Goal: Task Accomplishment & Management: Manage account settings

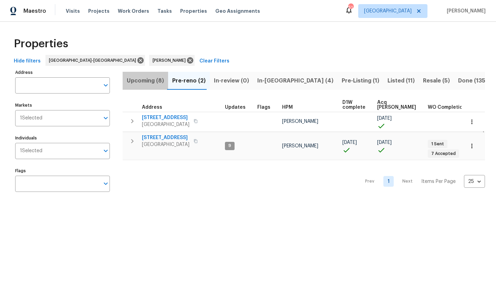
click at [152, 81] on span "Upcoming (8)" at bounding box center [145, 81] width 37 height 10
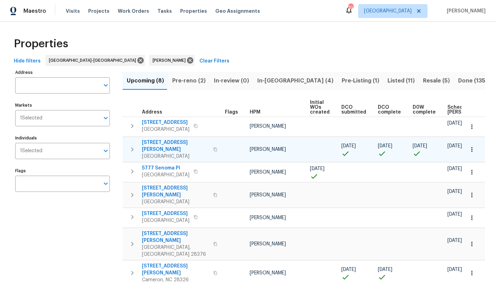
click at [149, 142] on span "[STREET_ADDRESS][PERSON_NAME]" at bounding box center [175, 146] width 67 height 14
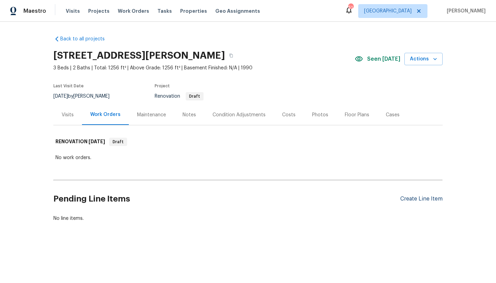
click at [405, 199] on div "Create Line Item" at bounding box center [422, 198] width 42 height 7
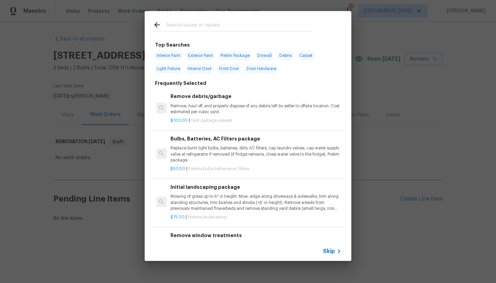
click at [192, 23] on input "text" at bounding box center [239, 26] width 146 height 10
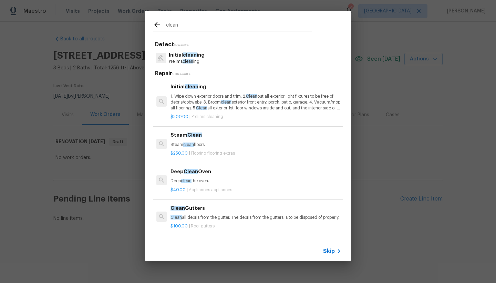
type input "clean"
click at [227, 100] on p "1. Wipe down exterior doors and trim. 2. Clean out all exterior light fixtures …" at bounding box center [256, 102] width 171 height 18
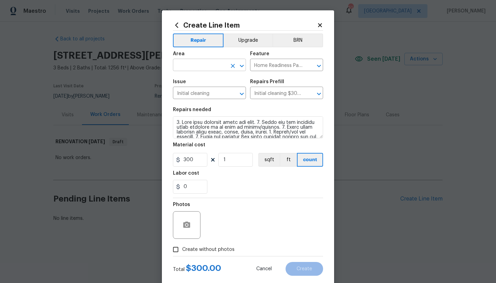
click at [190, 64] on input "text" at bounding box center [200, 65] width 54 height 11
click at [196, 93] on li "Interior Overall" at bounding box center [207, 92] width 73 height 11
type input "Interior Overall"
click at [173, 248] on input "Create without photos" at bounding box center [175, 249] width 13 height 13
checkbox input "true"
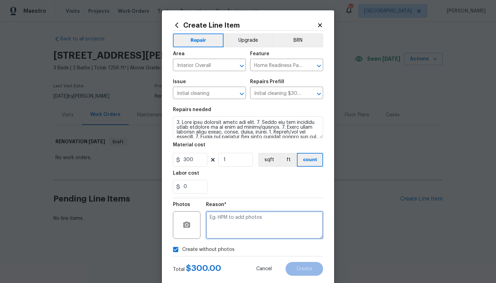
click at [237, 223] on textarea at bounding box center [264, 225] width 117 height 28
type textarea "n"
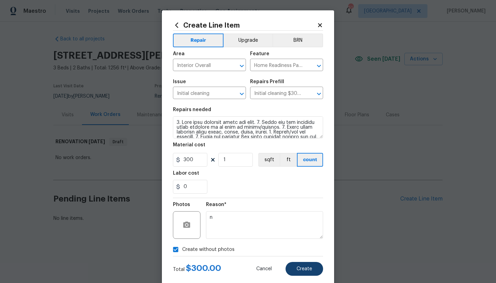
click at [306, 270] on span "Create" at bounding box center [305, 268] width 16 height 5
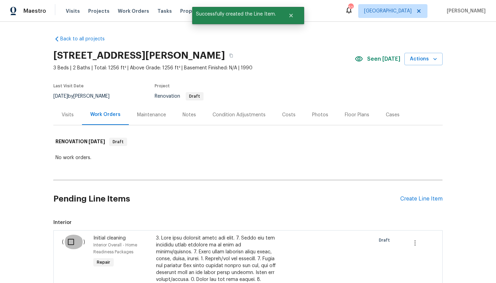
click at [71, 241] on input "checkbox" at bounding box center [74, 241] width 20 height 14
checkbox input "true"
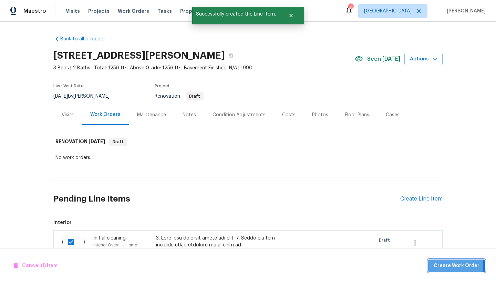
click at [446, 265] on span "Create Work Order" at bounding box center [457, 265] width 46 height 9
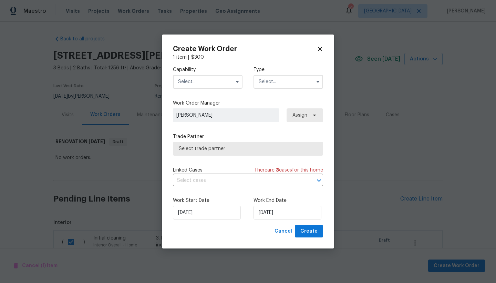
drag, startPoint x: 185, startPoint y: 81, endPoint x: 195, endPoint y: 83, distance: 10.8
click at [185, 81] on input "text" at bounding box center [208, 82] width 70 height 14
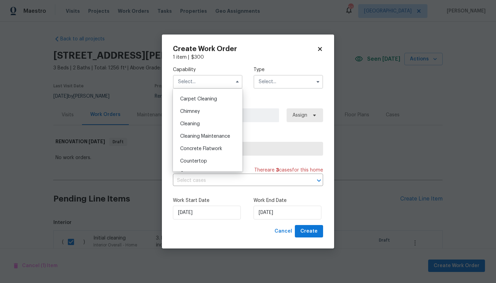
scroll to position [75, 0]
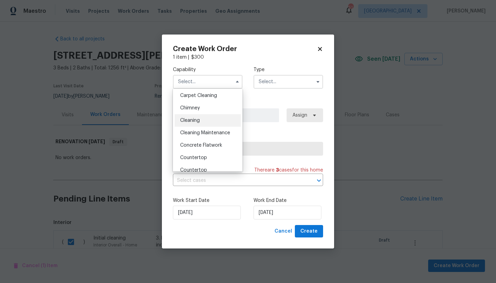
click at [208, 122] on div "Cleaning" at bounding box center [208, 120] width 66 height 12
type input "Cleaning"
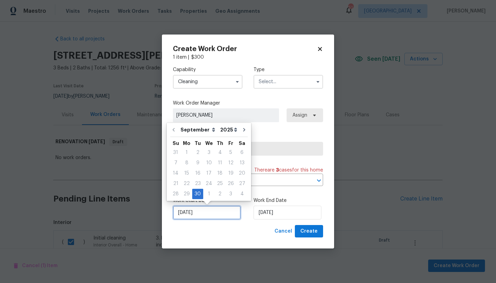
click at [210, 213] on input "9/30/2025" at bounding box center [207, 212] width 68 height 14
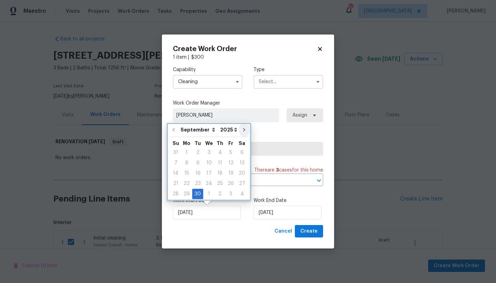
click at [242, 129] on icon "Go to next month" at bounding box center [245, 130] width 6 height 6
type input "10/30/2025"
select select "9"
type input "10/30/2025"
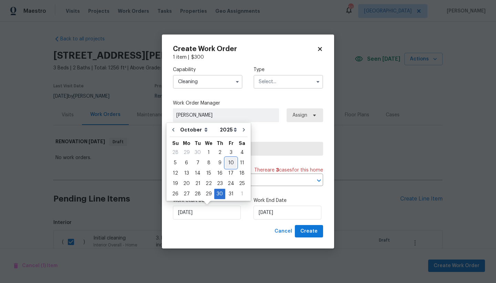
click at [229, 160] on div "10" at bounding box center [230, 163] width 11 height 10
type input "10/10/2025"
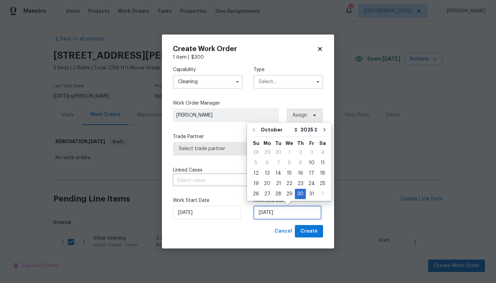
click at [266, 215] on input "10/30/2025" at bounding box center [288, 212] width 68 height 14
click at [269, 172] on div "13" at bounding box center [267, 173] width 11 height 10
type input "10/13/2025"
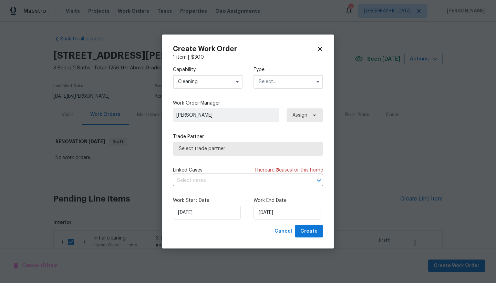
click at [209, 153] on span "Select trade partner" at bounding box center [248, 149] width 150 height 14
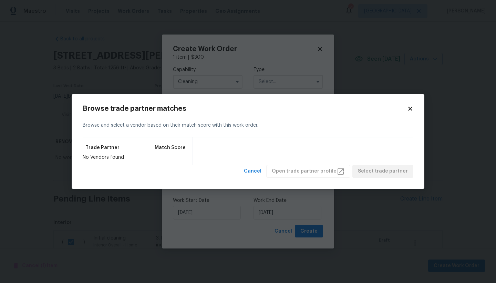
click at [407, 109] on icon at bounding box center [410, 108] width 6 height 6
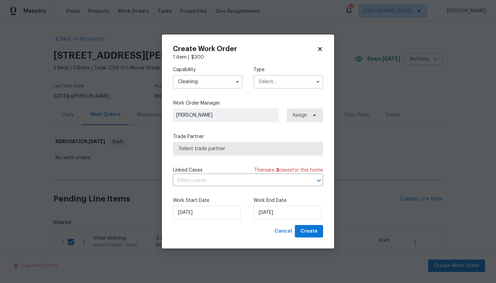
click at [287, 81] on input "text" at bounding box center [289, 82] width 70 height 14
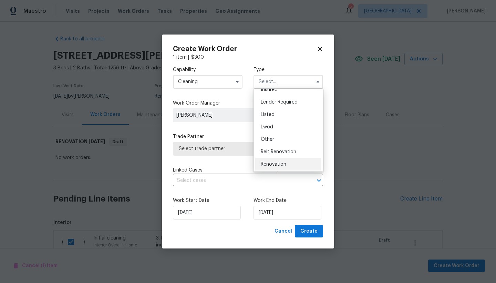
scroll to position [82, 0]
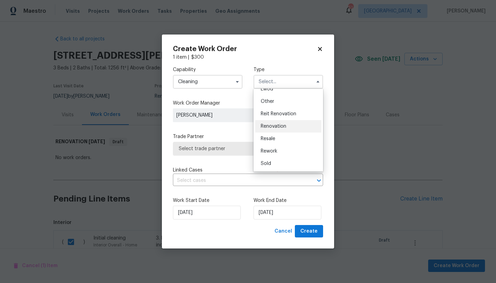
click at [274, 128] on span "Renovation" at bounding box center [274, 126] width 26 height 5
type input "Renovation"
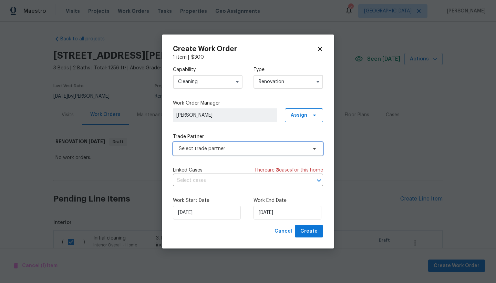
click at [235, 149] on span "Select trade partner" at bounding box center [243, 148] width 129 height 7
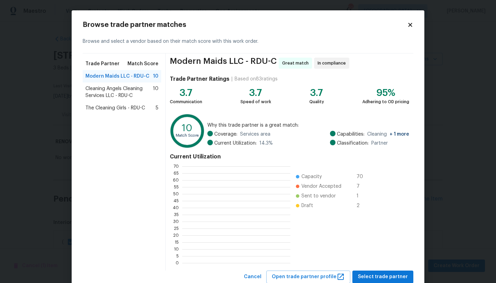
scroll to position [1, 1]
click at [365, 275] on span "Select trade partner" at bounding box center [383, 276] width 50 height 9
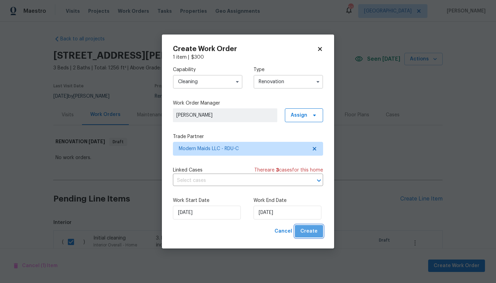
click at [314, 231] on span "Create" at bounding box center [309, 231] width 17 height 9
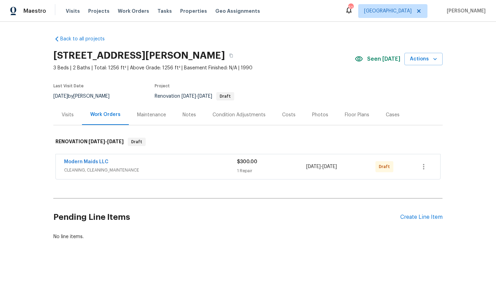
click at [95, 159] on span "Modern Maids LLC" at bounding box center [86, 161] width 44 height 7
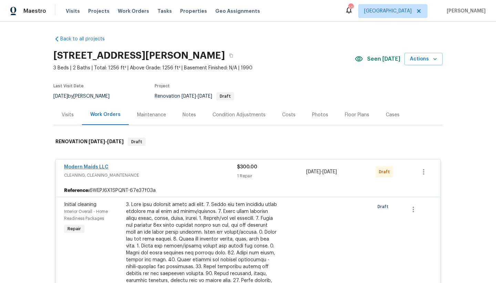
click at [99, 168] on link "Modern Maids LLC" at bounding box center [86, 166] width 44 height 5
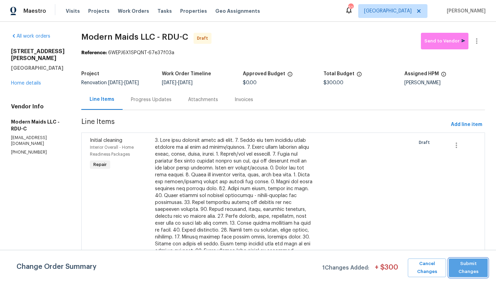
click at [470, 265] on span "Submit Changes" at bounding box center [469, 268] width 32 height 16
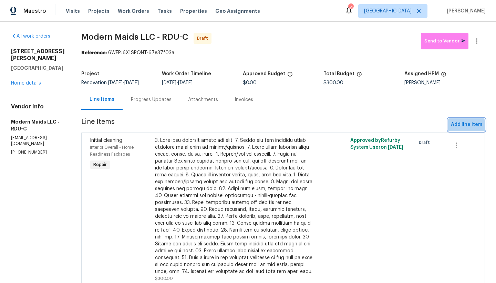
click at [456, 129] on span "Add line item" at bounding box center [466, 124] width 31 height 9
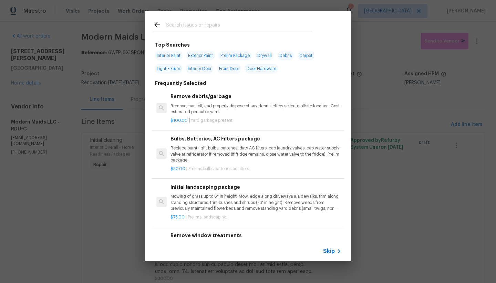
click at [220, 23] on input "text" at bounding box center [239, 26] width 146 height 10
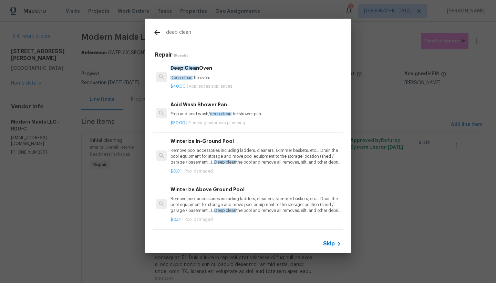
type input "deep clean"
drag, startPoint x: 298, startPoint y: 18, endPoint x: 191, endPoint y: 69, distance: 118.1
click at [191, 69] on span "Deep Clean" at bounding box center [185, 67] width 29 height 5
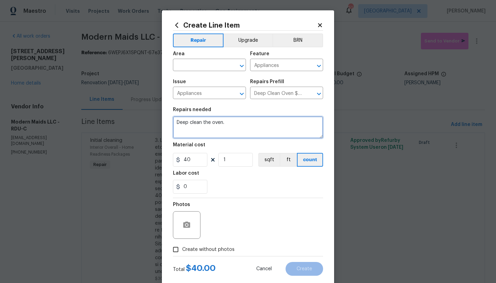
click at [219, 122] on textarea "Deep clean the oven." at bounding box center [248, 127] width 150 height 22
type textarea "Deep clean the oven and refrigerator."
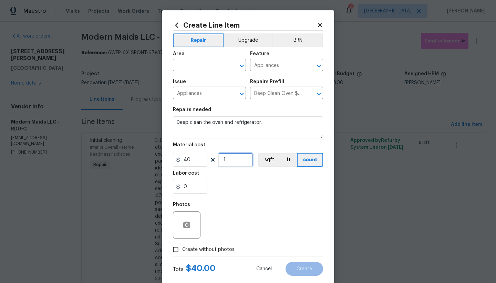
drag, startPoint x: 191, startPoint y: 69, endPoint x: 210, endPoint y: 154, distance: 87.8
click at [210, 154] on div "40 1 sqft ft count" at bounding box center [248, 160] width 150 height 14
type input "2"
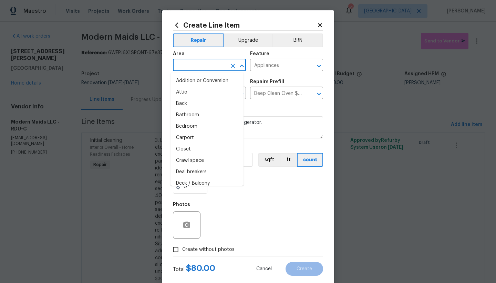
click at [185, 67] on input "text" at bounding box center [200, 65] width 54 height 11
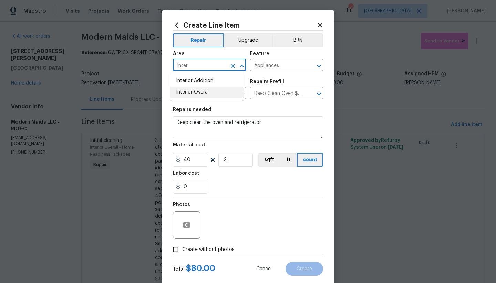
click at [188, 92] on li "Interior Overall" at bounding box center [207, 92] width 73 height 11
type input "Interior Overall"
click at [184, 248] on span "Create without photos" at bounding box center [208, 249] width 52 height 7
click at [182, 248] on input "Create without photos" at bounding box center [175, 249] width 13 height 13
checkbox input "true"
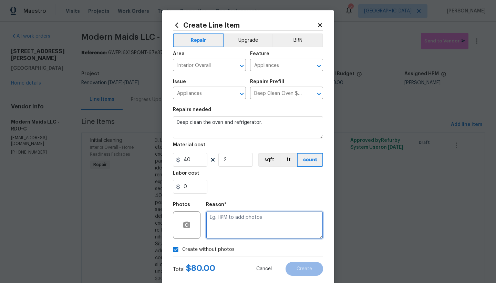
click at [263, 225] on textarea at bounding box center [264, 225] width 117 height 28
type textarea "n"
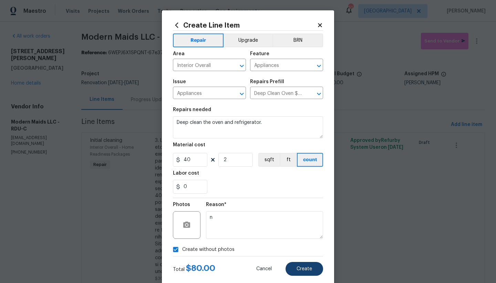
click at [298, 269] on span "Create" at bounding box center [305, 268] width 16 height 5
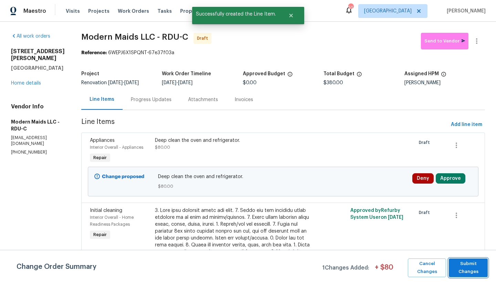
click at [466, 272] on span "Submit Changes" at bounding box center [469, 268] width 32 height 16
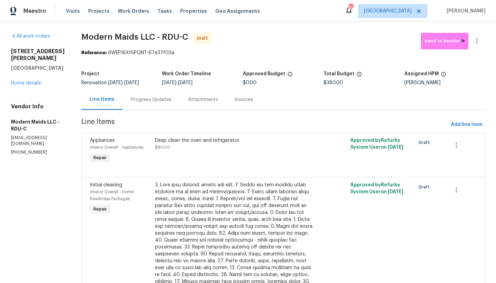
click at [31, 81] on link "Home details" at bounding box center [26, 83] width 30 height 5
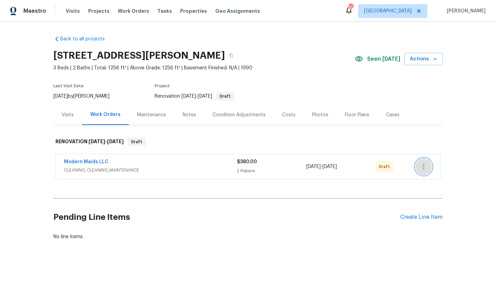
click at [420, 164] on icon "button" at bounding box center [424, 166] width 8 height 8
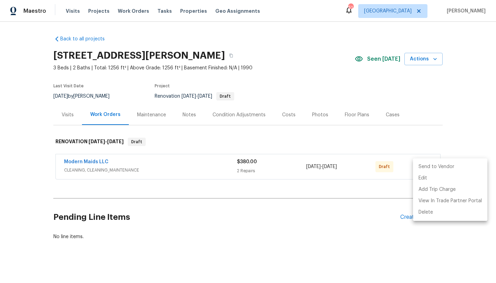
click at [431, 163] on li "Send to Vendor" at bounding box center [450, 166] width 74 height 11
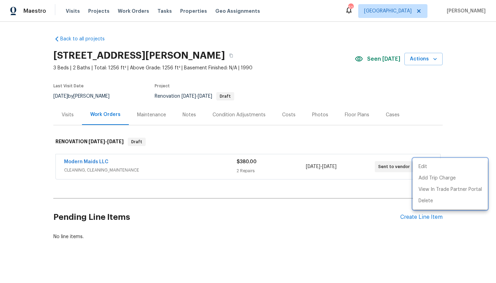
click at [415, 217] on div at bounding box center [248, 141] width 496 height 283
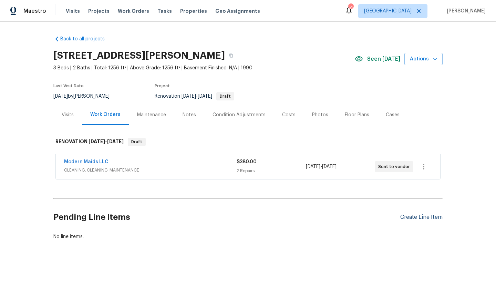
click at [408, 215] on div "Create Line Item" at bounding box center [422, 217] width 42 height 7
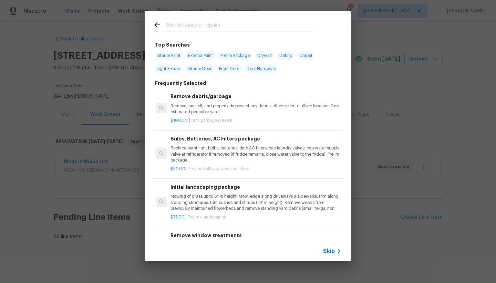
click at [193, 186] on h6 "Initial landscaping package" at bounding box center [256, 187] width 171 height 8
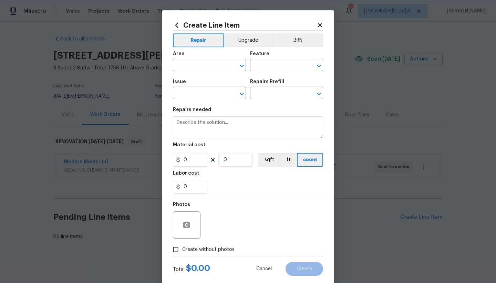
type input "Home Readiness Packages"
type input "Landscape Package"
type input "Initial landscaping package $75.00"
type textarea "Mowing of grass up to 6" in height. Mow, edge along driveways & sidewalks, trim…"
type input "75"
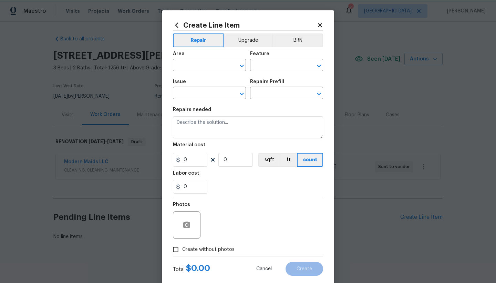
type input "1"
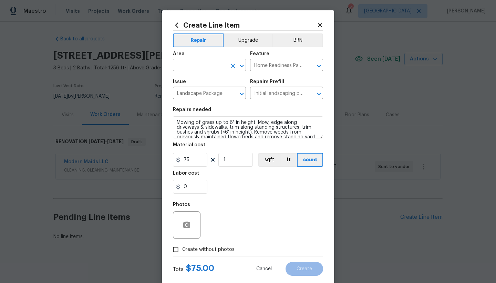
click at [212, 69] on input "text" at bounding box center [200, 65] width 54 height 11
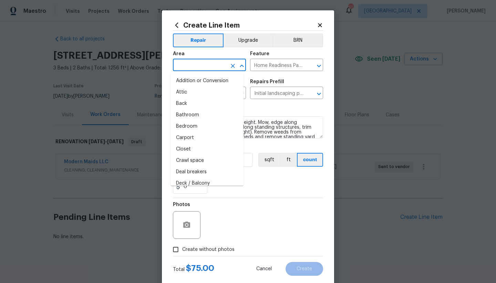
type input "1"
type input "i"
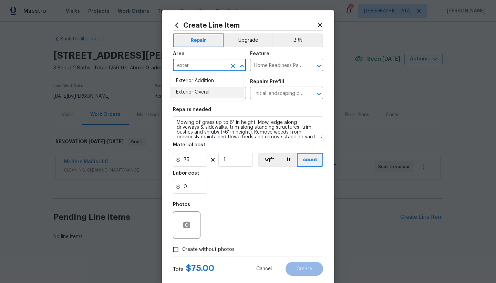
click at [207, 92] on li "Exterior Overall" at bounding box center [207, 92] width 73 height 11
type input "Exterior Overall"
click at [197, 248] on span "Create without photos" at bounding box center [208, 249] width 52 height 7
click at [182, 248] on input "Create without photos" at bounding box center [175, 249] width 13 height 13
checkbox input "true"
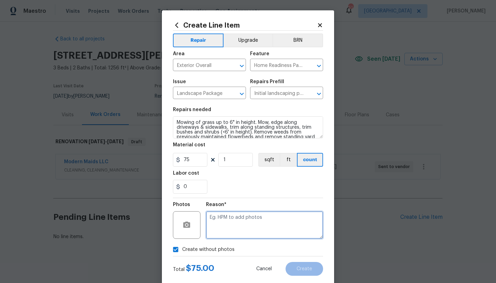
click at [230, 224] on textarea at bounding box center [264, 225] width 117 height 28
type textarea "n"
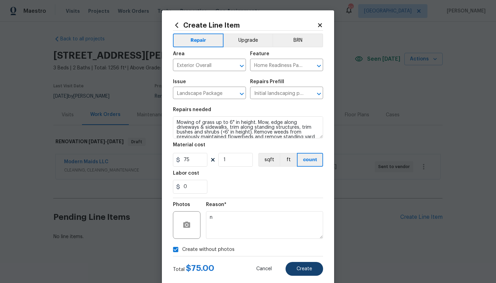
click at [293, 266] on button "Create" at bounding box center [305, 269] width 38 height 14
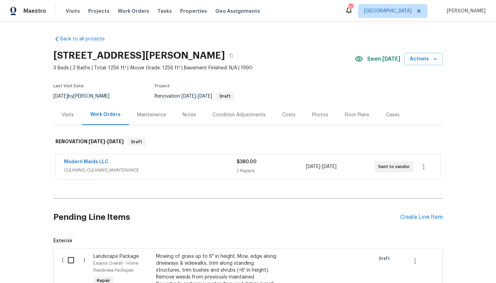
scroll to position [136, 0]
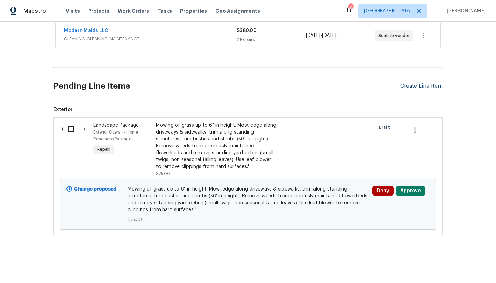
click at [425, 83] on div "Create Line Item" at bounding box center [422, 86] width 42 height 7
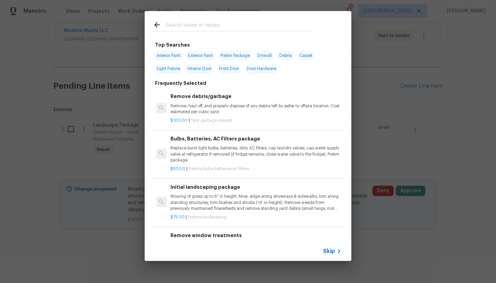
click at [186, 28] on input "text" at bounding box center [239, 26] width 146 height 10
click at [186, 27] on input "text" at bounding box center [239, 26] width 146 height 10
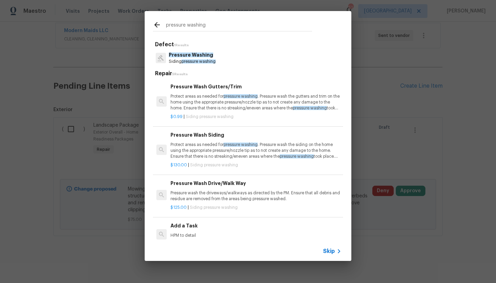
type input "pressure washing"
click at [176, 155] on p "Protect areas as needed for pressure washing . Pressure wash the siding on the …" at bounding box center [256, 151] width 171 height 18
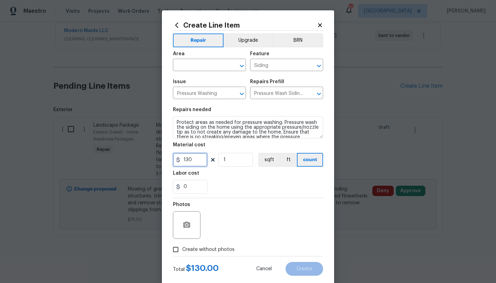
click at [108, 137] on div "Create Line Item Repair Upgrade BRN Area ​ Feature Siding ​ Issue Pressure Wash…" at bounding box center [248, 141] width 496 height 283
type input "150"
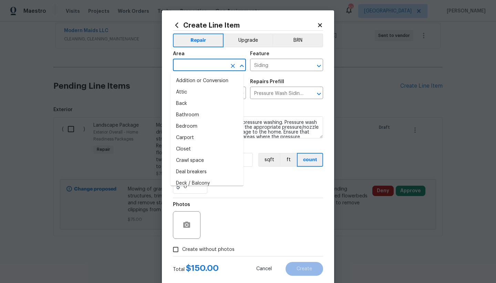
click at [203, 64] on input "text" at bounding box center [200, 65] width 54 height 11
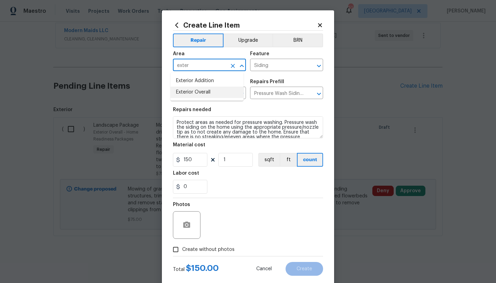
click at [210, 90] on li "Exterior Overall" at bounding box center [207, 92] width 73 height 11
type input "Exterior Overall"
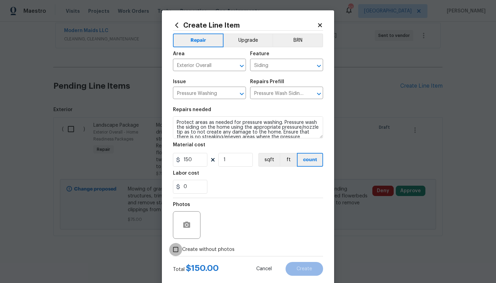
click at [172, 249] on input "Create without photos" at bounding box center [175, 249] width 13 height 13
checkbox input "true"
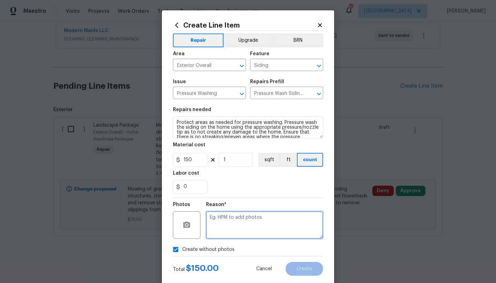
click at [253, 226] on textarea at bounding box center [264, 225] width 117 height 28
type textarea "n"
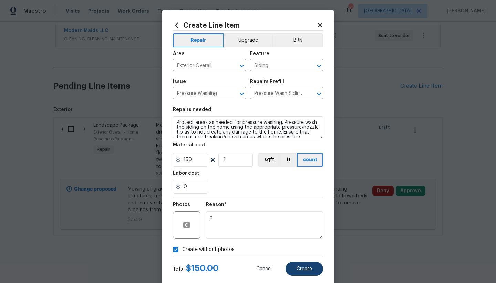
click at [301, 268] on span "Create" at bounding box center [305, 268] width 16 height 5
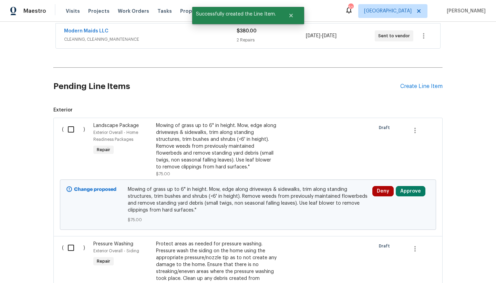
scroll to position [131, 0]
click at [64, 121] on div "( )" at bounding box center [75, 149] width 31 height 59
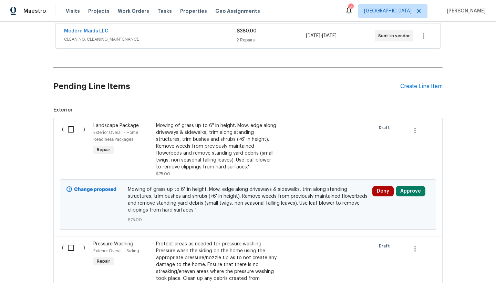
click at [67, 129] on input "checkbox" at bounding box center [74, 129] width 20 height 14
checkbox input "true"
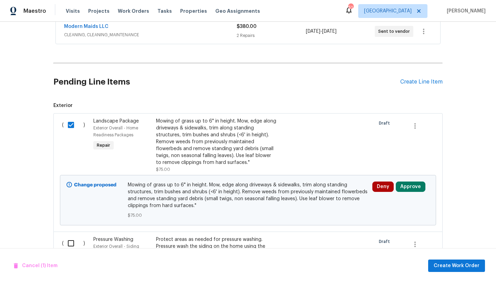
scroll to position [169, 0]
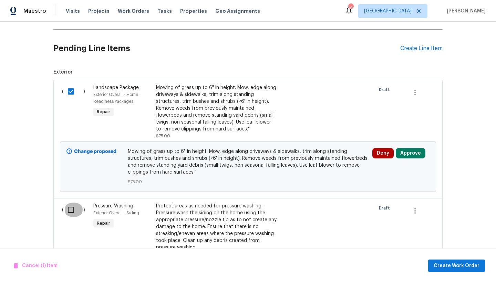
click at [70, 208] on input "checkbox" at bounding box center [74, 209] width 20 height 14
checkbox input "true"
click at [457, 262] on span "Create Work Order" at bounding box center [457, 265] width 46 height 9
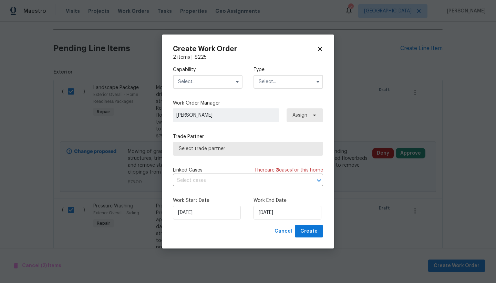
click at [187, 80] on input "text" at bounding box center [208, 82] width 70 height 14
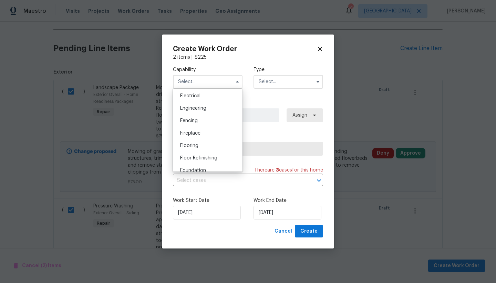
scroll to position [392, 0]
click at [193, 98] on span "Hardscape Landscape" at bounding box center [205, 95] width 51 height 5
type input "Hardscape Landscape"
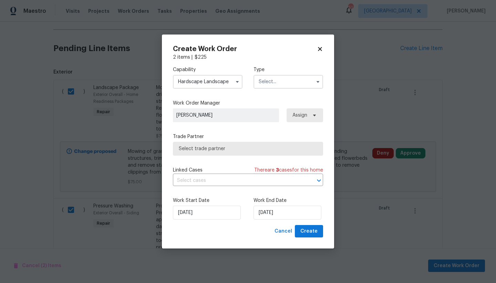
click at [265, 81] on input "text" at bounding box center [289, 82] width 70 height 14
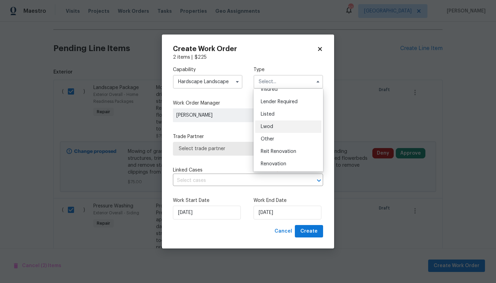
scroll to position [46, 0]
click at [267, 163] on span "Renovation" at bounding box center [274, 162] width 26 height 5
type input "Renovation"
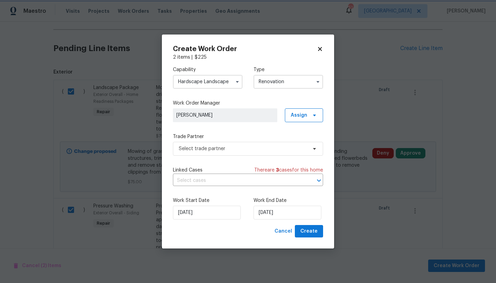
scroll to position [0, 0]
click at [209, 145] on span "Select trade partner" at bounding box center [243, 148] width 129 height 7
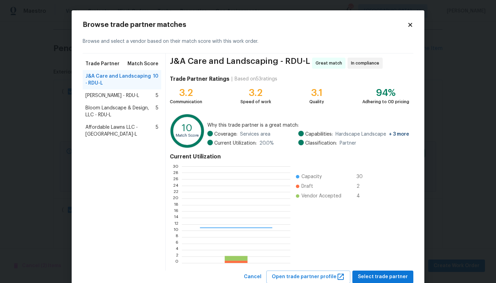
scroll to position [91, 103]
click at [129, 94] on span "Cameron Sweeney - RDU-L" at bounding box center [112, 95] width 54 height 7
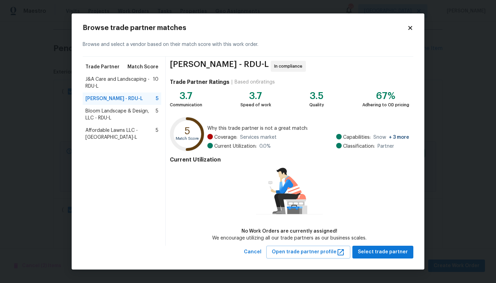
click at [120, 109] on span "Bloom Landscape & Design, LLC - RDU-L" at bounding box center [120, 115] width 70 height 14
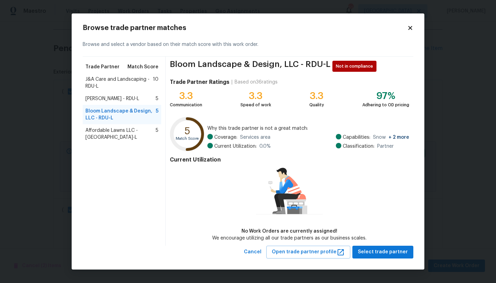
click at [117, 130] on span "Affordable Lawns LLC - RDU-L" at bounding box center [120, 134] width 70 height 14
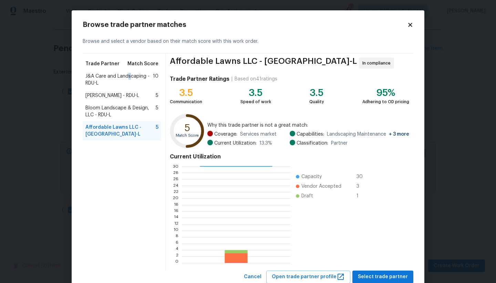
click at [126, 73] on span "J&A Care and Landscaping - RDU-L" at bounding box center [119, 80] width 68 height 14
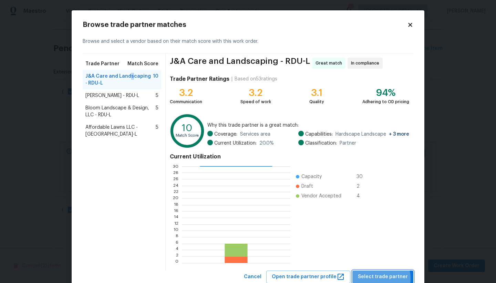
click at [375, 278] on span "Select trade partner" at bounding box center [383, 276] width 50 height 9
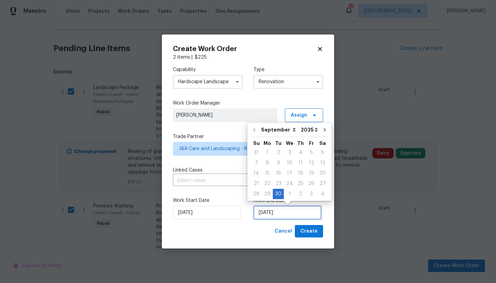
click at [286, 214] on input "9/30/2025" at bounding box center [288, 212] width 68 height 14
click at [297, 193] on div "2" at bounding box center [300, 194] width 11 height 10
type input "10/2/2025"
select select "9"
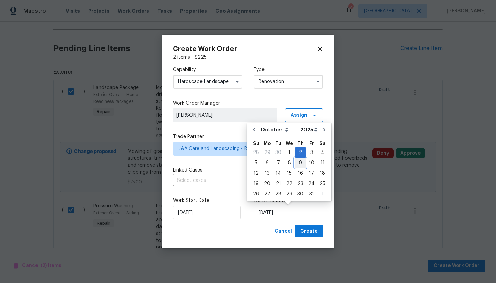
click at [298, 161] on div "9" at bounding box center [300, 163] width 11 height 10
type input "10/9/2025"
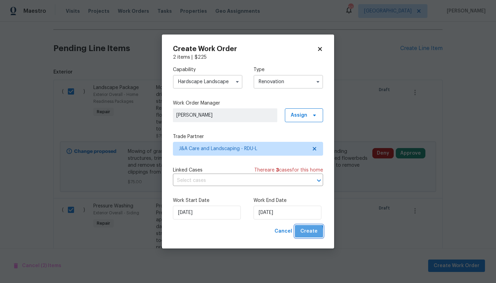
click at [307, 232] on span "Create" at bounding box center [309, 231] width 17 height 9
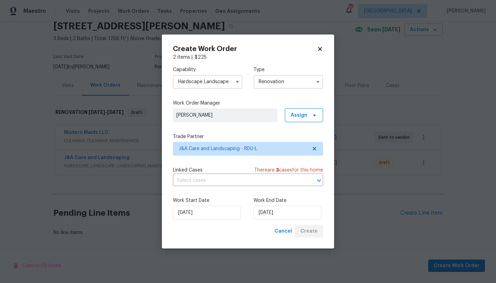
scroll to position [34, 0]
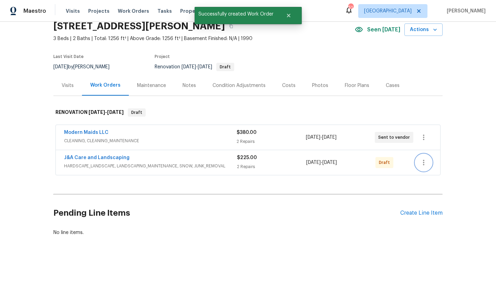
click at [420, 158] on icon "button" at bounding box center [424, 162] width 8 height 8
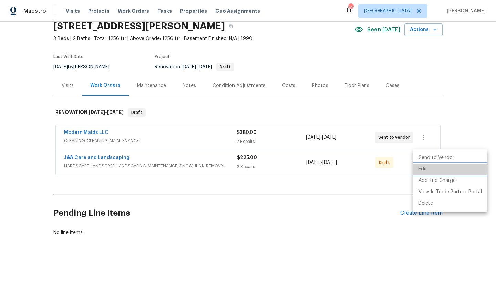
click at [421, 170] on li "Edit" at bounding box center [450, 168] width 74 height 11
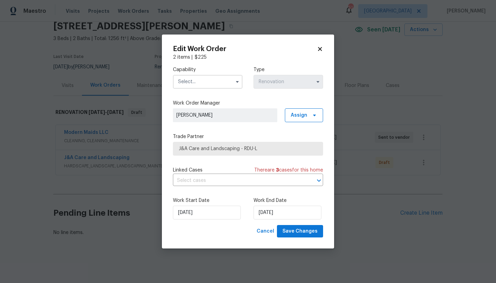
click at [210, 79] on input "text" at bounding box center [208, 82] width 70 height 14
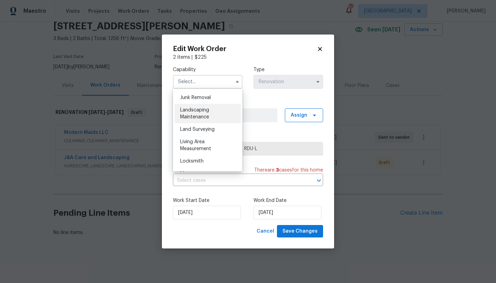
scroll to position [419, 0]
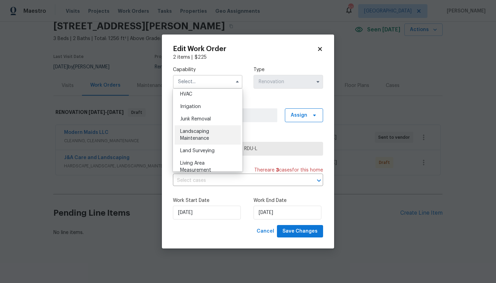
click at [192, 141] on span "Landscaping Maintenance" at bounding box center [194, 135] width 29 height 12
type input "Landscaping Maintenance"
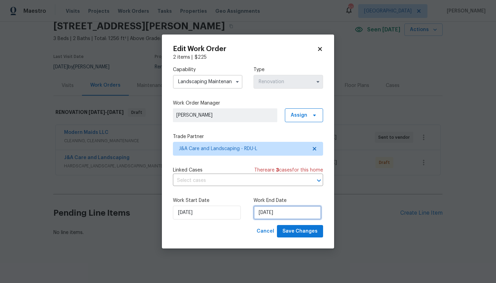
click at [263, 215] on input "10/9/2025" at bounding box center [288, 212] width 68 height 14
select select "9"
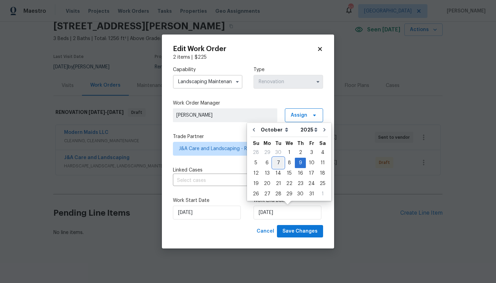
click at [279, 162] on div "7" at bounding box center [278, 163] width 11 height 10
type input "10/7/2025"
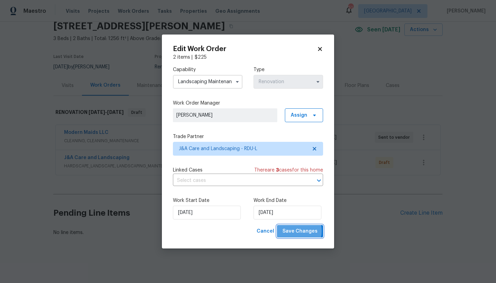
click at [296, 231] on span "Save Changes" at bounding box center [300, 231] width 35 height 9
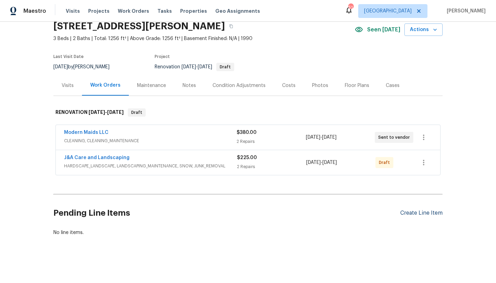
click at [404, 210] on div "Create Line Item" at bounding box center [422, 213] width 42 height 7
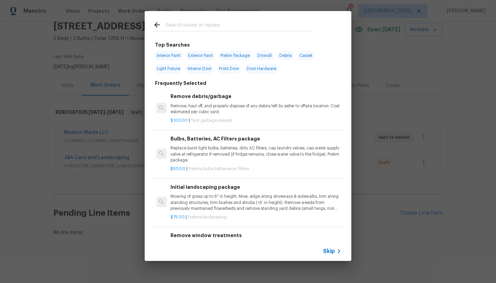
click at [201, 100] on div "Remove debris/garbage Remove, haul off, and properly dispose of any debris left…" at bounding box center [256, 103] width 171 height 22
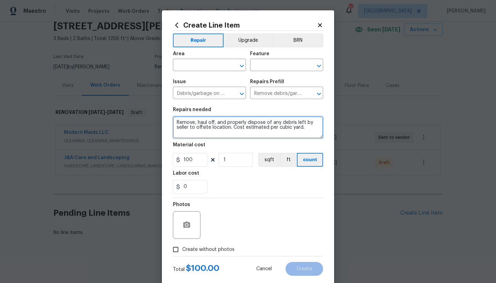
drag, startPoint x: 231, startPoint y: 127, endPoint x: 351, endPoint y: 164, distance: 126.0
click at [351, 164] on div "Create Line Item Repair Upgrade BRN Area ​ Feature ​ Issue Debris/garbage on si…" at bounding box center [248, 141] width 496 height 283
type textarea "Remove, haul off, and properly dispose of any debris left by seller to offsite …"
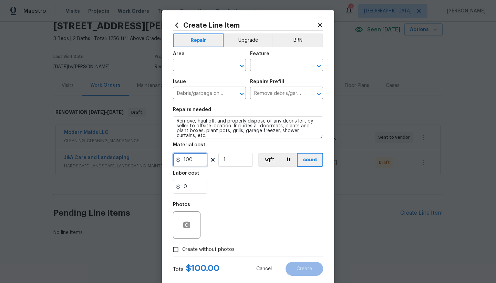
drag, startPoint x: 148, startPoint y: 144, endPoint x: 133, endPoint y: 143, distance: 14.5
click at [133, 143] on div "Create Line Item Repair Upgrade BRN Area ​ Feature ​ Issue Debris/garbage on si…" at bounding box center [248, 141] width 496 height 283
drag, startPoint x: 229, startPoint y: 157, endPoint x: 175, endPoint y: 151, distance: 53.8
click at [175, 151] on figure "Material cost 100 1 sqft ft count" at bounding box center [248, 154] width 150 height 24
type input "5"
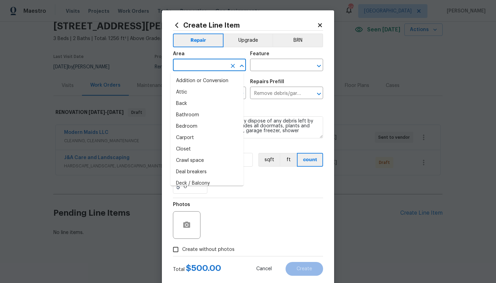
click at [206, 64] on input "text" at bounding box center [200, 65] width 54 height 11
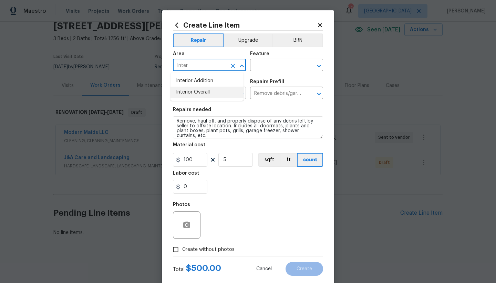
drag, startPoint x: 184, startPoint y: 92, endPoint x: 239, endPoint y: 89, distance: 54.6
click at [183, 92] on li "Interior Overall" at bounding box center [207, 92] width 73 height 11
type input "Interior Overall"
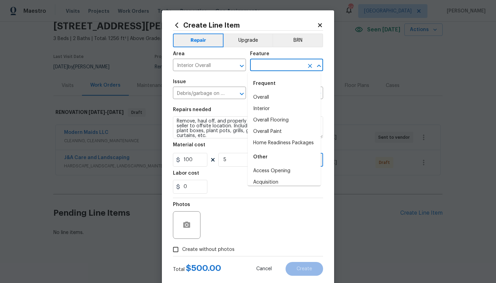
click at [277, 63] on input "text" at bounding box center [277, 65] width 54 height 11
click at [265, 98] on li "Overall" at bounding box center [284, 97] width 73 height 11
type input "Overall"
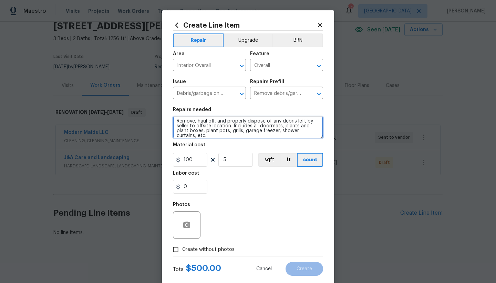
click at [208, 135] on textarea "Remove, haul off, and properly dispose of any debris left by seller to offsite …" at bounding box center [248, 127] width 150 height 22
drag, startPoint x: 195, startPoint y: 133, endPoint x: 267, endPoint y: 152, distance: 74.3
click at [195, 133] on textarea "Remove, haul off, and properly dispose of any debris left by seller to offsite …" at bounding box center [248, 127] width 150 height 22
type textarea "Remove, haul off, and properly dispose of any debris left by seller to offsite …"
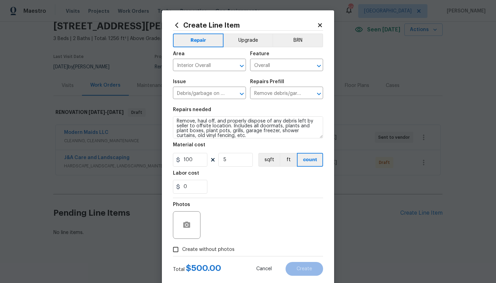
click at [182, 251] on span "Create without photos" at bounding box center [208, 249] width 52 height 7
click at [182, 251] on input "Create without photos" at bounding box center [175, 249] width 13 height 13
checkbox input "true"
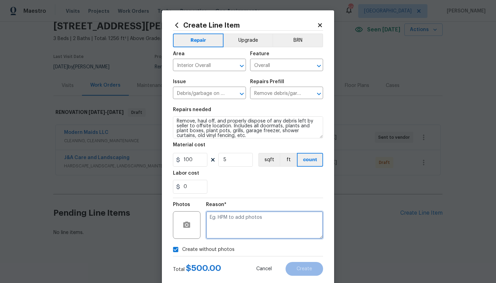
click at [242, 223] on textarea at bounding box center [264, 225] width 117 height 28
type textarea "n"
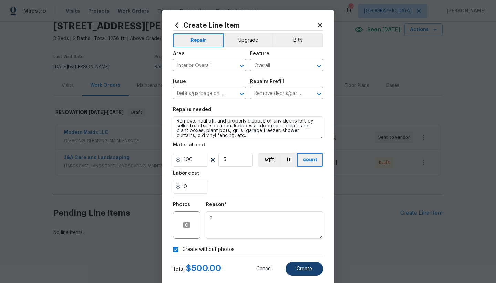
click at [297, 266] on span "Create" at bounding box center [305, 268] width 16 height 5
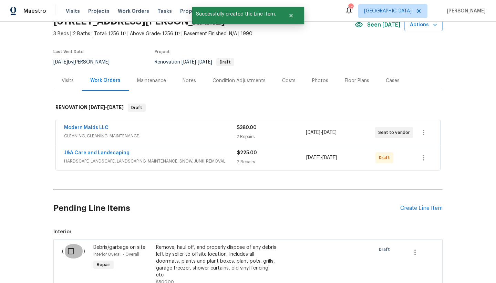
click at [70, 248] on input "checkbox" at bounding box center [74, 251] width 20 height 14
checkbox input "true"
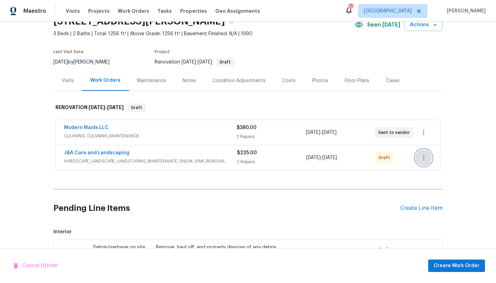
click at [423, 156] on icon "button" at bounding box center [424, 157] width 8 height 8
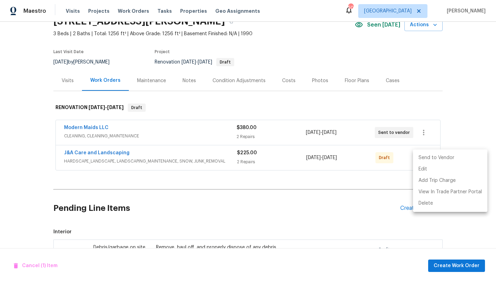
click at [423, 159] on li "Send to Vendor" at bounding box center [450, 157] width 74 height 11
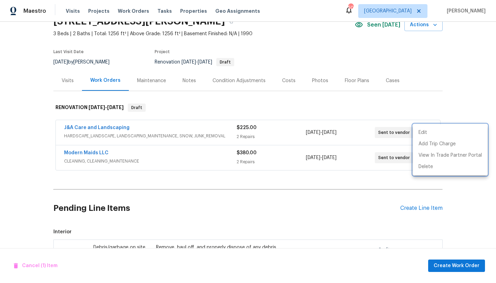
click at [439, 265] on div at bounding box center [248, 141] width 496 height 283
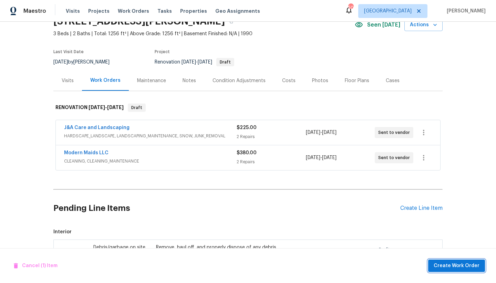
click at [438, 264] on span "Create Work Order" at bounding box center [457, 265] width 46 height 9
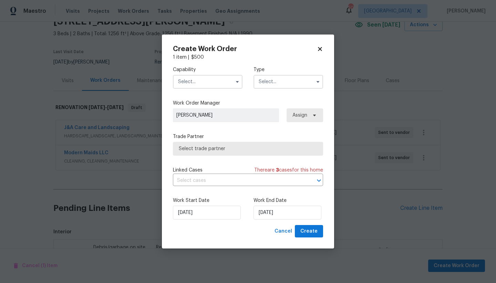
click at [201, 78] on input "text" at bounding box center [208, 82] width 70 height 14
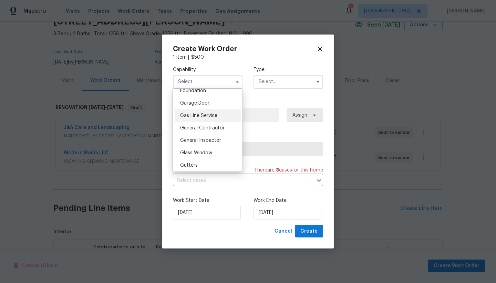
scroll to position [300, 0]
click at [211, 129] on span "General Contractor" at bounding box center [202, 126] width 44 height 5
type input "General Contractor"
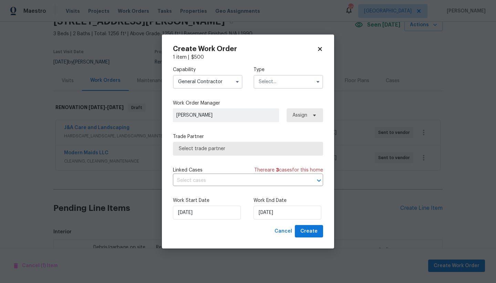
click at [284, 87] on input "text" at bounding box center [289, 82] width 70 height 14
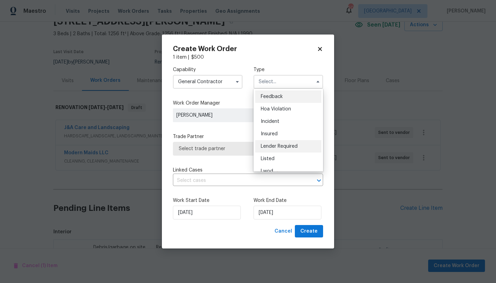
scroll to position [82, 0]
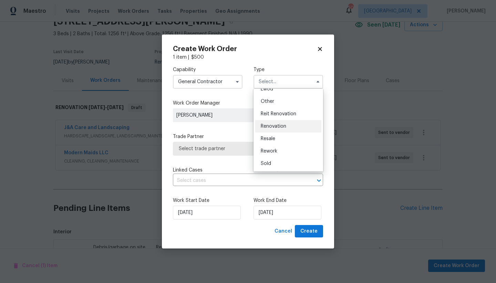
click at [278, 125] on span "Renovation" at bounding box center [274, 126] width 26 height 5
type input "Renovation"
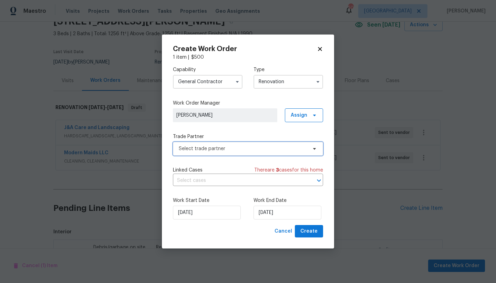
click at [202, 145] on span "Select trade partner" at bounding box center [243, 148] width 129 height 7
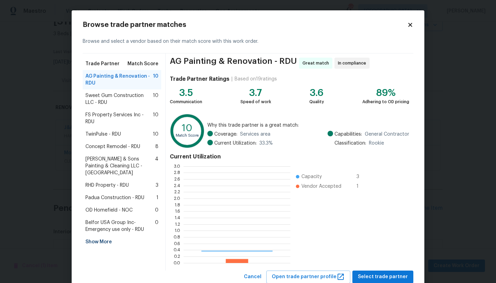
scroll to position [91, 102]
click at [381, 278] on span "Select trade partner" at bounding box center [383, 276] width 50 height 9
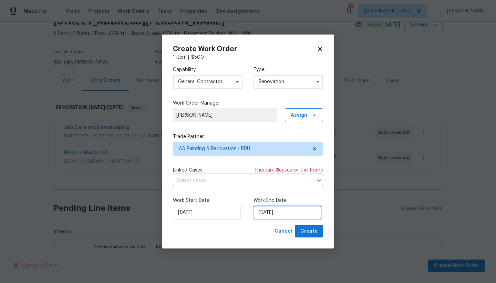
click at [294, 214] on input "9/30/2025" at bounding box center [288, 212] width 68 height 14
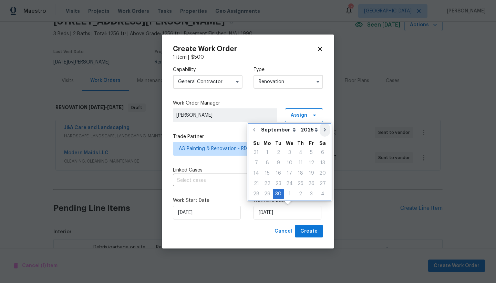
click at [324, 131] on icon "Go to next month" at bounding box center [325, 129] width 2 height 3
type input "10/30/2025"
select select "9"
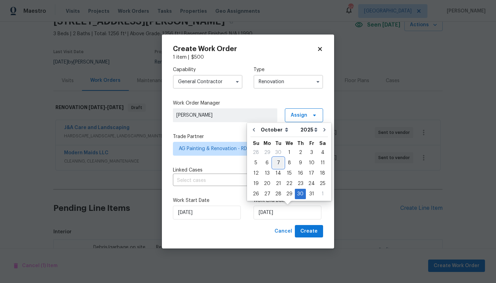
click at [280, 163] on div "7" at bounding box center [278, 163] width 11 height 10
type input "10/7/2025"
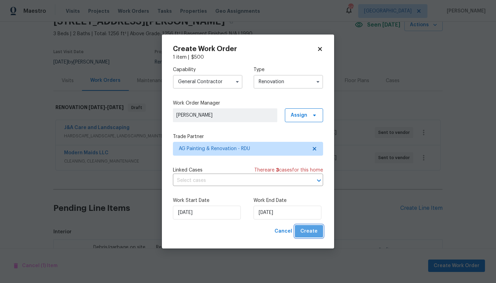
click at [311, 231] on span "Create" at bounding box center [309, 231] width 17 height 9
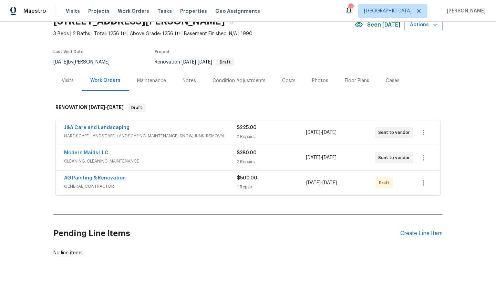
click at [112, 178] on link "AG Painting & Renovation" at bounding box center [95, 177] width 62 height 5
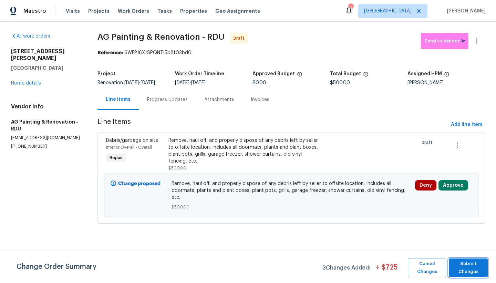
click at [458, 264] on span "Submit Changes" at bounding box center [469, 268] width 32 height 16
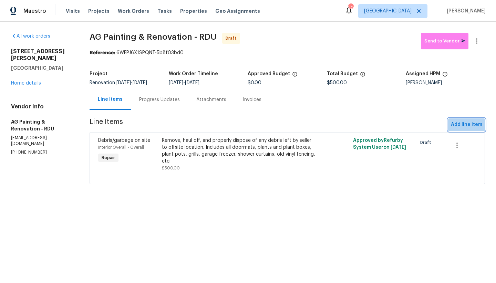
click at [469, 129] on span "Add line item" at bounding box center [466, 124] width 31 height 9
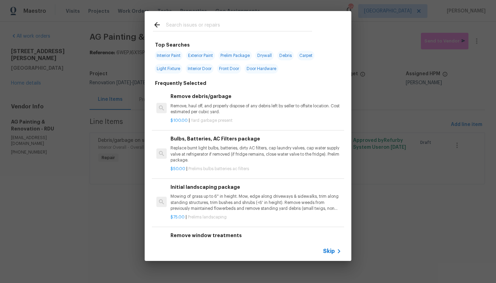
click at [210, 24] on input "text" at bounding box center [239, 26] width 146 height 10
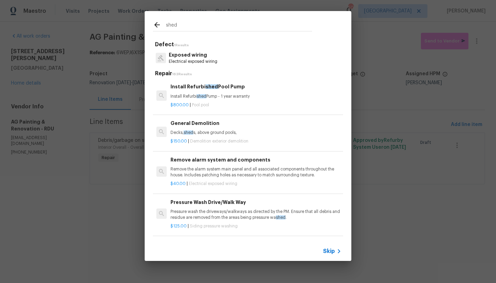
type input "shed"
click at [190, 123] on h6 "General Demolition" at bounding box center [256, 123] width 171 height 8
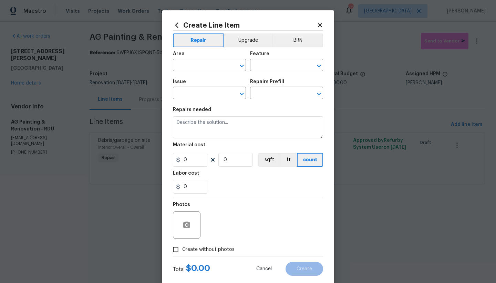
type input "Demolition"
type input "Demo Exterior"
type input "General Demolition $150.00"
type textarea "Decks, sheds, above ground pools,"
type input "150"
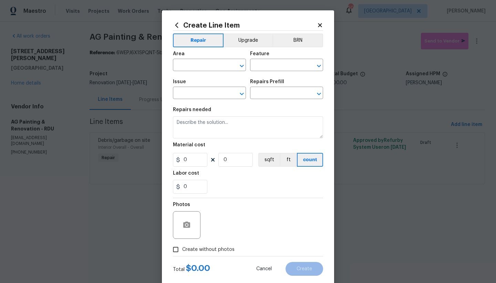
type input "1"
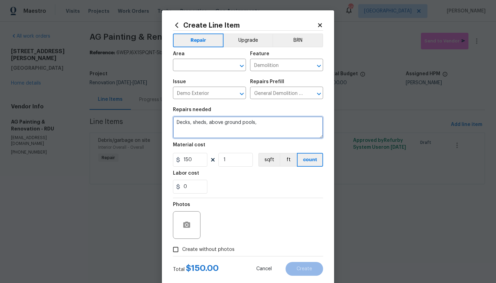
click at [173, 120] on textarea "Decks, sheds, above ground pools," at bounding box center [248, 127] width 150 height 22
drag, startPoint x: 204, startPoint y: 124, endPoint x: 188, endPoint y: 123, distance: 15.9
click at [188, 123] on textarea "Demo Decks, sheds, above ground pools," at bounding box center [248, 127] width 150 height 22
drag, startPoint x: 200, startPoint y: 121, endPoint x: 283, endPoint y: 141, distance: 85.4
click at [283, 141] on section "Repairs needed Demo sheds, above ground pools, Material cost 150 1 sqft ft coun…" at bounding box center [248, 150] width 150 height 94
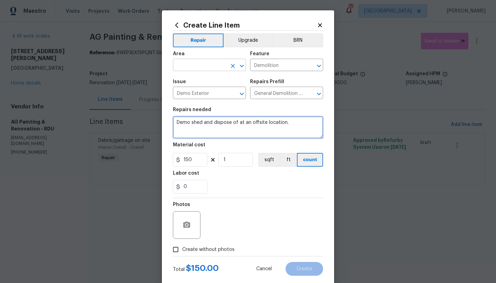
type textarea "Demo shed and dispose of at an offsite location."
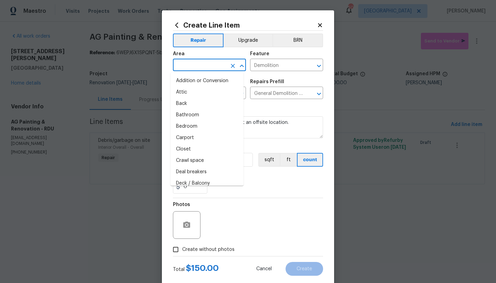
click at [183, 65] on input "text" at bounding box center [200, 65] width 54 height 11
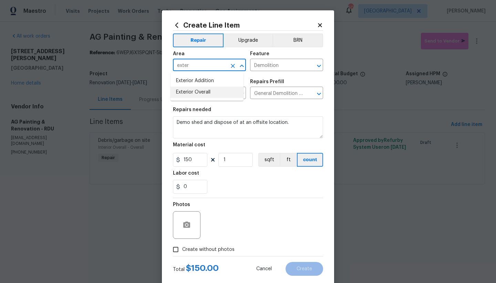
drag, startPoint x: 191, startPoint y: 92, endPoint x: 184, endPoint y: 180, distance: 88.2
click at [191, 92] on li "Exterior Overall" at bounding box center [207, 92] width 73 height 11
type input "Exterior Overall"
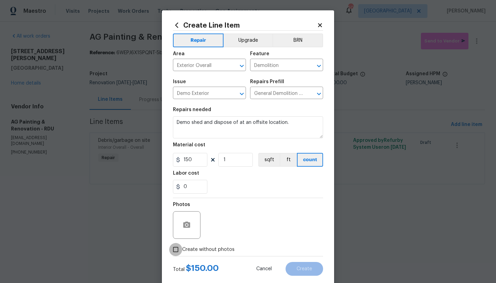
click at [174, 250] on input "Create without photos" at bounding box center [175, 249] width 13 height 13
checkbox input "true"
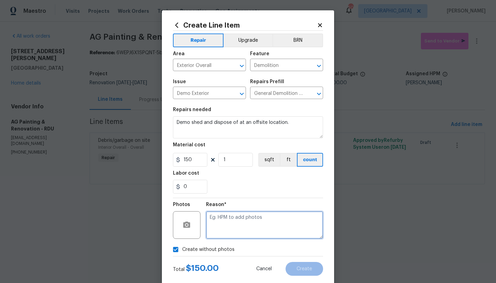
click at [263, 228] on textarea at bounding box center [264, 225] width 117 height 28
type textarea "n"
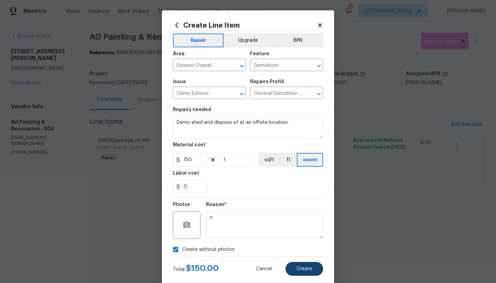
click at [293, 265] on button "Create" at bounding box center [305, 269] width 38 height 14
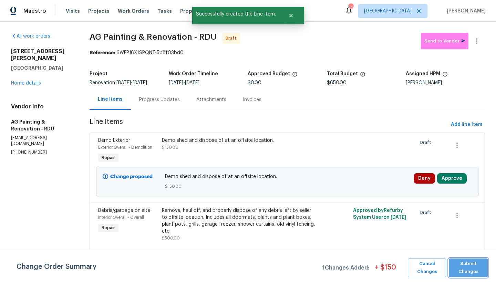
click at [465, 266] on span "Submit Changes" at bounding box center [469, 268] width 32 height 16
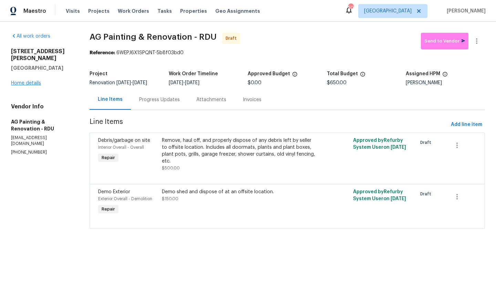
click at [20, 81] on link "Home details" at bounding box center [26, 83] width 30 height 5
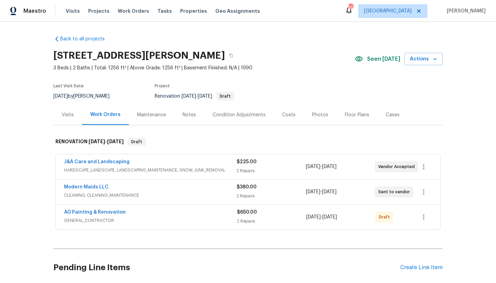
scroll to position [59, 0]
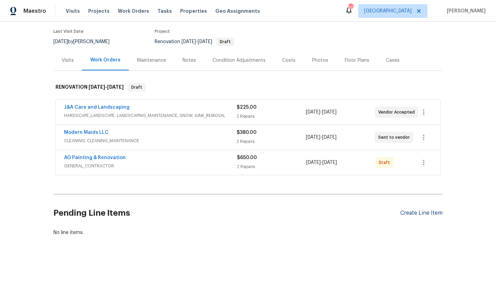
click at [406, 210] on div "Create Line Item" at bounding box center [422, 213] width 42 height 7
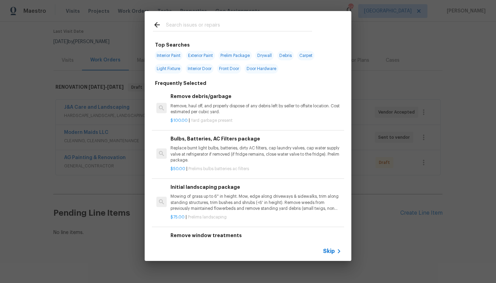
click at [185, 24] on input "text" at bounding box center [239, 26] width 146 height 10
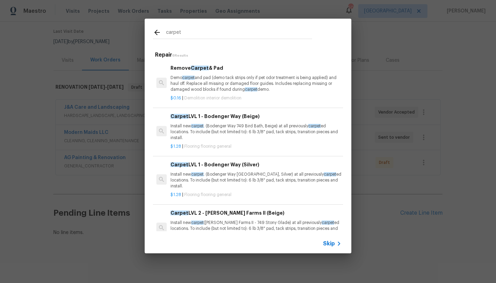
type input "carpet"
click at [204, 119] on h6 "Carpet LVL 1 - Bodenger Way (Beige)" at bounding box center [256, 116] width 171 height 8
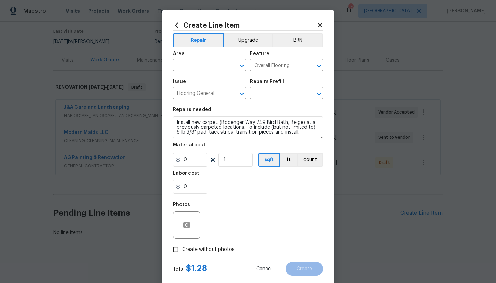
type input "Carpet LVL 1 - Bodenger Way (Beige) $1.28"
drag, startPoint x: 194, startPoint y: 159, endPoint x: 155, endPoint y: 156, distance: 38.7
click at [155, 156] on div "Create Line Item Repair Upgrade BRN Area ​ Feature Overall Flooring ​ Issue Flo…" at bounding box center [248, 141] width 496 height 283
type input "1.53"
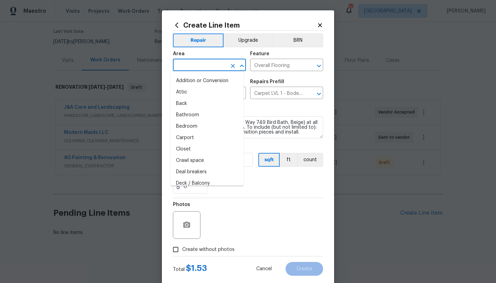
click at [201, 64] on input "text" at bounding box center [200, 65] width 54 height 11
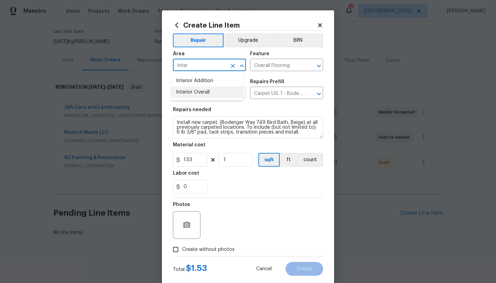
click at [194, 91] on li "Interior Overall" at bounding box center [207, 92] width 73 height 11
type input "Interior Overall"
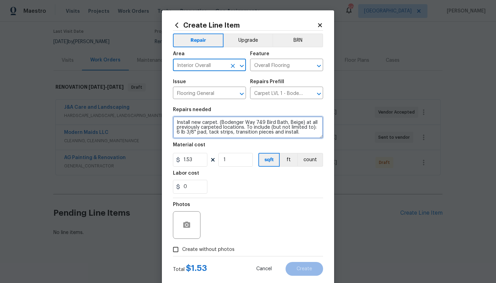
click at [173, 121] on textarea "Install new carpet. (Bodenger Way 749 Bird Bath, Beige) at all previously carpe…" at bounding box center [248, 127] width 150 height 22
click at [174, 119] on textarea "Install new carpet. (Bodenger Way 749 Bird Bath, Beige) at all previously carpe…" at bounding box center [248, 127] width 150 height 22
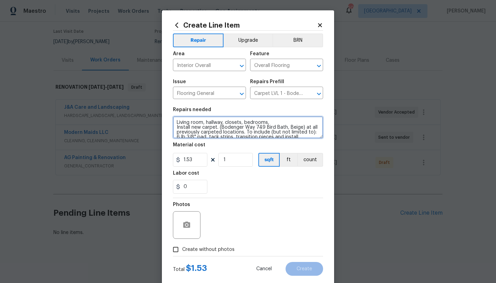
click at [238, 122] on textarea "Living room, hallway, closets, bedrooms, Install new carpet. (Bodenger Way 749 …" at bounding box center [248, 127] width 150 height 22
click at [251, 121] on textarea "Living room, hallway, bedrooms, Install new carpet. (Bodenger Way 749 Bird Bath…" at bounding box center [248, 127] width 150 height 22
type textarea "Living room, hallway, bedrooms, dining room, ------ Install new carpet. (Bodeng…"
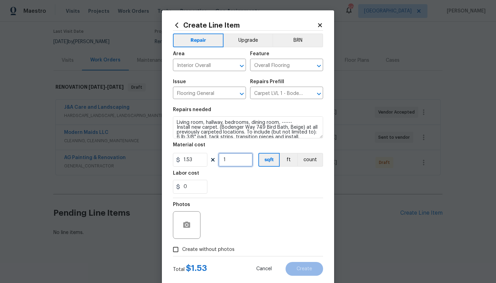
drag, startPoint x: 237, startPoint y: 164, endPoint x: 184, endPoint y: 151, distance: 54.9
click at [184, 151] on figure "Material cost 1.53 1 sqft ft count" at bounding box center [248, 154] width 150 height 24
type input "1000"
click at [174, 247] on input "Create without photos" at bounding box center [175, 249] width 13 height 13
checkbox input "true"
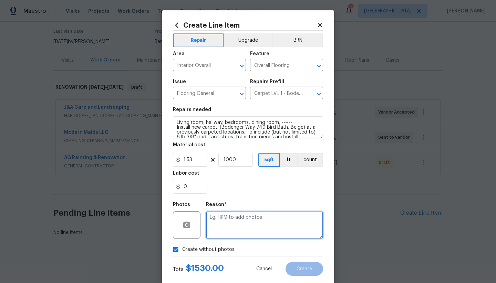
click at [236, 225] on textarea at bounding box center [264, 225] width 117 height 28
type textarea "n"
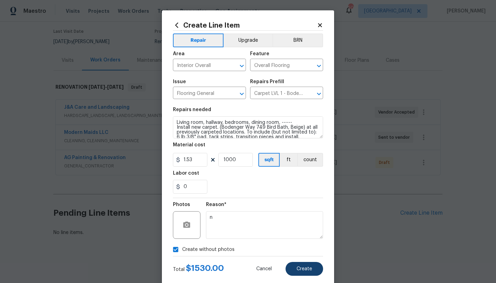
click at [299, 270] on span "Create" at bounding box center [305, 268] width 16 height 5
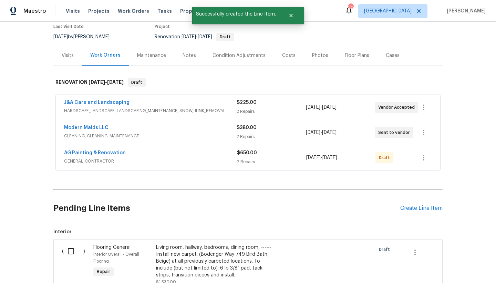
scroll to position [51, 0]
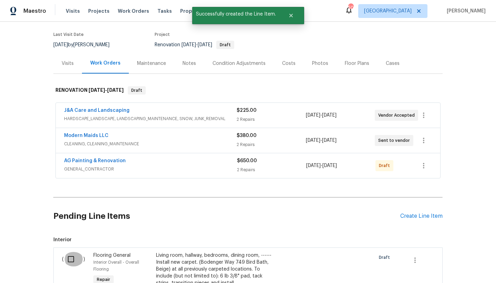
click at [65, 259] on input "checkbox" at bounding box center [74, 259] width 20 height 14
checkbox input "true"
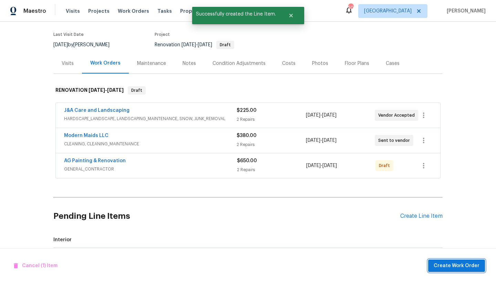
click at [451, 271] on button "Create Work Order" at bounding box center [456, 265] width 57 height 13
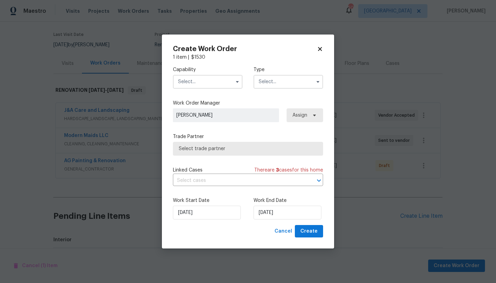
click at [197, 79] on input "text" at bounding box center [208, 82] width 70 height 14
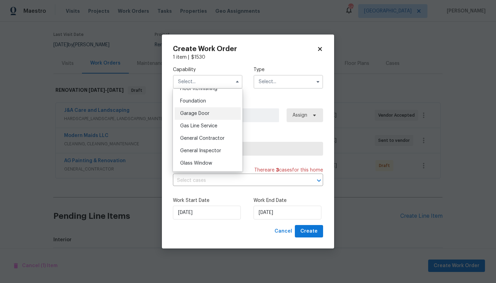
scroll to position [227, 0]
drag, startPoint x: 188, startPoint y: 144, endPoint x: 208, endPoint y: 143, distance: 19.7
click at [188, 140] on span "Flooring" at bounding box center [189, 137] width 18 height 5
type input "Flooring"
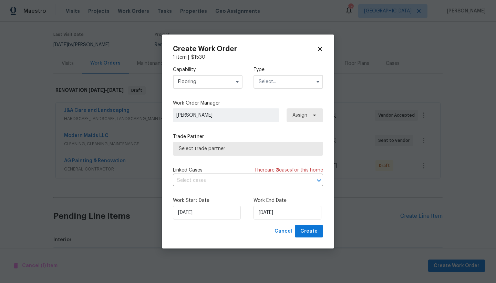
click at [285, 82] on input "text" at bounding box center [289, 82] width 70 height 14
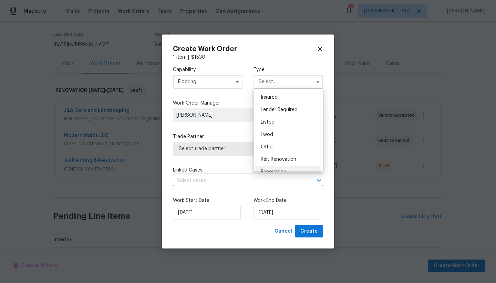
scroll to position [65, 0]
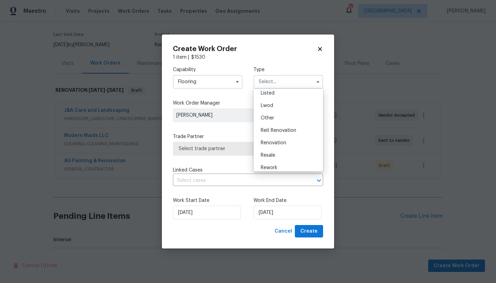
click at [276, 143] on span "Renovation" at bounding box center [274, 142] width 26 height 5
type input "Renovation"
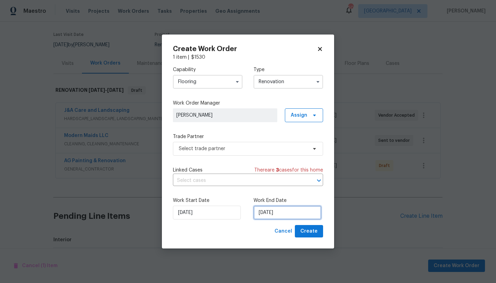
click at [269, 215] on input "9/30/2025" at bounding box center [288, 212] width 68 height 14
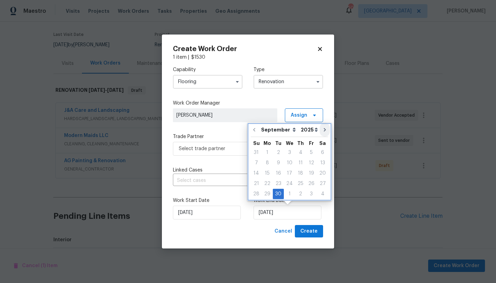
click at [323, 130] on icon "Go to next month" at bounding box center [325, 130] width 6 height 6
type input "10/30/2025"
select select "9"
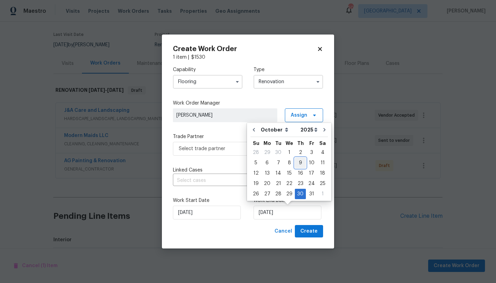
click at [300, 161] on div "9" at bounding box center [300, 163] width 11 height 10
type input "10/9/2025"
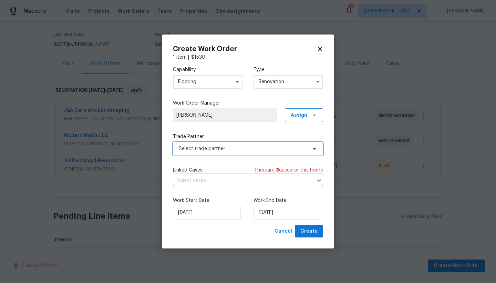
click at [193, 146] on span "Select trade partner" at bounding box center [243, 148] width 129 height 7
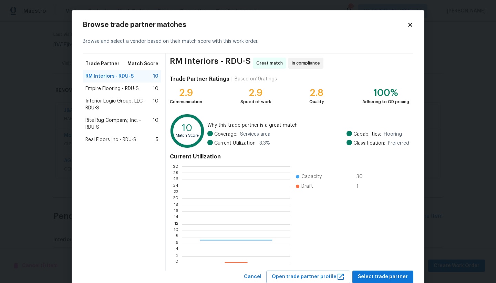
scroll to position [91, 103]
click at [142, 88] on div "Empire Flooring - RDU-S 10" at bounding box center [121, 88] width 73 height 7
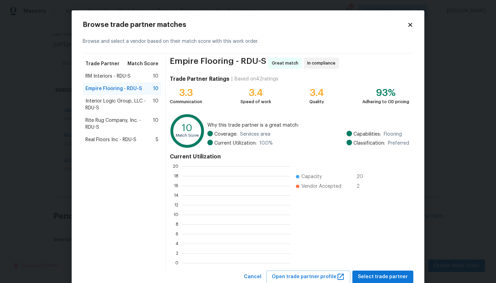
scroll to position [1, 1]
click at [125, 74] on span "RM Interiors - RDU-S" at bounding box center [107, 76] width 45 height 7
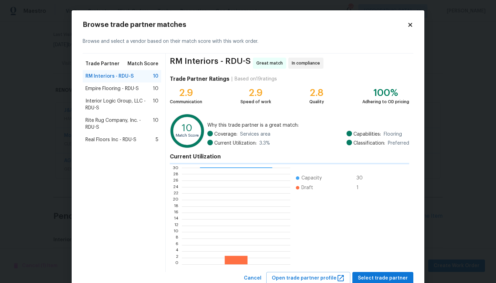
scroll to position [91, 103]
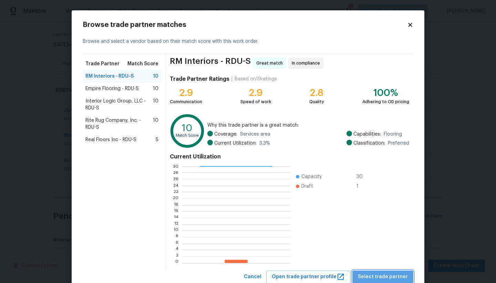
click at [390, 275] on span "Select trade partner" at bounding box center [383, 276] width 50 height 9
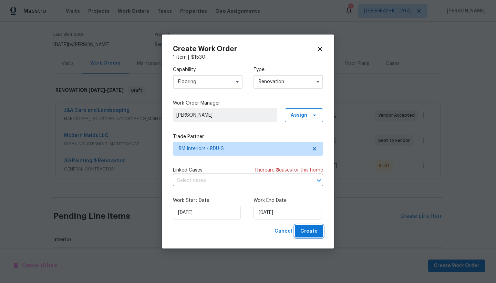
click at [308, 230] on span "Create" at bounding box center [309, 231] width 17 height 9
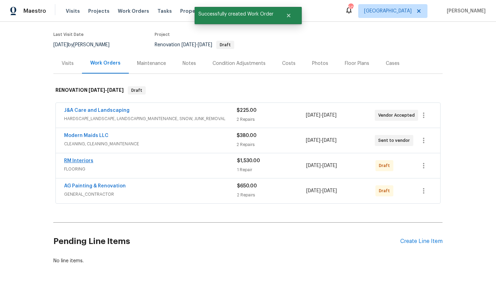
click at [70, 159] on link "RM Interiors" at bounding box center [78, 160] width 29 height 5
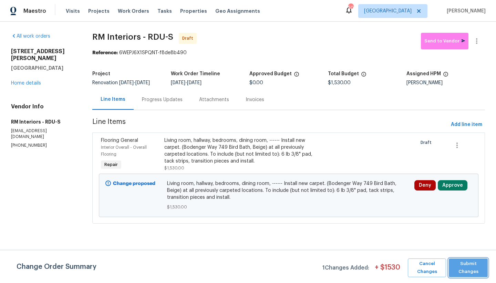
click at [461, 263] on span "Submit Changes" at bounding box center [469, 268] width 32 height 16
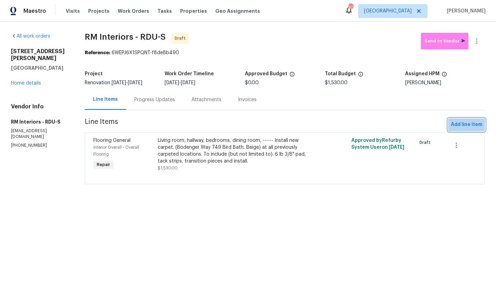
click at [464, 129] on span "Add line item" at bounding box center [466, 124] width 31 height 9
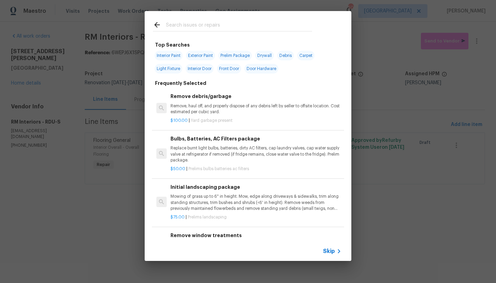
click at [199, 26] on input "text" at bounding box center [239, 26] width 146 height 10
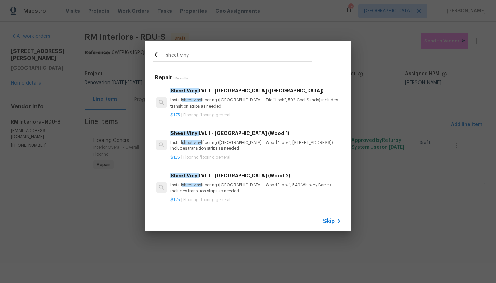
type input "sheet vinyl"
click at [203, 172] on h6 "Sheet Vinyl LVL 1 - Sugar Valley (Wood 2)" at bounding box center [256, 176] width 171 height 8
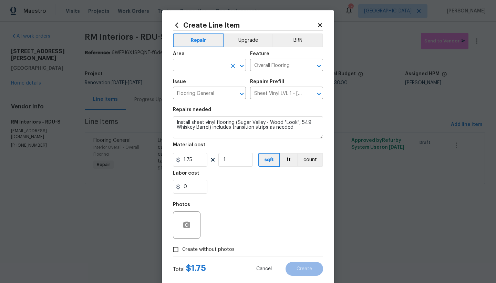
click at [204, 63] on input "text" at bounding box center [200, 65] width 54 height 11
click at [188, 94] on li "Interior Overall" at bounding box center [207, 92] width 73 height 11
type input "Interior Overall"
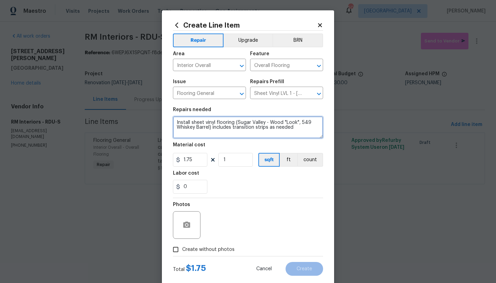
click at [174, 122] on textarea "Install sheet vinyl flooring (Sugar Valley - Wood "Look", 549 Whiskey Barrel) i…" at bounding box center [248, 127] width 150 height 22
drag, startPoint x: 176, startPoint y: 121, endPoint x: 180, endPoint y: 121, distance: 4.2
click at [175, 121] on textarea "Install sheet vinyl flooring (Sugar Valley - Wood "Look", 549 Whiskey Barrel) i…" at bounding box center [248, 127] width 150 height 22
type textarea "Kitchen, Foyer, Hall Bathroom, Master Bathroom (including sink area) -------- I…"
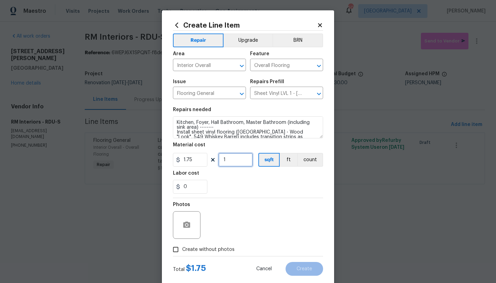
drag, startPoint x: 207, startPoint y: 158, endPoint x: 164, endPoint y: 154, distance: 43.2
click at [165, 153] on div "Create Line Item Repair Upgrade BRN Area Interior Overall ​ Feature Overall Flo…" at bounding box center [248, 148] width 172 height 276
type input "750"
click at [173, 250] on input "Create without photos" at bounding box center [175, 249] width 13 height 13
checkbox input "true"
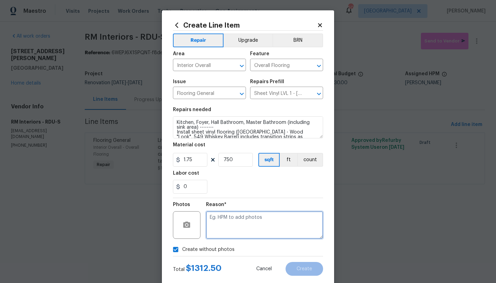
click at [225, 226] on textarea at bounding box center [264, 225] width 117 height 28
type textarea "n"
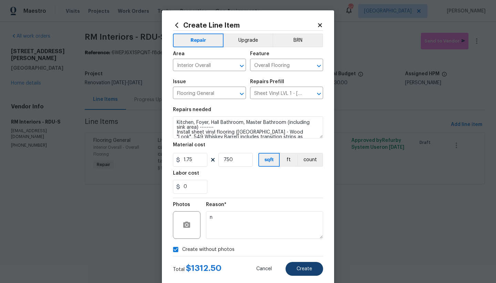
click at [300, 267] on span "Create" at bounding box center [305, 268] width 16 height 5
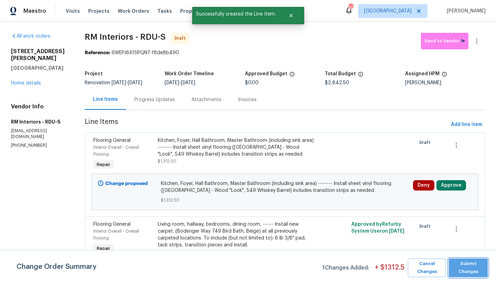
click at [470, 269] on span "Submit Changes" at bounding box center [469, 268] width 32 height 16
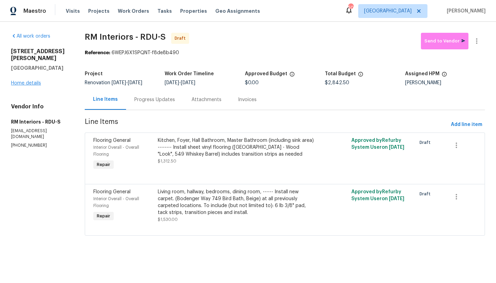
click at [31, 81] on link "Home details" at bounding box center [26, 83] width 30 height 5
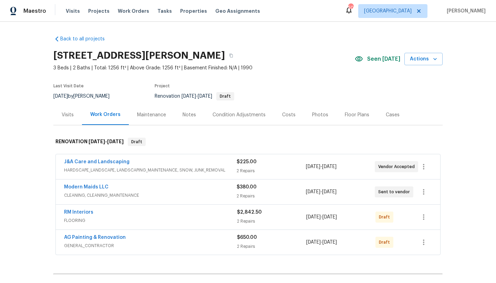
click at [282, 115] on div "Costs" at bounding box center [288, 114] width 13 height 7
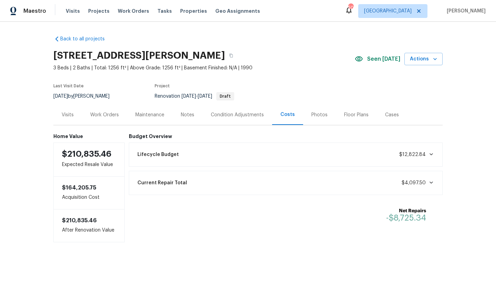
click at [430, 155] on icon at bounding box center [431, 154] width 3 height 2
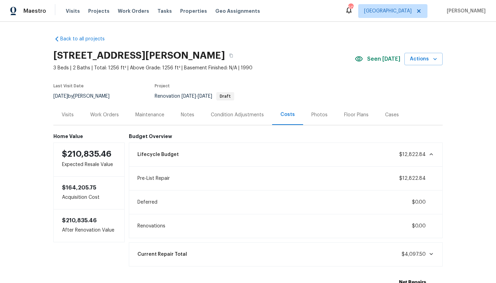
click at [429, 155] on icon at bounding box center [432, 154] width 6 height 6
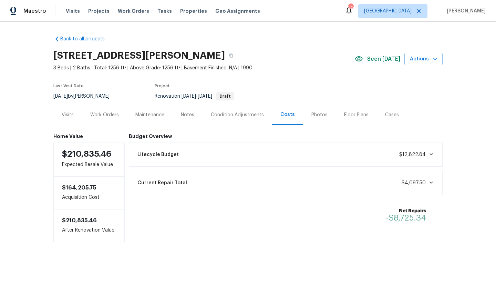
click at [112, 115] on div "Work Orders" at bounding box center [104, 114] width 29 height 7
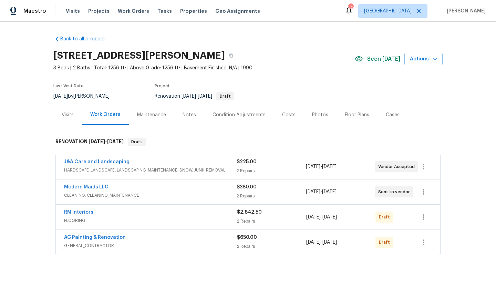
click at [76, 240] on span "AG Painting & Renovation" at bounding box center [95, 237] width 62 height 7
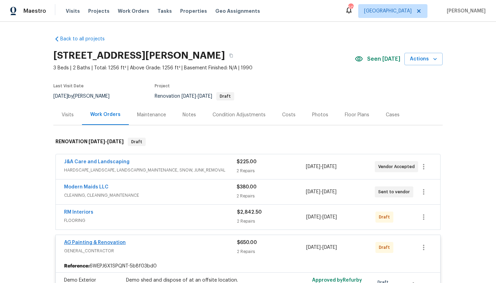
click at [79, 241] on link "AG Painting & Renovation" at bounding box center [95, 242] width 62 height 5
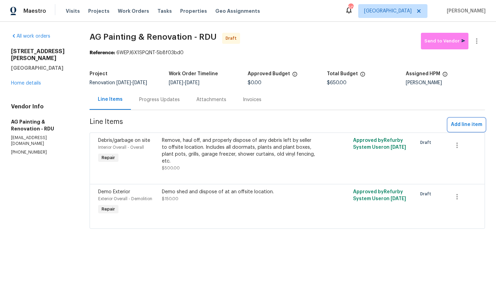
click at [458, 129] on span "Add line item" at bounding box center [466, 124] width 31 height 9
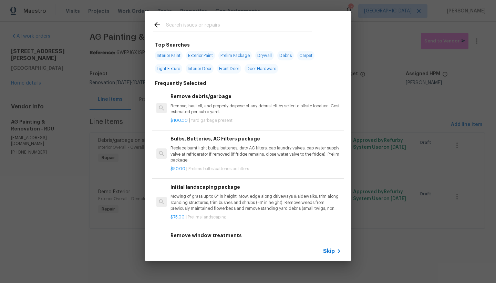
click at [174, 26] on input "text" at bounding box center [239, 26] width 146 height 10
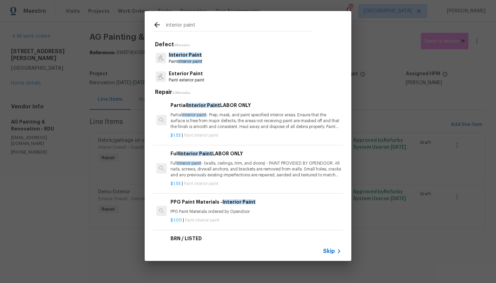
type input "interior paint"
click at [186, 153] on span "Interior Paint" at bounding box center [195, 153] width 33 height 5
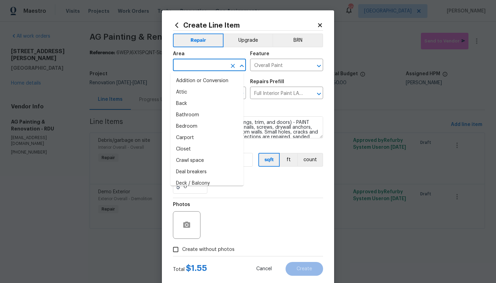
click at [196, 67] on input "text" at bounding box center [200, 65] width 54 height 11
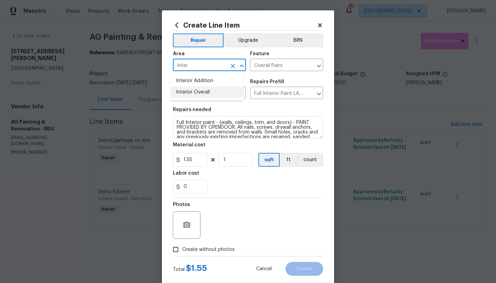
click at [193, 91] on li "Interior Overall" at bounding box center [207, 92] width 73 height 11
type input "Interior Overall"
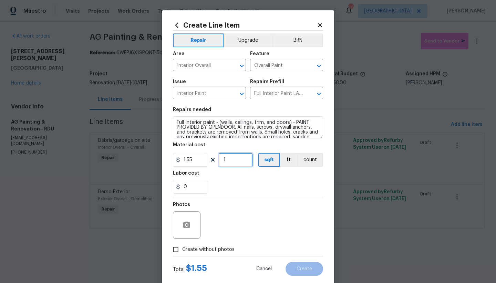
drag, startPoint x: 227, startPoint y: 158, endPoint x: 152, endPoint y: 123, distance: 82.8
click at [152, 123] on div "Create Line Item Repair Upgrade BRN Area Interior Overall ​ Feature Overall Pai…" at bounding box center [248, 141] width 496 height 283
type input "1256"
click at [187, 249] on span "Create without photos" at bounding box center [208, 249] width 52 height 7
click at [182, 249] on input "Create without photos" at bounding box center [175, 249] width 13 height 13
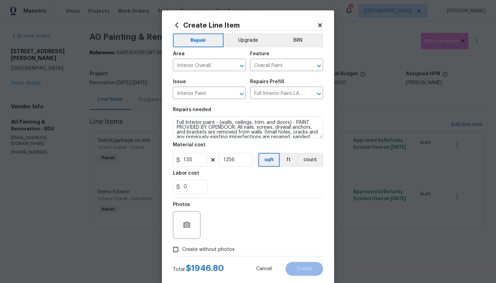
checkbox input "true"
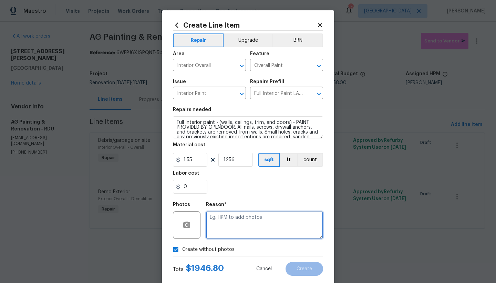
click at [262, 225] on textarea at bounding box center [264, 225] width 117 height 28
type textarea "n"
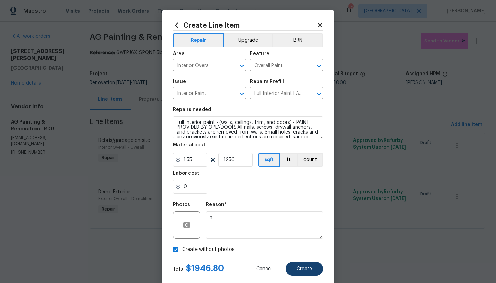
click at [306, 271] on span "Create" at bounding box center [305, 268] width 16 height 5
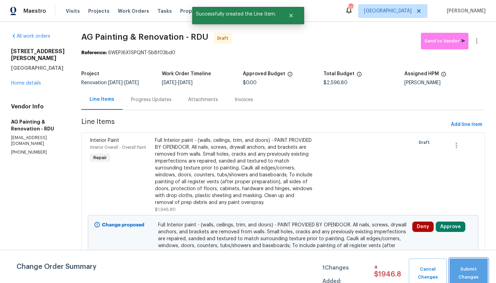
click at [470, 274] on span "Submit Changes" at bounding box center [468, 273] width 31 height 16
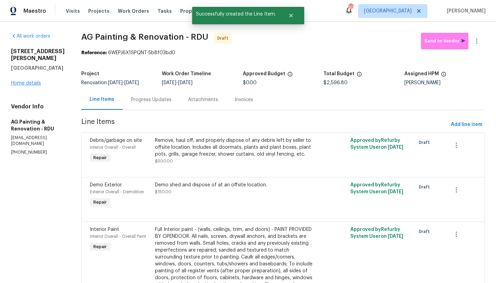
click at [35, 81] on link "Home details" at bounding box center [26, 83] width 30 height 5
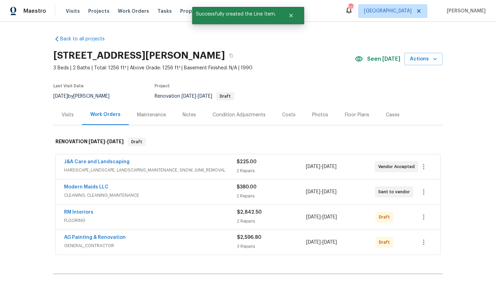
scroll to position [1, 0]
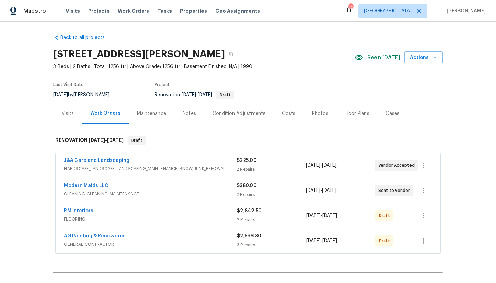
click at [85, 209] on link "RM Interiors" at bounding box center [78, 210] width 29 height 5
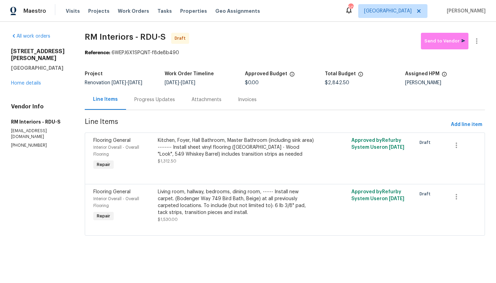
click at [201, 208] on div "Living room, hallway, bedrooms, dining room, ------ Install new carpet. (Bodeng…" at bounding box center [236, 202] width 157 height 28
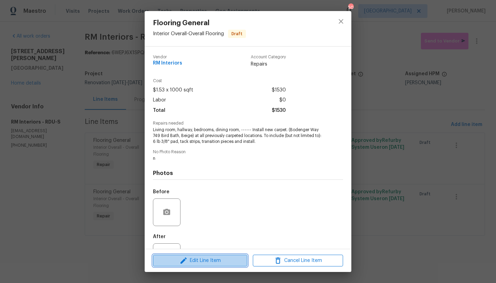
click at [200, 261] on span "Edit Line Item" at bounding box center [200, 260] width 90 height 9
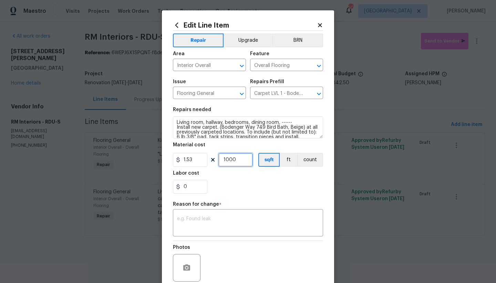
drag, startPoint x: 235, startPoint y: 162, endPoint x: 192, endPoint y: 154, distance: 43.6
click at [192, 154] on div "1.53 1000 sqft ft count" at bounding box center [248, 160] width 150 height 14
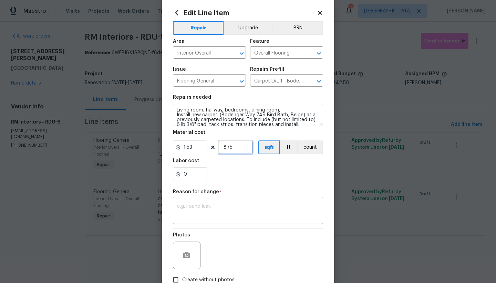
scroll to position [57, 0]
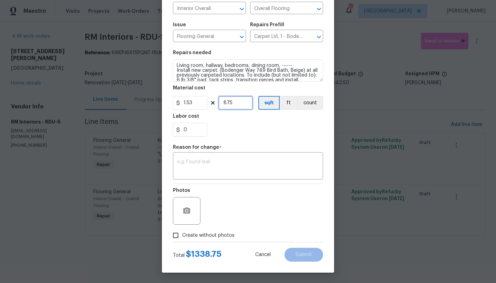
type input "875"
click at [182, 236] on span "Create without photos" at bounding box center [208, 235] width 52 height 7
click at [181, 236] on input "Create without photos" at bounding box center [175, 235] width 13 height 13
checkbox input "true"
click at [213, 161] on textarea at bounding box center [248, 166] width 142 height 14
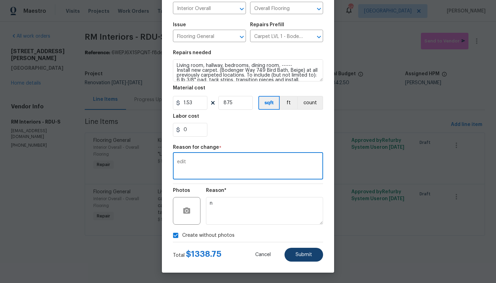
type textarea "edit"
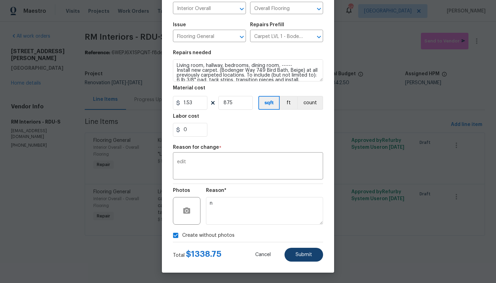
click at [296, 251] on button "Submit" at bounding box center [304, 255] width 39 height 14
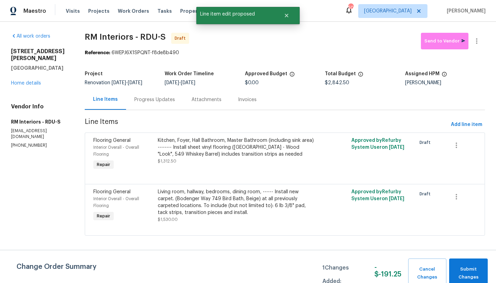
scroll to position [0, 0]
click at [466, 264] on button "Submit Changes" at bounding box center [469, 273] width 39 height 30
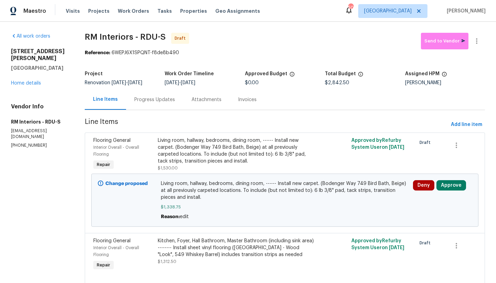
scroll to position [9, 0]
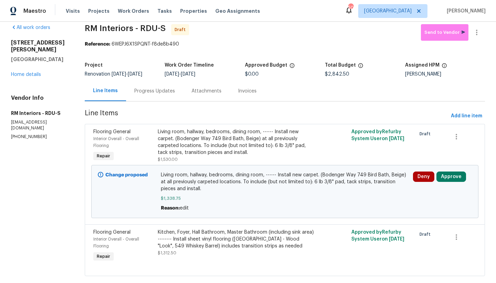
click at [202, 249] on div "Kitchen, Foyer, Hall Bathroom, Master Bathroom (including sink area) -------- I…" at bounding box center [236, 239] width 157 height 21
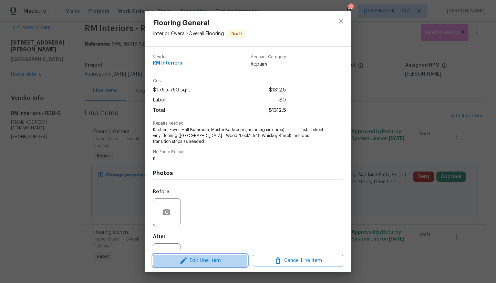
click at [205, 258] on span "Edit Line Item" at bounding box center [200, 260] width 90 height 9
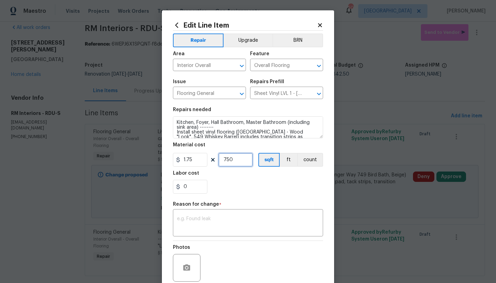
drag, startPoint x: 208, startPoint y: 139, endPoint x: 190, endPoint y: 139, distance: 17.2
click at [191, 138] on section "Repairs needed Kitchen, Foyer, Hall Bathroom, Master Bathroom (including sink a…" at bounding box center [248, 150] width 150 height 94
drag, startPoint x: 180, startPoint y: 149, endPoint x: 169, endPoint y: 147, distance: 11.3
click at [169, 147] on div "Edit Line Item Repair Upgrade BRN Area Interior Overall ​ Feature Overall Floor…" at bounding box center [248, 169] width 172 height 319
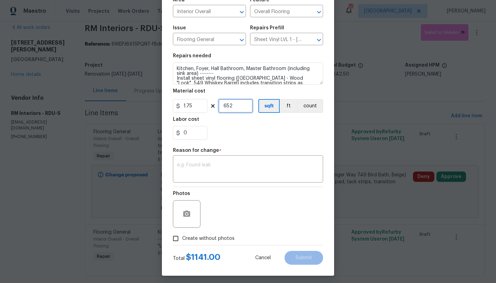
scroll to position [57, 0]
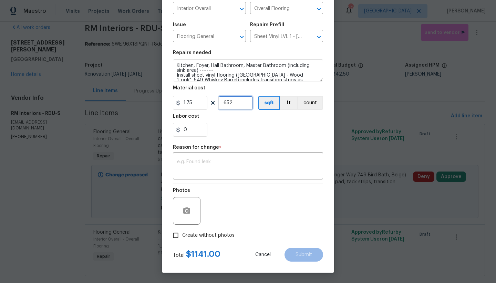
type input "652"
drag, startPoint x: 173, startPoint y: 235, endPoint x: 193, endPoint y: 189, distance: 50.5
click at [173, 235] on input "Create without photos" at bounding box center [175, 235] width 13 height 13
checkbox input "true"
click at [195, 173] on textarea at bounding box center [248, 166] width 142 height 14
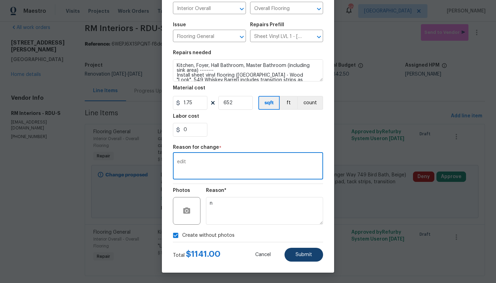
type textarea "edit"
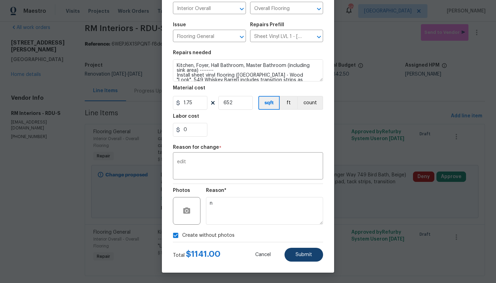
click at [301, 258] on button "Submit" at bounding box center [304, 255] width 39 height 14
type input "750"
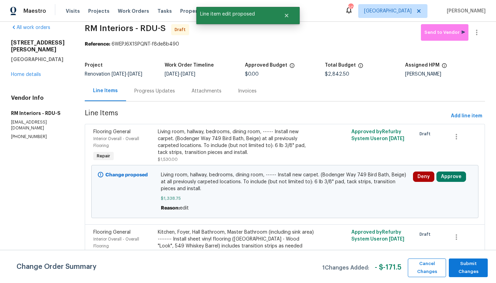
scroll to position [0, 0]
click at [467, 265] on span "Submit Changes" at bounding box center [469, 268] width 32 height 16
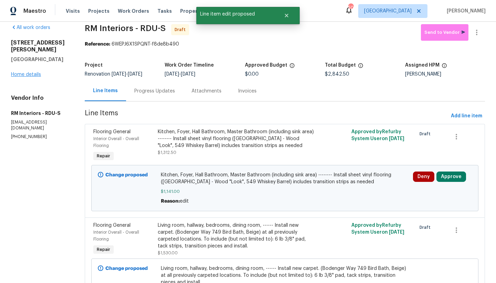
click at [29, 72] on link "Home details" at bounding box center [26, 74] width 30 height 5
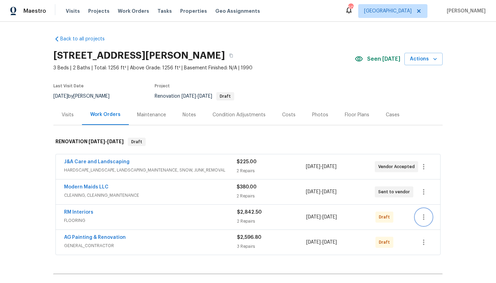
click at [421, 213] on icon "button" at bounding box center [424, 217] width 8 height 8
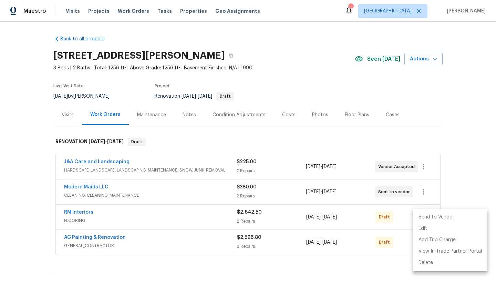
click at [428, 216] on li "Send to Vendor" at bounding box center [450, 216] width 74 height 11
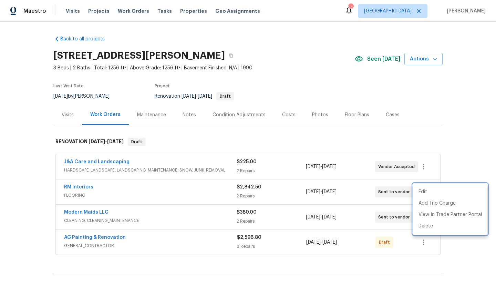
click at [98, 239] on div at bounding box center [248, 141] width 496 height 283
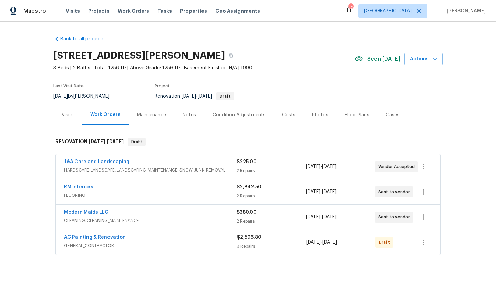
click at [98, 240] on span "AG Painting & Renovation" at bounding box center [95, 237] width 62 height 7
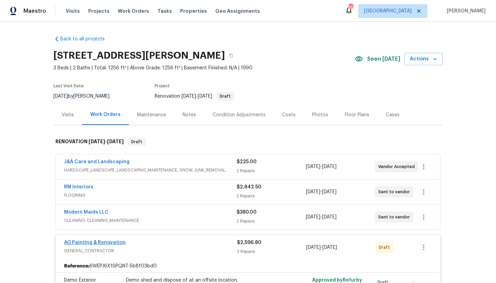
click at [110, 241] on link "AG Painting & Renovation" at bounding box center [95, 242] width 62 height 5
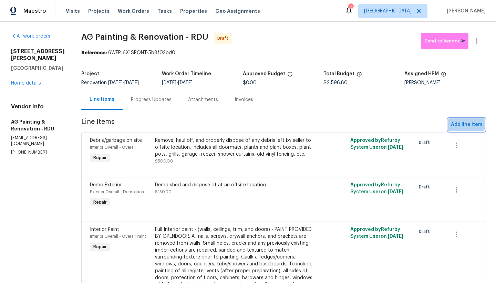
click at [451, 129] on span "Add line item" at bounding box center [466, 124] width 31 height 9
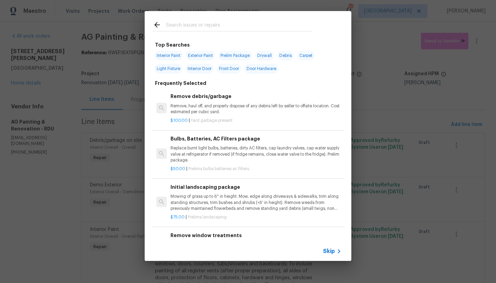
click at [207, 24] on input "text" at bounding box center [239, 26] width 146 height 10
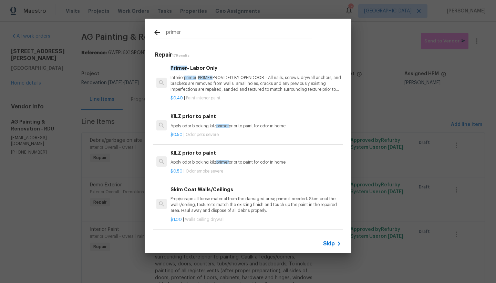
type input "primer"
click at [178, 83] on p "Interior primer - PRIMER PROVIDED BY OPENDOOR - All nails, screws, drywall anch…" at bounding box center [256, 84] width 171 height 18
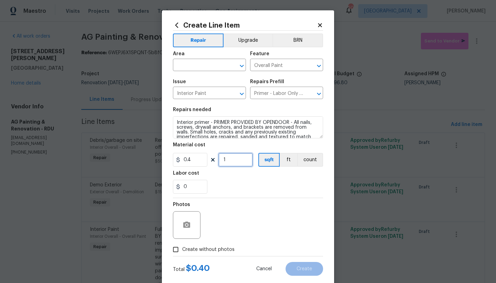
drag, startPoint x: 229, startPoint y: 159, endPoint x: 203, endPoint y: 156, distance: 25.7
click at [203, 156] on div "0.4 1 sqft ft count" at bounding box center [248, 160] width 150 height 14
type input "500"
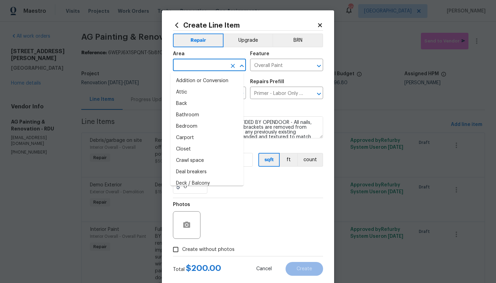
click at [208, 68] on input "text" at bounding box center [200, 65] width 54 height 11
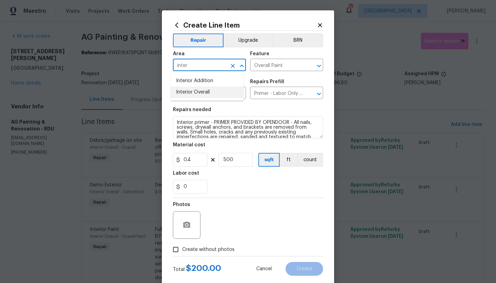
click at [180, 92] on li "Interior Overall" at bounding box center [207, 92] width 73 height 11
type input "Interior Overall"
click at [170, 249] on input "Create without photos" at bounding box center [175, 249] width 13 height 13
checkbox input "true"
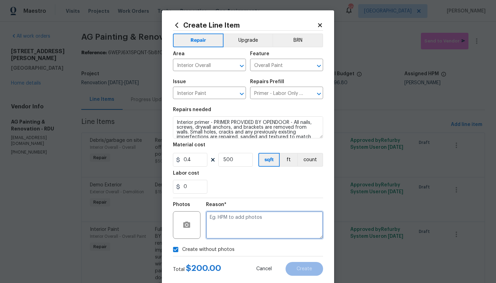
click at [243, 222] on textarea at bounding box center [264, 225] width 117 height 28
type textarea "n"
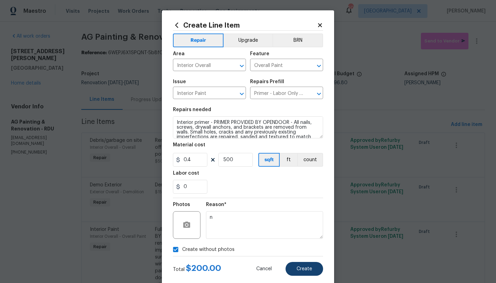
click at [295, 263] on button "Create" at bounding box center [305, 269] width 38 height 14
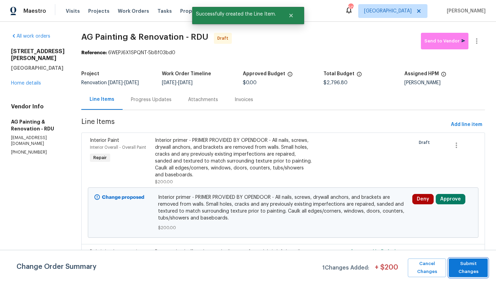
click at [468, 269] on span "Submit Changes" at bounding box center [469, 268] width 32 height 16
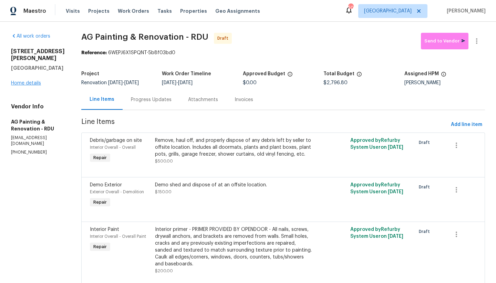
click at [23, 81] on link "Home details" at bounding box center [26, 83] width 30 height 5
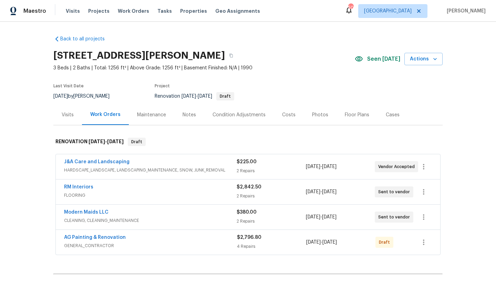
click at [286, 112] on div "Costs" at bounding box center [288, 114] width 13 height 7
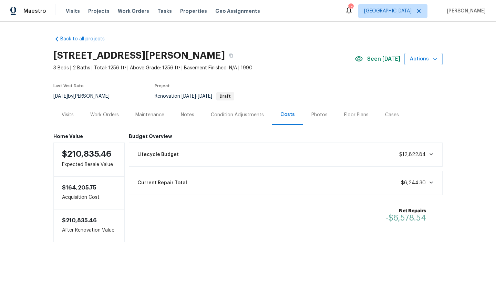
click at [96, 114] on div "Work Orders" at bounding box center [104, 114] width 29 height 7
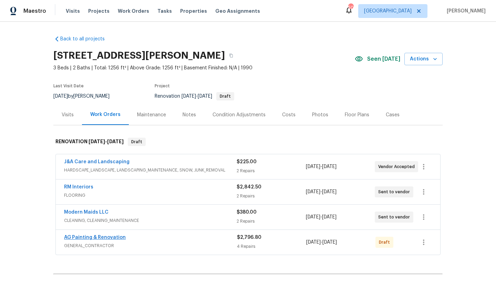
click at [105, 236] on link "AG Painting & Renovation" at bounding box center [95, 237] width 62 height 5
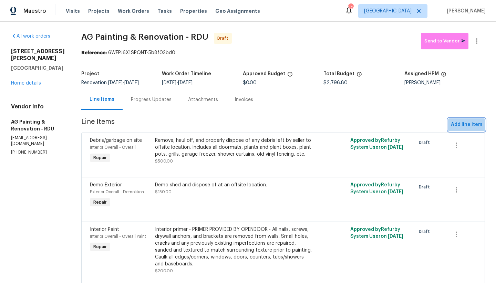
click at [471, 129] on span "Add line item" at bounding box center [466, 124] width 31 height 9
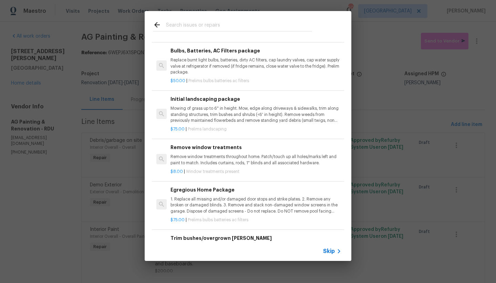
scroll to position [147, 0]
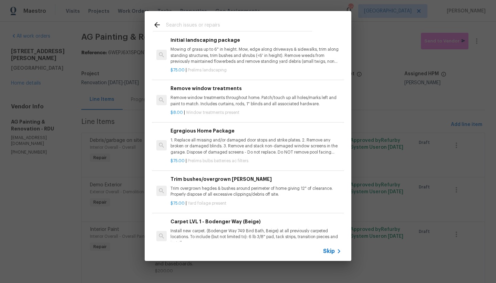
click at [203, 131] on h6 "Egregious Home Package" at bounding box center [256, 131] width 171 height 8
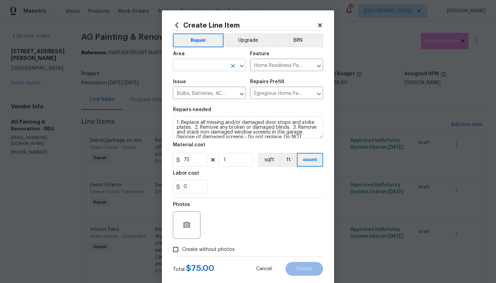
click at [203, 62] on input "text" at bounding box center [200, 65] width 54 height 11
click at [176, 90] on li "Interior Overall" at bounding box center [207, 92] width 73 height 11
type input "Interior Overall"
drag, startPoint x: 181, startPoint y: 248, endPoint x: 195, endPoint y: 235, distance: 19.8
click at [182, 248] on span "Create without photos" at bounding box center [208, 249] width 52 height 7
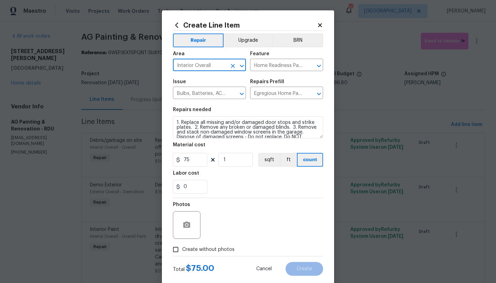
click at [181, 248] on input "Create without photos" at bounding box center [175, 249] width 13 height 13
checkbox input "true"
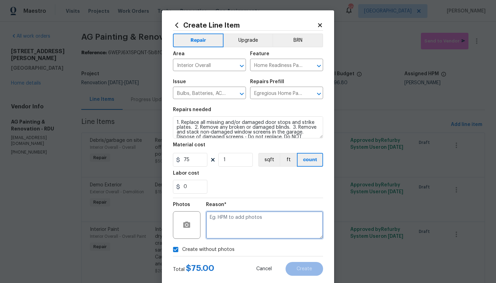
click at [247, 229] on textarea at bounding box center [264, 225] width 117 height 28
type textarea "n"
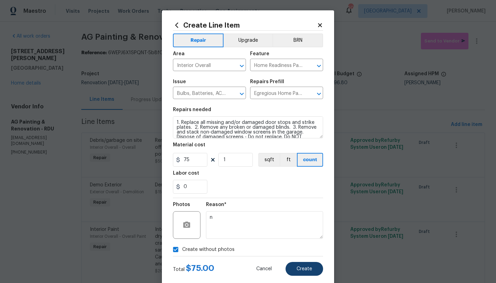
click at [302, 268] on span "Create" at bounding box center [305, 268] width 16 height 5
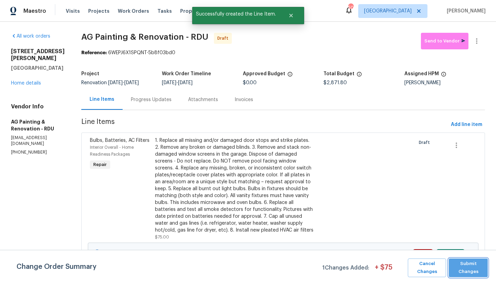
click at [459, 262] on span "Submit Changes" at bounding box center [469, 268] width 32 height 16
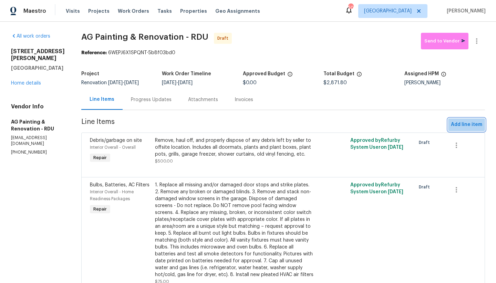
click at [464, 128] on span "Add line item" at bounding box center [466, 124] width 31 height 9
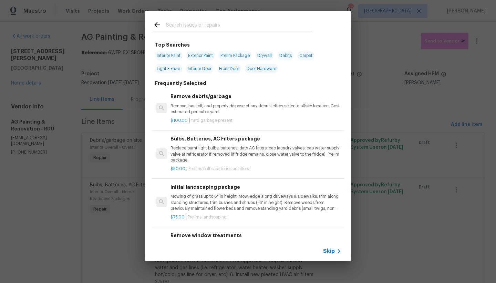
click at [191, 25] on input "text" at bounding box center [239, 26] width 146 height 10
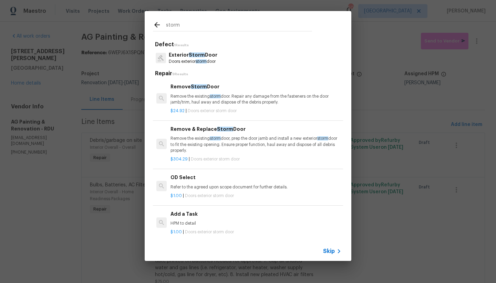
type input "storm"
click at [184, 99] on p "Remove the existing storm door. Repair any damage from the fasteners on the doo…" at bounding box center [256, 99] width 171 height 12
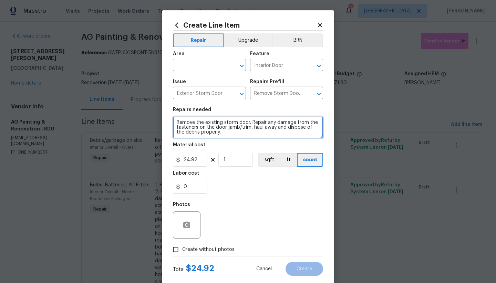
drag, startPoint x: 246, startPoint y: 123, endPoint x: 266, endPoint y: 127, distance: 20.0
click at [246, 122] on textarea "Remove the existing storm door. Repair any damage from the fasteners on the doo…" at bounding box center [248, 127] width 150 height 22
click at [194, 124] on textarea "Remove the existing storm doors and screen doors. Repair any damage from the fa…" at bounding box center [248, 127] width 150 height 22
type textarea "Remove ALL the existing storm doors and screen doors. Repair any damage from th…"
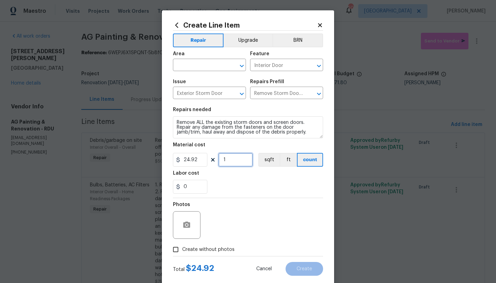
drag, startPoint x: 231, startPoint y: 159, endPoint x: 199, endPoint y: 157, distance: 31.4
click at [206, 157] on div "24.92 1 sqft ft count" at bounding box center [248, 160] width 150 height 14
type input "4"
click at [188, 67] on input "text" at bounding box center [200, 65] width 54 height 11
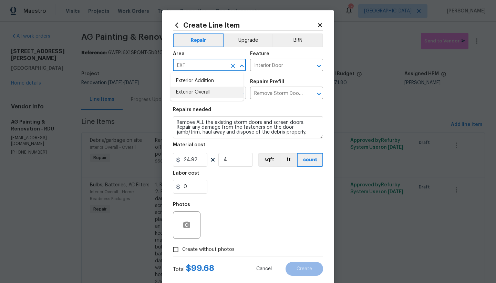
click at [213, 94] on li "Exterior Overall" at bounding box center [207, 92] width 73 height 11
type input "Exterior Overall"
drag, startPoint x: 177, startPoint y: 250, endPoint x: 200, endPoint y: 242, distance: 23.8
click at [172, 251] on input "Create without photos" at bounding box center [175, 249] width 13 height 13
checkbox input "true"
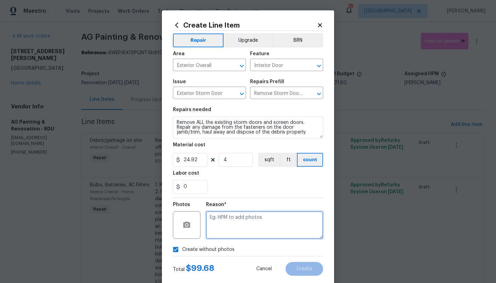
click at [236, 225] on textarea at bounding box center [264, 225] width 117 height 28
type textarea "n"
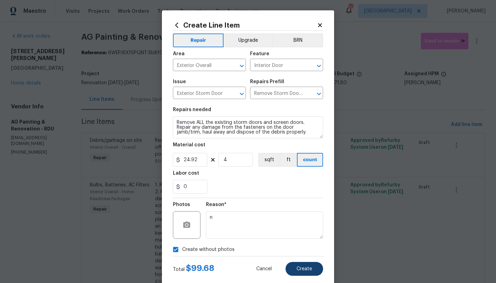
click at [293, 264] on button "Create" at bounding box center [305, 269] width 38 height 14
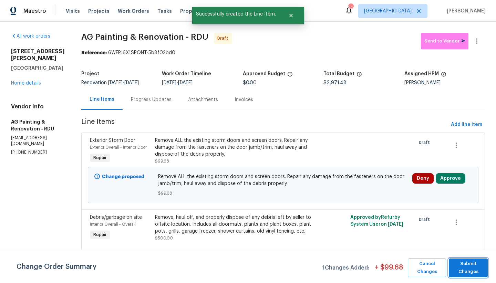
click at [462, 264] on span "Submit Changes" at bounding box center [469, 268] width 32 height 16
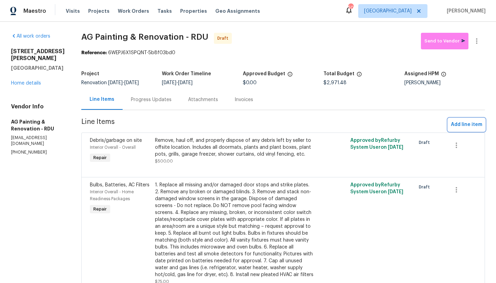
click at [463, 129] on span "Add line item" at bounding box center [466, 124] width 31 height 9
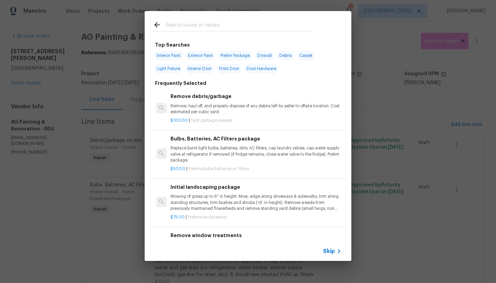
drag, startPoint x: 183, startPoint y: 20, endPoint x: 179, endPoint y: 23, distance: 5.3
click at [183, 20] on div at bounding box center [233, 24] width 176 height 27
click at [179, 23] on input "text" at bounding box center [239, 26] width 146 height 10
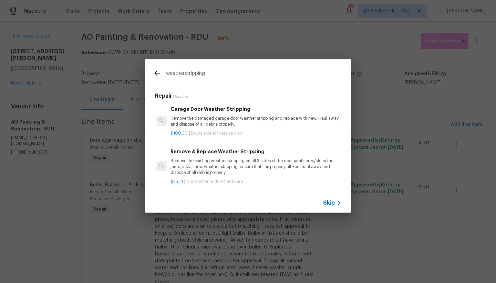
type input "weatherstripping"
click at [183, 152] on div "Remove & Replace Weather Stripping Remove the existing weather stripping on all…" at bounding box center [256, 162] width 171 height 28
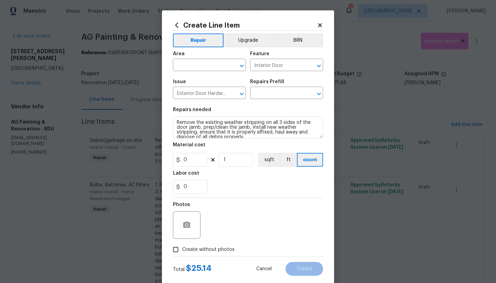
type input "Remove & Replace Weather Stripping $25.14"
type input "25.14"
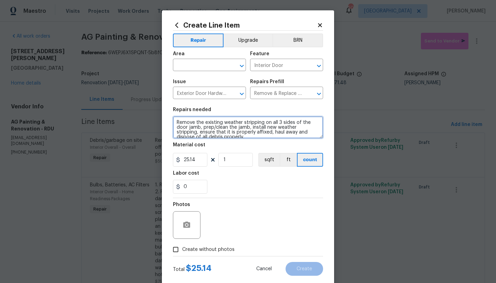
click at [173, 121] on textarea "Remove the existing weather stripping on all 3 sides of the door jamb, prep/cle…" at bounding box center [248, 127] width 150 height 22
click at [198, 122] on textarea "Remove the existing weather stripping on all 3 sides of the door jamb, prep/cle…" at bounding box center [248, 127] width 150 height 22
type textarea "All Exterior Doors ------ Remove the existing weather stripping on all 3 sides …"
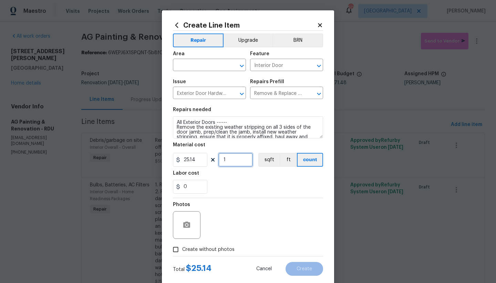
drag, startPoint x: 228, startPoint y: 159, endPoint x: 203, endPoint y: 156, distance: 24.7
click at [204, 156] on div "25.14 1 sqft ft count" at bounding box center [248, 160] width 150 height 14
type input "4"
click at [210, 64] on input "text" at bounding box center [200, 65] width 54 height 11
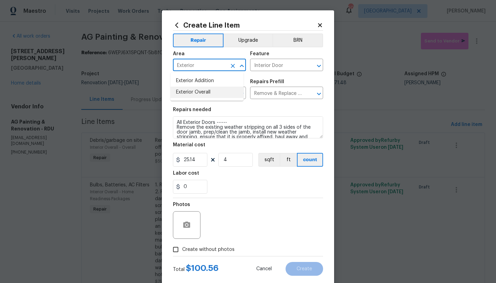
click at [207, 95] on li "Exterior Overall" at bounding box center [207, 92] width 73 height 11
type input "Exterior Overall"
click at [172, 248] on input "Create without photos" at bounding box center [175, 249] width 13 height 13
checkbox input "true"
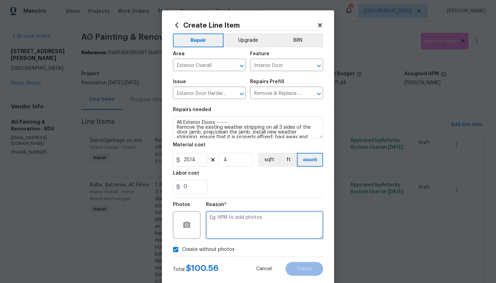
click at [258, 215] on textarea at bounding box center [264, 225] width 117 height 28
type textarea "n"
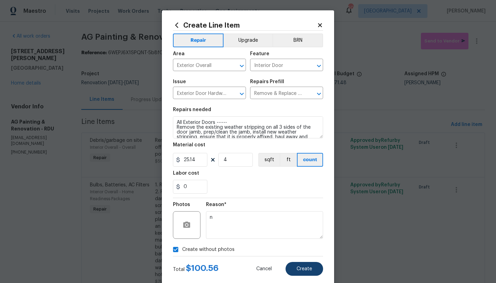
click at [300, 268] on span "Create" at bounding box center [305, 268] width 16 height 5
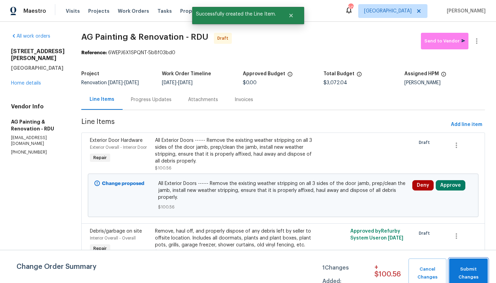
click at [473, 274] on span "Submit Changes" at bounding box center [469, 273] width 32 height 16
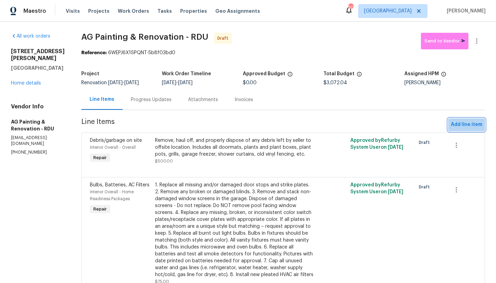
click at [468, 129] on span "Add line item" at bounding box center [466, 124] width 31 height 9
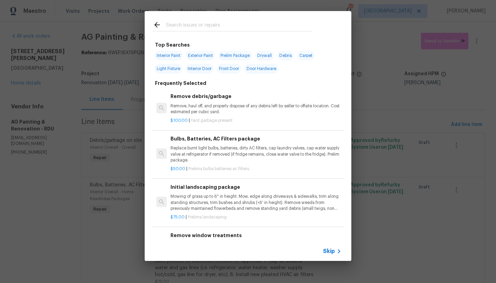
click at [198, 54] on span "Exterior Paint" at bounding box center [200, 56] width 29 height 10
type input "Exterior Paint"
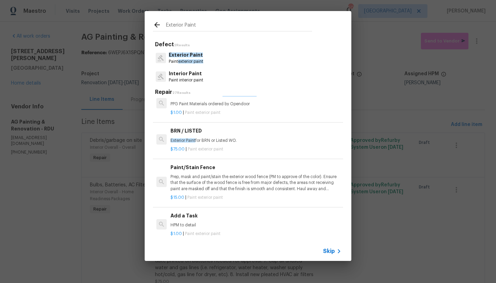
scroll to position [158, 0]
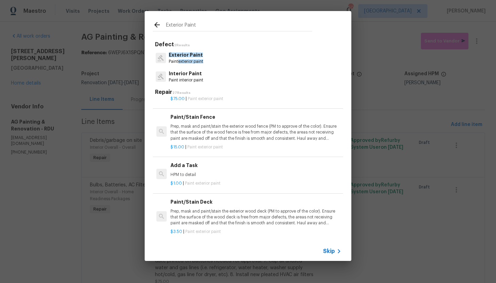
click at [188, 166] on h6 "Add a Task" at bounding box center [256, 165] width 171 height 8
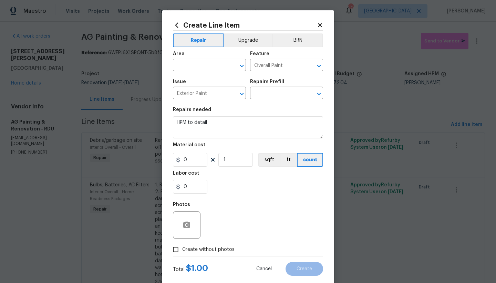
type input "Add a Task $1.00"
type input "1"
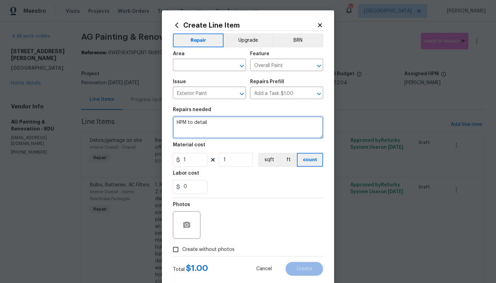
drag, startPoint x: 188, startPoint y: 110, endPoint x: 119, endPoint y: 99, distance: 70.5
click at [119, 99] on div "Create Line Item Repair Upgrade BRN Area ​ Feature Overall Paint ​ Issue Exteri…" at bounding box center [248, 141] width 496 height 283
drag, startPoint x: 211, startPoint y: 120, endPoint x: 109, endPoint y: 102, distance: 103.3
click at [108, 102] on div "Create Line Item Repair Upgrade BRN Area ​ Feature Overall Paint ​ Issue Exteri…" at bounding box center [248, 141] width 496 height 283
type textarea "Paint Exterior Doors and Door trim. Paint purchased by the GC. Color: BLACK. (I…"
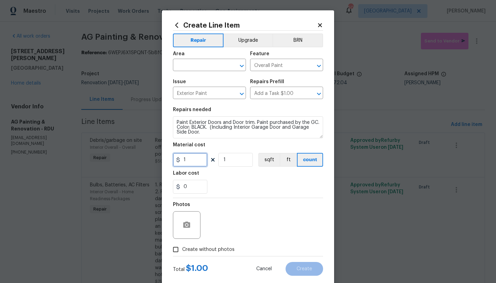
drag, startPoint x: 180, startPoint y: 161, endPoint x: 155, endPoint y: 157, distance: 25.2
click at [156, 157] on div "Create Line Item Repair Upgrade BRN Area ​ Feature Overall Paint ​ Issue Exteri…" at bounding box center [248, 141] width 496 height 283
type input "75"
drag, startPoint x: 185, startPoint y: 153, endPoint x: 144, endPoint y: 151, distance: 40.4
click at [145, 145] on div "Create Line Item Repair Upgrade BRN Area ​ Feature Overall Paint ​ Issue Exteri…" at bounding box center [248, 141] width 496 height 283
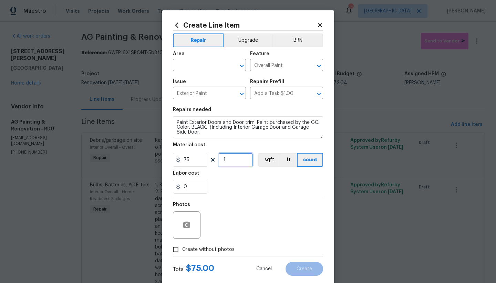
click at [231, 164] on input "1" at bounding box center [236, 160] width 34 height 14
drag, startPoint x: 231, startPoint y: 161, endPoint x: 211, endPoint y: 157, distance: 20.8
click at [211, 157] on div "75 1 sqft ft count" at bounding box center [248, 160] width 150 height 14
type input "4"
click at [220, 196] on section "Repairs needed Paint Exterior Doors and Door trim. Paint purchased by the GC. C…" at bounding box center [248, 150] width 150 height 94
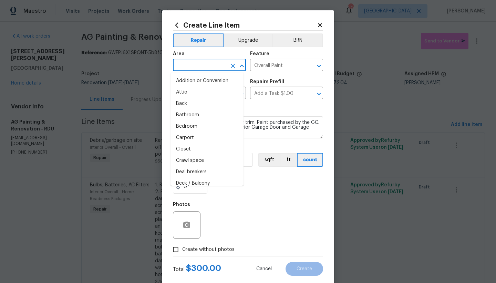
click at [213, 65] on input "text" at bounding box center [200, 65] width 54 height 11
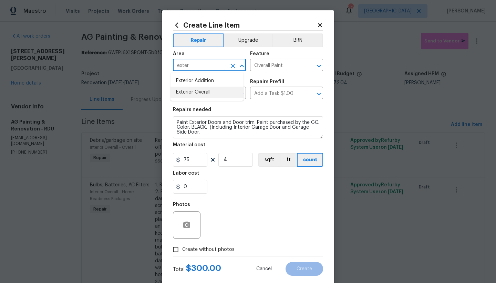
click at [206, 93] on li "Exterior Overall" at bounding box center [207, 92] width 73 height 11
type input "Exterior Overall"
click at [188, 249] on span "Create without photos" at bounding box center [208, 249] width 52 height 7
click at [182, 249] on input "Create without photos" at bounding box center [175, 249] width 13 height 13
checkbox input "true"
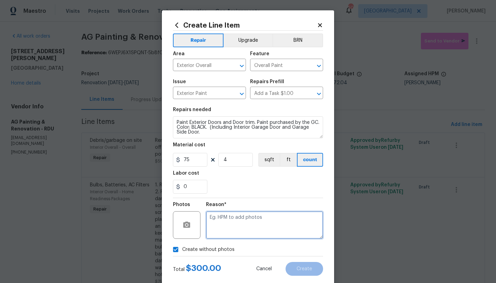
click at [258, 222] on textarea at bounding box center [264, 225] width 117 height 28
type textarea "n"
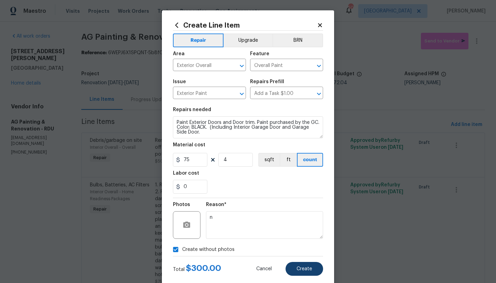
click at [303, 271] on button "Create" at bounding box center [305, 269] width 38 height 14
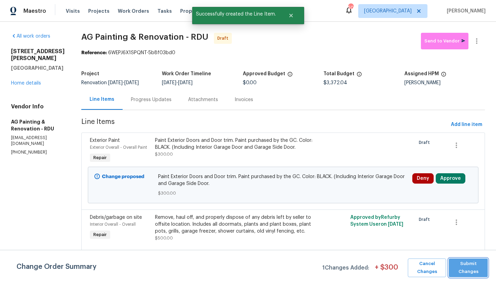
click at [464, 266] on span "Submit Changes" at bounding box center [469, 268] width 32 height 16
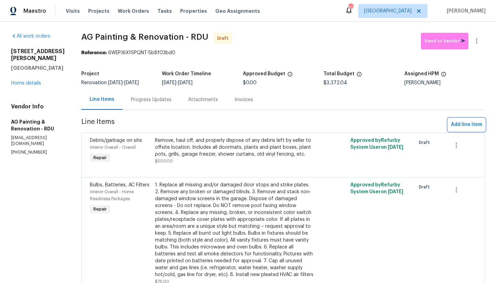
click at [458, 131] on button "Add line item" at bounding box center [466, 124] width 37 height 13
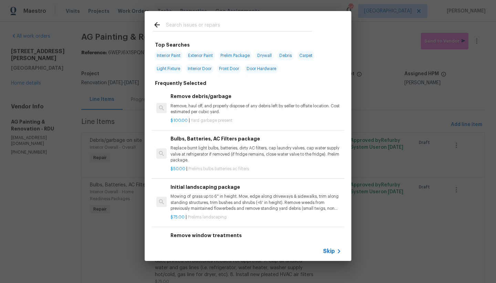
click at [209, 25] on input "text" at bounding box center [239, 26] width 146 height 10
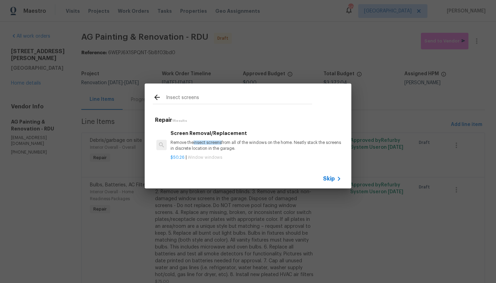
type input "Insect screens"
click at [218, 142] on span "insect screens" at bounding box center [208, 142] width 28 height 4
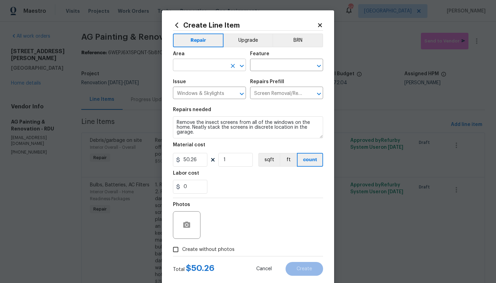
click at [206, 67] on input "text" at bounding box center [200, 65] width 54 height 11
click at [180, 89] on li "Exterior Overall" at bounding box center [207, 92] width 73 height 11
type input "Exterior Overall"
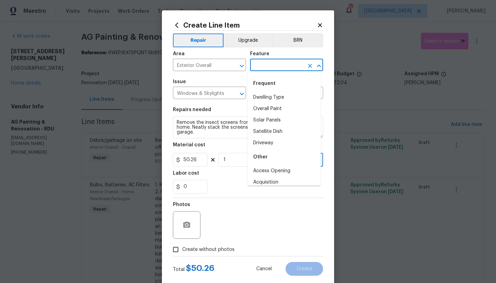
click at [291, 69] on input "text" at bounding box center [277, 65] width 54 height 11
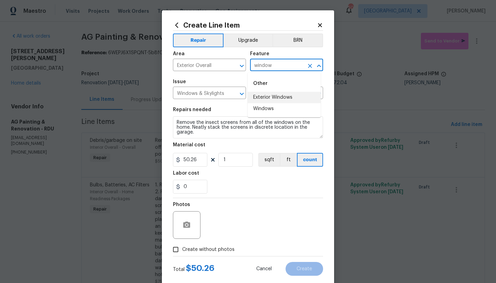
click at [260, 96] on li "Exterior Windows" at bounding box center [284, 97] width 73 height 11
type input "Exterior Windows"
click at [171, 249] on input "Create without photos" at bounding box center [175, 249] width 13 height 13
checkbox input "true"
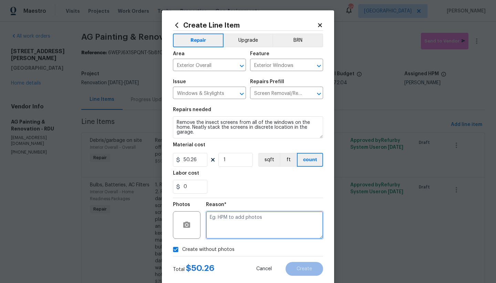
click at [236, 216] on textarea at bounding box center [264, 225] width 117 height 28
type textarea "n"
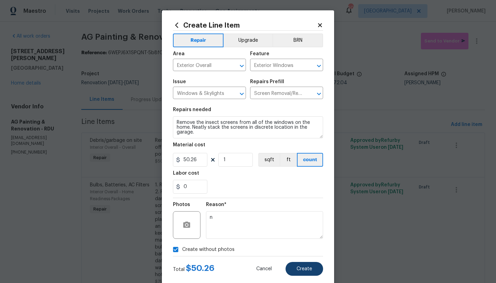
click at [299, 273] on button "Create" at bounding box center [305, 269] width 38 height 14
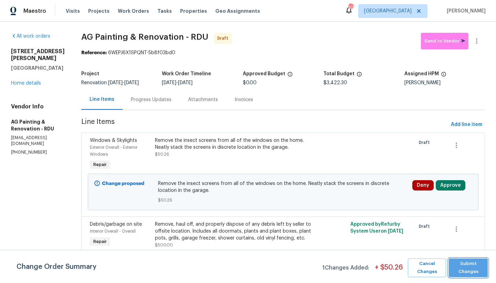
click at [461, 262] on span "Submit Changes" at bounding box center [469, 268] width 32 height 16
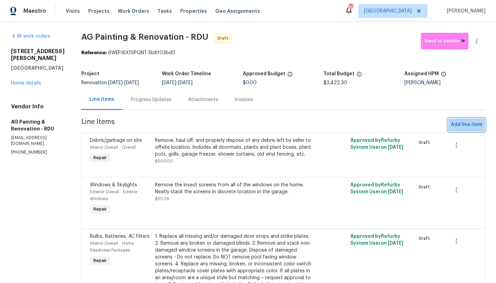
click at [471, 129] on span "Add line item" at bounding box center [466, 124] width 31 height 9
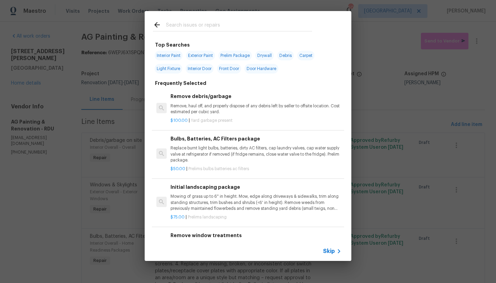
click at [236, 25] on input "text" at bounding box center [239, 26] width 146 height 10
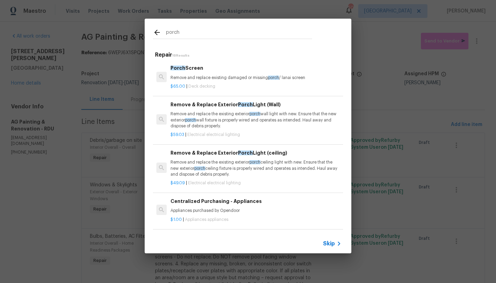
type input "porch"
click at [192, 112] on p "Remove and replace the existing exterior porch wall light with new. Ensure that…" at bounding box center [256, 120] width 171 height 18
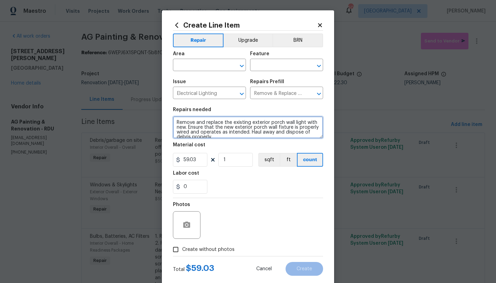
click at [253, 136] on textarea "Remove and replace the existing exterior porch wall light with new. Ensure that…" at bounding box center [248, 127] width 150 height 22
click at [174, 121] on textarea "Remove and replace the existing exterior porch wall light with new. Ensure that…" at bounding box center [248, 127] width 150 height 22
click at [185, 122] on textarea "Remove and replace the existing exterior porch wall light with new. Ensure that…" at bounding box center [248, 127] width 150 height 22
type textarea "Front Porch ------ Remove and replace the existing exterior porch wall light wi…"
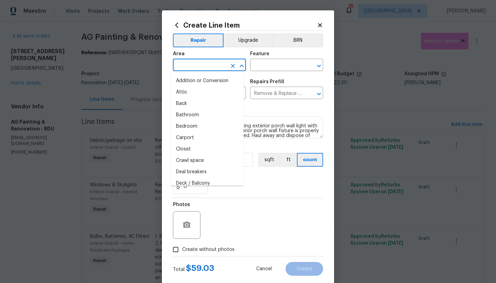
click at [186, 65] on input "text" at bounding box center [200, 65] width 54 height 11
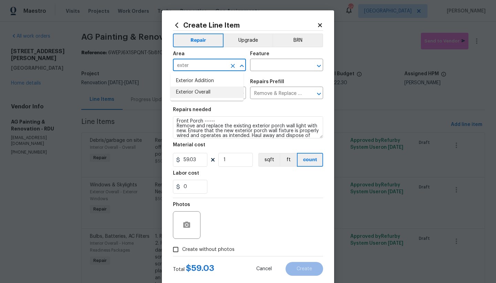
click at [190, 90] on li "Exterior Overall" at bounding box center [207, 92] width 73 height 11
type input "Exterior Overall"
click at [287, 67] on input "text" at bounding box center [277, 65] width 54 height 11
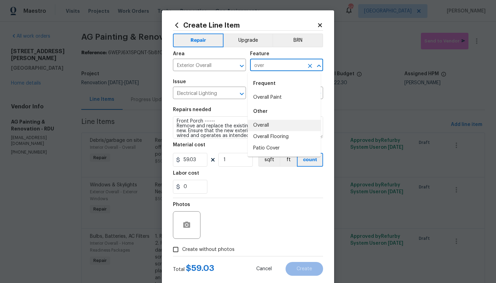
click at [260, 123] on li "Overall" at bounding box center [284, 125] width 73 height 11
type input "Overall"
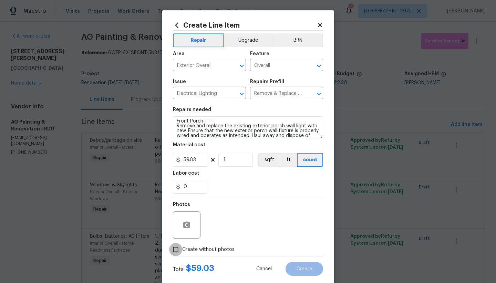
click at [173, 248] on input "Create without photos" at bounding box center [175, 249] width 13 height 13
checkbox input "true"
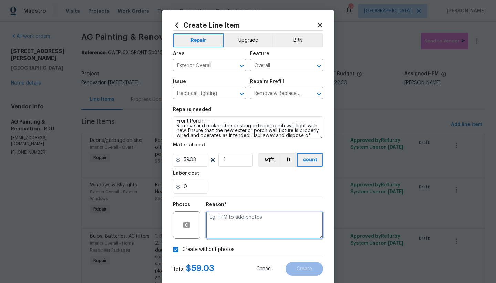
click at [242, 225] on textarea at bounding box center [264, 225] width 117 height 28
type textarea "n"
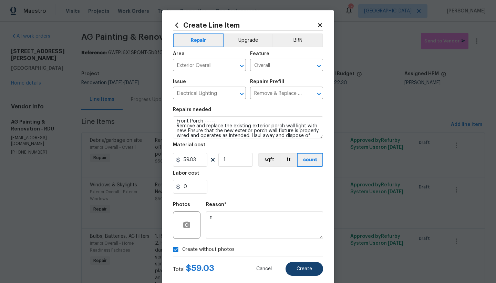
click at [297, 271] on span "Create" at bounding box center [305, 268] width 16 height 5
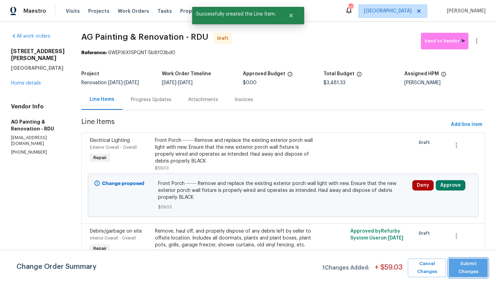
click at [469, 265] on span "Submit Changes" at bounding box center [469, 268] width 32 height 16
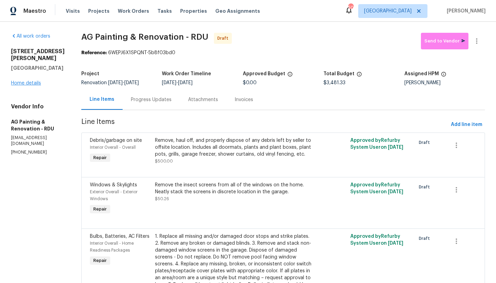
click at [31, 81] on link "Home details" at bounding box center [26, 83] width 30 height 5
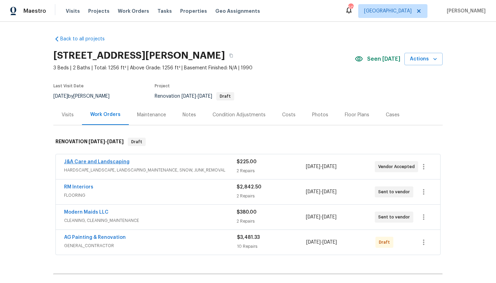
click at [106, 161] on link "J&A Care and Landscaping" at bounding box center [96, 161] width 65 height 5
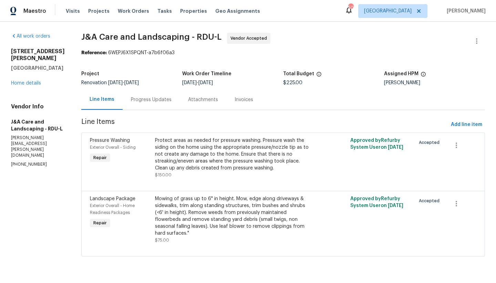
click at [224, 164] on div "Protect areas as needed for pressure washing. Pressure wash the siding on the h…" at bounding box center [234, 154] width 159 height 34
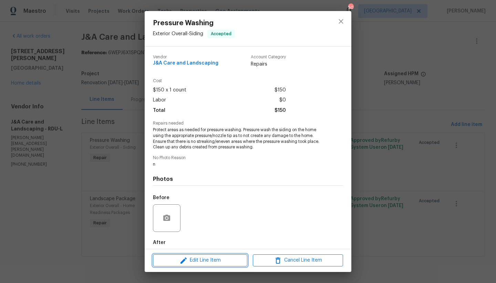
click at [189, 262] on span "Edit Line Item" at bounding box center [200, 260] width 90 height 9
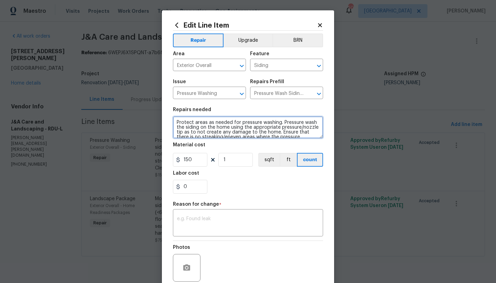
click at [276, 122] on textarea "Protect areas as needed for pressure washing. Pressure wash the siding on the h…" at bounding box center [248, 127] width 150 height 22
click at [201, 128] on textarea "Protect areas as needed for pressure washing (HOME AND FRONT SIDE OF VINYL FENC…" at bounding box center [248, 127] width 150 height 22
type textarea "Protect areas as needed for pressure washing (HOME AND FRONT SIDE (STREET FACIN…"
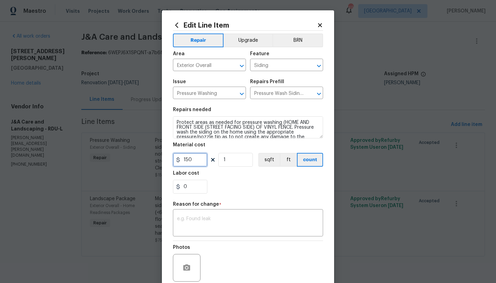
drag, startPoint x: 186, startPoint y: 161, endPoint x: 171, endPoint y: 159, distance: 14.6
click at [173, 159] on input "150" at bounding box center [190, 160] width 34 height 14
type input "195"
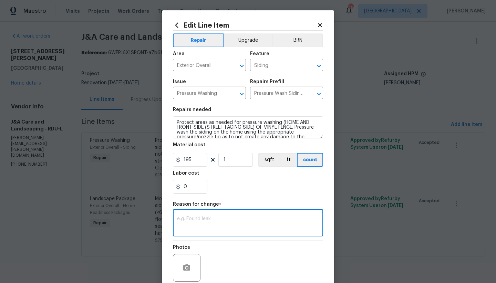
drag, startPoint x: 200, startPoint y: 225, endPoint x: 206, endPoint y: 219, distance: 8.3
click at [200, 225] on textarea at bounding box center [248, 223] width 142 height 14
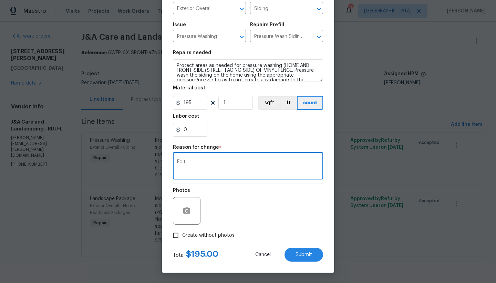
type textarea "Edit"
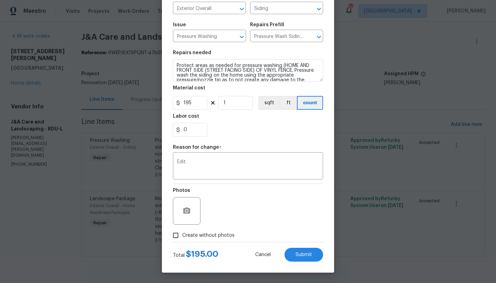
click at [179, 235] on label "Create without photos" at bounding box center [201, 235] width 65 height 13
click at [179, 235] on input "Create without photos" at bounding box center [175, 235] width 13 height 13
checkbox input "true"
click at [232, 207] on textarea "n" at bounding box center [264, 211] width 117 height 28
click at [302, 256] on span "Submit" at bounding box center [304, 254] width 17 height 5
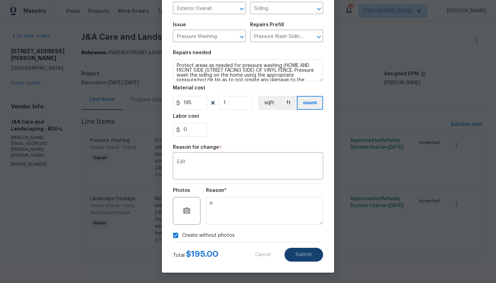
type textarea "Protect areas as needed for pressure washing. Pressure wash the siding on the h…"
type input "150"
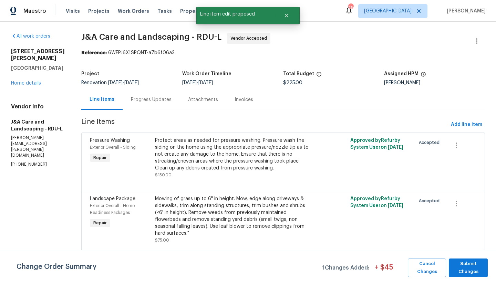
scroll to position [0, 0]
click at [472, 270] on span "Submit Changes" at bounding box center [469, 268] width 32 height 16
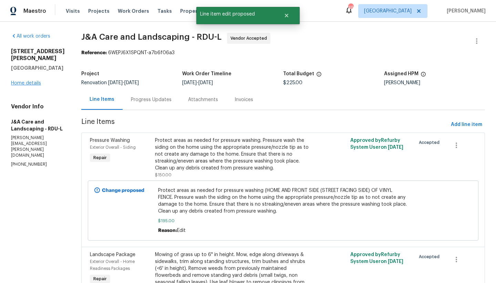
click at [34, 73] on div "7244 Montoro Ct Fayetteville, NC 28314 Home details" at bounding box center [38, 67] width 54 height 39
click at [33, 81] on link "Home details" at bounding box center [26, 83] width 30 height 5
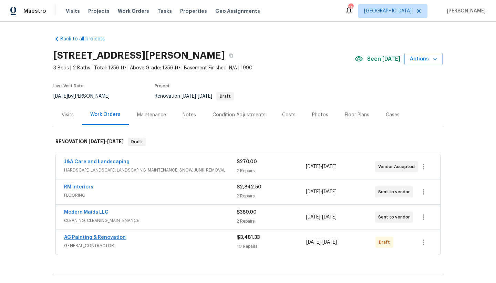
click at [102, 236] on link "AG Painting & Renovation" at bounding box center [95, 237] width 62 height 5
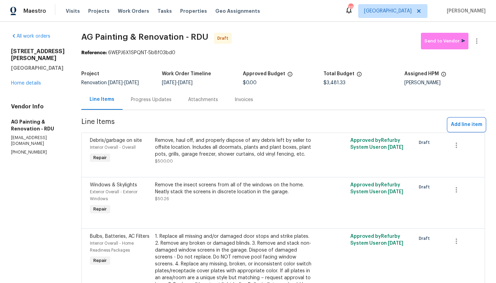
click at [460, 129] on span "Add line item" at bounding box center [466, 124] width 31 height 9
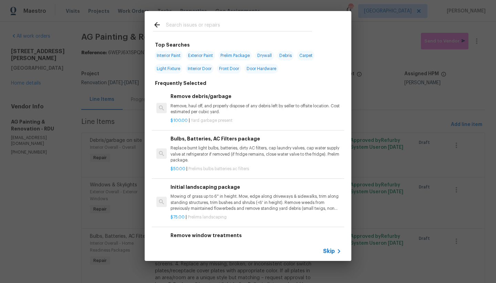
click at [219, 24] on input "text" at bounding box center [239, 26] width 146 height 10
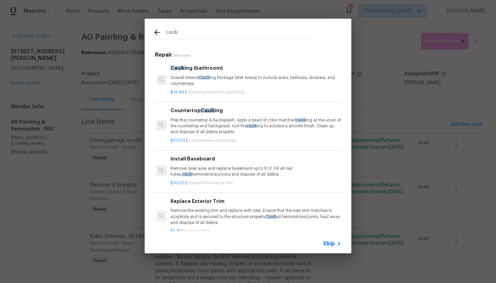
type input "caulk"
click at [186, 73] on div "Caulk ing (bathroom) Overall Interior Caulk ing Package (Wet Areas) to include …" at bounding box center [256, 75] width 171 height 22
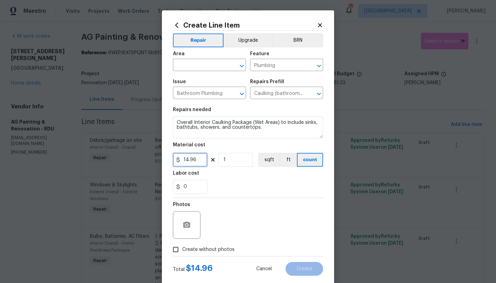
drag, startPoint x: 185, startPoint y: 157, endPoint x: 136, endPoint y: 140, distance: 52.3
click at [142, 143] on div "Create Line Item Repair Upgrade BRN Area ​ Feature Plumbing ​ Issue Bathroom Pl…" at bounding box center [248, 141] width 496 height 283
type input "20"
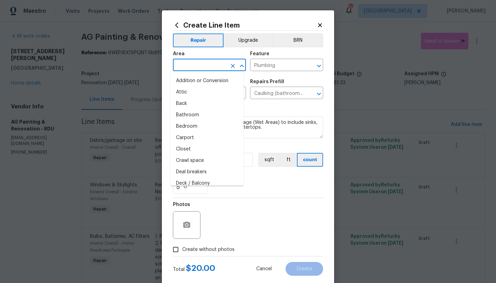
click at [199, 67] on input "text" at bounding box center [200, 65] width 54 height 11
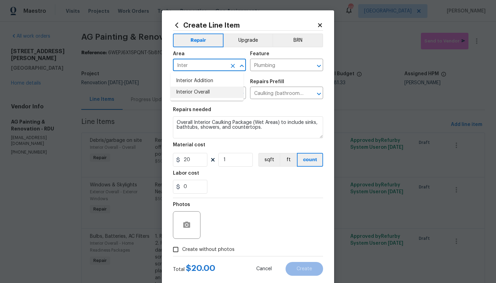
click at [202, 92] on li "Interior Overall" at bounding box center [207, 92] width 73 height 11
type input "Interior Overall"
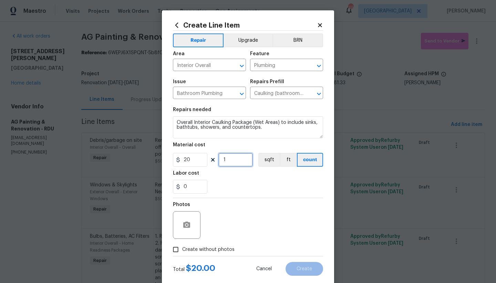
drag, startPoint x: 224, startPoint y: 158, endPoint x: 195, endPoint y: 153, distance: 29.0
click at [195, 153] on div "20 1 sqft ft count" at bounding box center [248, 160] width 150 height 14
type input "3"
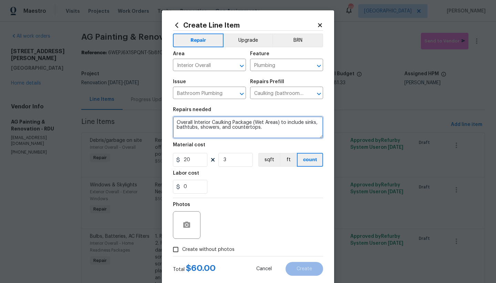
click at [220, 127] on textarea "Overall Interior Caulking Package (Wet Areas) to include sinks, bathtubs, showe…" at bounding box center [248, 127] width 150 height 22
type textarea "Overall Interior Caulking Package (Wet Areas) to include sinks, bathtubs, showe…"
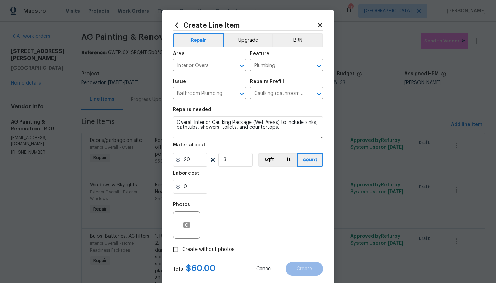
drag, startPoint x: 173, startPoint y: 250, endPoint x: 202, endPoint y: 236, distance: 32.1
click at [173, 250] on input "Create without photos" at bounding box center [175, 249] width 13 height 13
checkbox input "true"
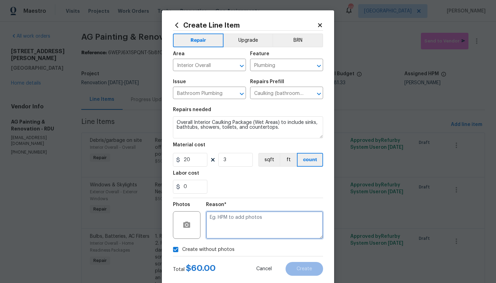
click at [224, 228] on textarea at bounding box center [264, 225] width 117 height 28
type textarea "n"
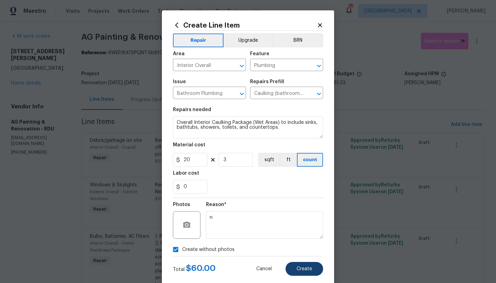
click at [297, 269] on span "Create" at bounding box center [305, 268] width 16 height 5
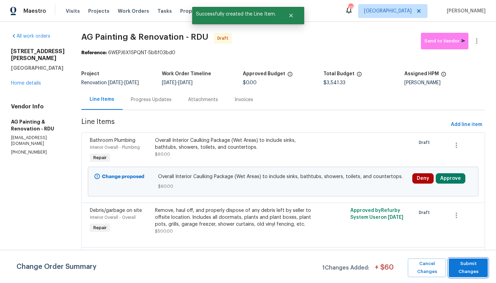
click at [457, 273] on span "Submit Changes" at bounding box center [469, 268] width 32 height 16
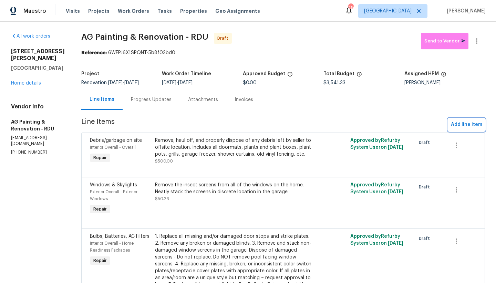
click at [466, 129] on span "Add line item" at bounding box center [466, 124] width 31 height 9
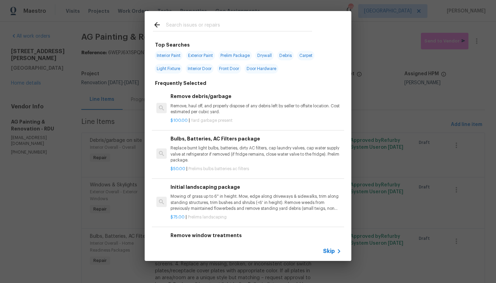
click at [189, 22] on input "text" at bounding box center [239, 26] width 146 height 10
click at [184, 24] on input "text" at bounding box center [239, 26] width 146 height 10
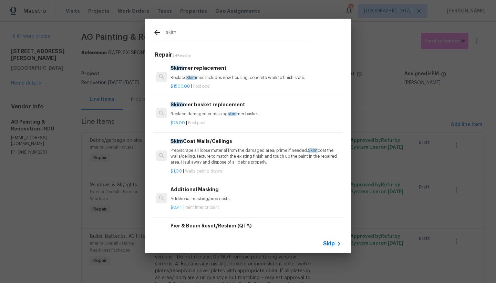
type input "skim"
click at [192, 143] on h6 "Skim Coat Walls/Ceilings" at bounding box center [256, 141] width 171 height 8
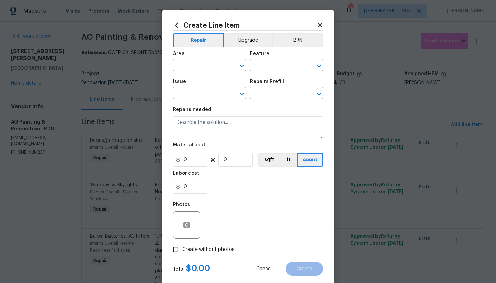
type input "Walls and Ceiling"
type input "Drywall"
type input "Skim Coat Walls/Ceilings $1.00"
type textarea "Prep/scrape all loose material from the damaged area; prime if needed. Skim coa…"
type input "1"
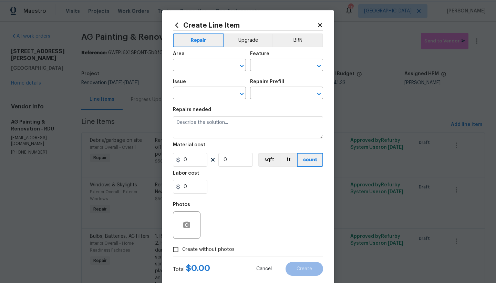
type input "1"
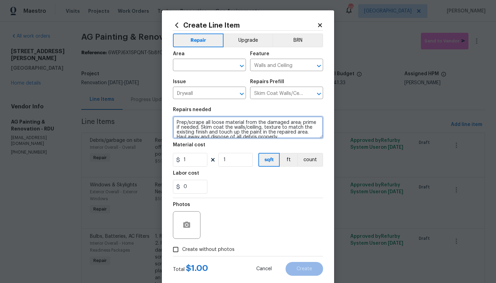
click at [174, 120] on textarea "Prep/scrape all loose material from the damaged area; prime if needed. Skim coa…" at bounding box center [248, 127] width 150 height 22
click at [192, 120] on textarea "Prep/scrape all loose material from the damaged area; prime if needed. Skim coa…" at bounding box center [248, 127] width 150 height 22
type textarea "Kitchen --------Skim and Drywall repairs -------- Prep/scrape all loose materia…"
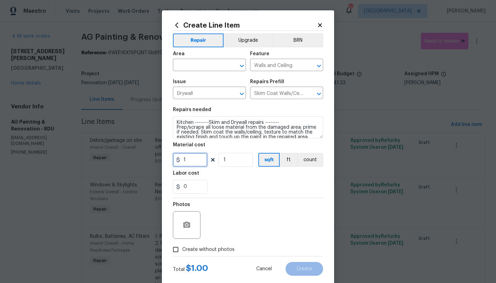
drag, startPoint x: 188, startPoint y: 161, endPoint x: 147, endPoint y: 152, distance: 41.7
click at [147, 152] on div "Create Line Item Repair Upgrade BRN Area ​ Feature Walls and Ceiling ​ Issue Dr…" at bounding box center [248, 141] width 496 height 283
type input "150"
click at [211, 242] on div "Photos" at bounding box center [248, 220] width 150 height 45
click at [196, 69] on span "Area ​" at bounding box center [209, 61] width 73 height 28
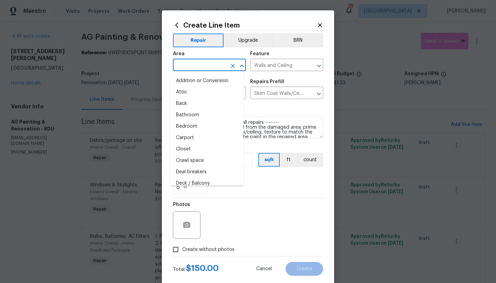
click at [197, 67] on input "text" at bounding box center [200, 65] width 54 height 11
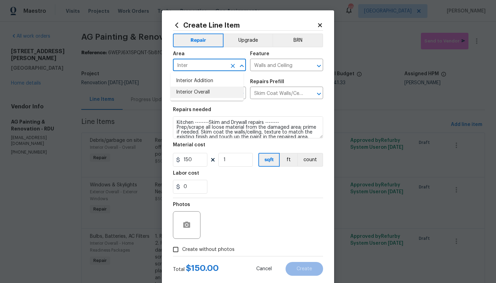
click at [197, 91] on li "Interior Overall" at bounding box center [207, 92] width 73 height 11
type input "Interior Overall"
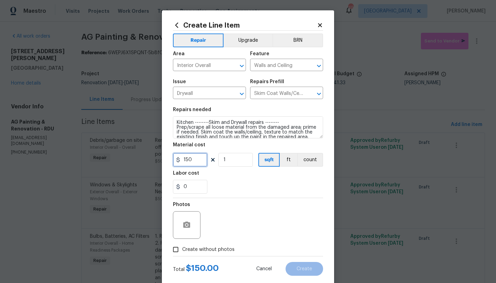
drag, startPoint x: 196, startPoint y: 161, endPoint x: 141, endPoint y: 150, distance: 56.2
click at [141, 150] on div "Create Line Item Repair Upgrade BRN Area Interior Overall ​ Feature Walls and C…" at bounding box center [248, 141] width 496 height 283
type input "125"
click at [207, 248] on span "Create without photos" at bounding box center [208, 249] width 52 height 7
click at [182, 248] on input "Create without photos" at bounding box center [175, 249] width 13 height 13
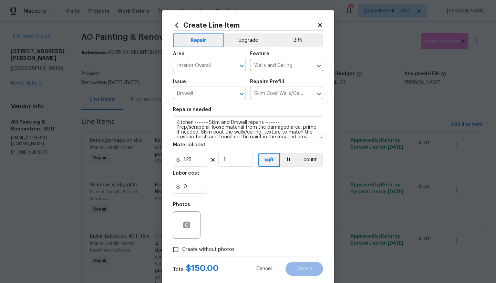
checkbox input "true"
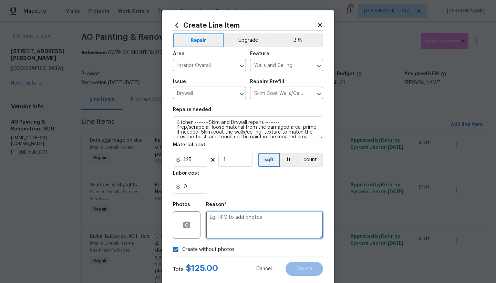
click at [229, 218] on textarea at bounding box center [264, 225] width 117 height 28
type textarea "n"
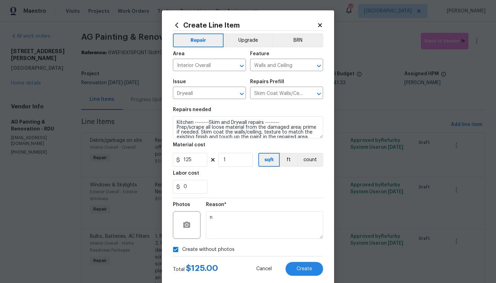
click at [245, 185] on div "0" at bounding box center [248, 187] width 150 height 14
drag, startPoint x: 188, startPoint y: 161, endPoint x: 183, endPoint y: 162, distance: 5.3
click at [183, 162] on input "125" at bounding box center [190, 160] width 34 height 14
type input "150"
click at [304, 266] on span "Create" at bounding box center [305, 268] width 16 height 5
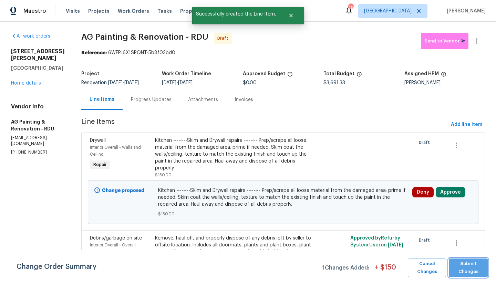
click at [466, 268] on span "Submit Changes" at bounding box center [469, 268] width 32 height 16
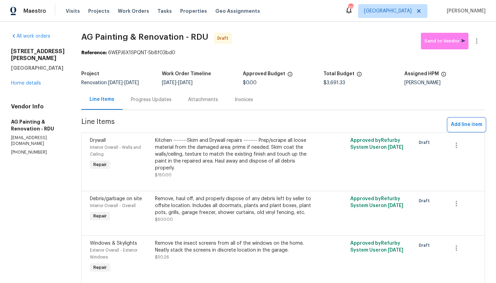
click at [458, 129] on span "Add line item" at bounding box center [466, 124] width 31 height 9
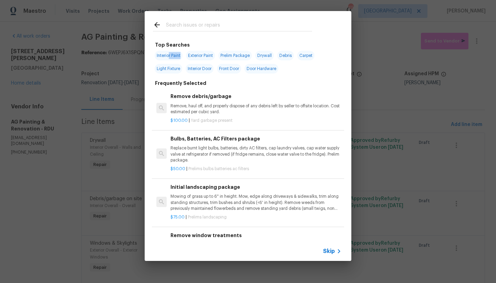
click at [167, 58] on span "Interior Paint" at bounding box center [169, 56] width 28 height 10
type input "Interior Paint"
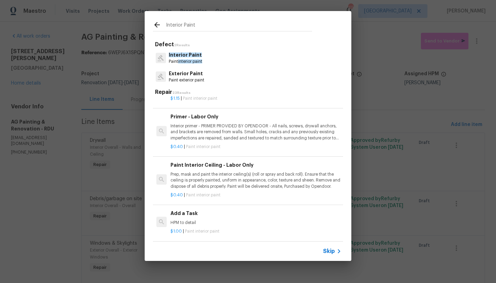
scroll to position [290, 0]
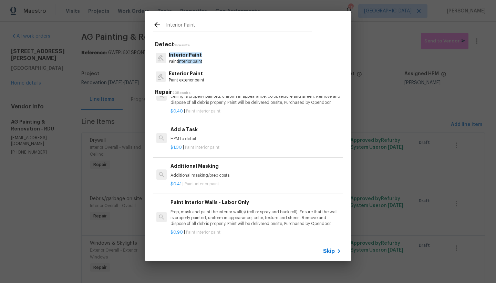
click at [182, 125] on h6 "Add a Task" at bounding box center [256, 129] width 171 height 8
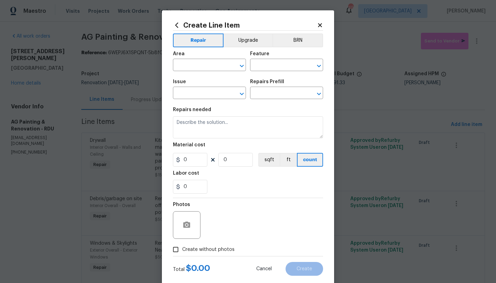
type input "Overall Paint"
type input "Interior Paint"
type input "Add a Task $1.00"
type textarea "HPM to detail"
type input "1"
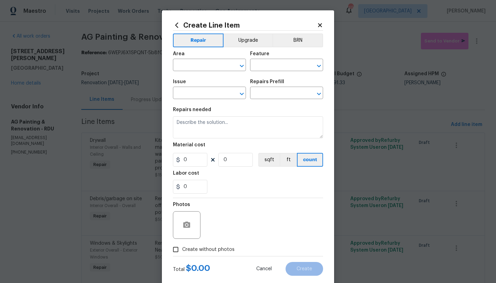
type input "1"
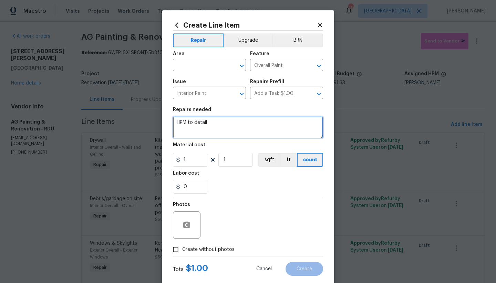
drag, startPoint x: 206, startPoint y: 119, endPoint x: 116, endPoint y: 111, distance: 89.9
click at [117, 110] on div "Create Line Item Repair Upgrade BRN Area ​ Feature Overall Paint ​ Issue Interi…" at bounding box center [248, 141] width 496 height 283
type textarea "Paint all HVAC registers and return vent cover(s). Match wall/ceiling color."
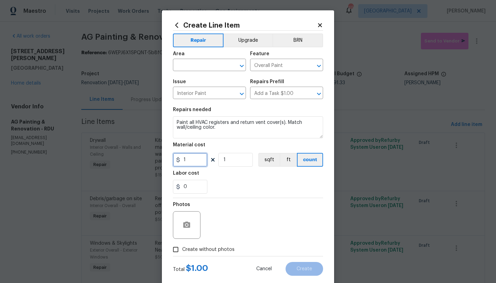
drag, startPoint x: 190, startPoint y: 160, endPoint x: 193, endPoint y: 159, distance: 3.6
click at [189, 160] on input "1" at bounding box center [190, 160] width 34 height 14
click at [202, 62] on input "text" at bounding box center [200, 65] width 54 height 11
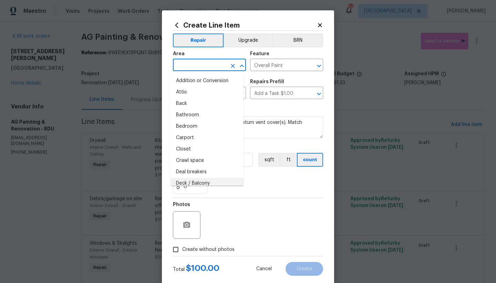
click at [274, 202] on div "Photos" at bounding box center [248, 220] width 150 height 45
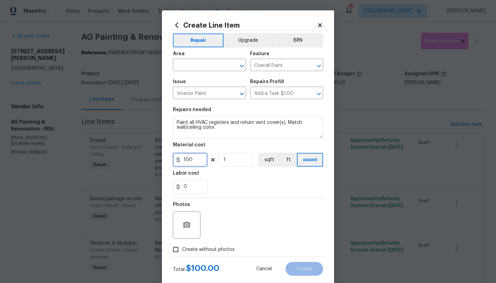
drag, startPoint x: 195, startPoint y: 161, endPoint x: 164, endPoint y: 156, distance: 30.8
click at [165, 156] on div "Create Line Item Repair Upgrade BRN Area ​ Feature Overall Paint ​ Issue Interi…" at bounding box center [248, 148] width 172 height 276
type input "75"
click at [219, 174] on div "Labor cost" at bounding box center [248, 175] width 150 height 9
click at [202, 66] on input "text" at bounding box center [200, 65] width 54 height 11
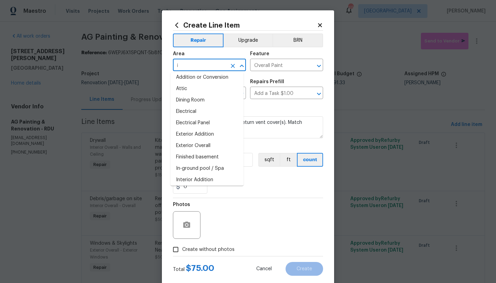
scroll to position [0, 0]
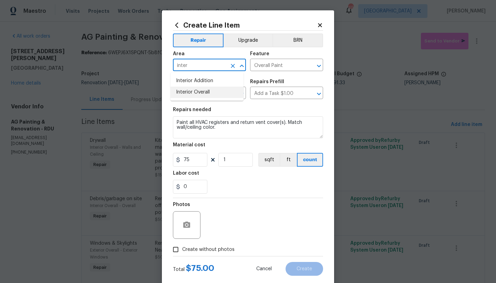
click at [187, 89] on li "Interior Overall" at bounding box center [207, 92] width 73 height 11
type input "Interior Overall"
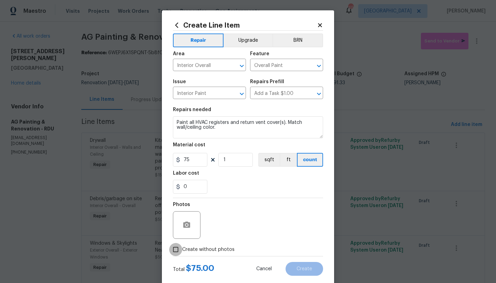
drag, startPoint x: 179, startPoint y: 250, endPoint x: 191, endPoint y: 243, distance: 13.3
click at [179, 249] on input "Create without photos" at bounding box center [175, 249] width 13 height 13
checkbox input "true"
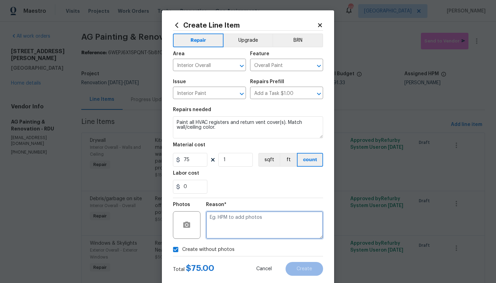
click at [223, 224] on textarea at bounding box center [264, 225] width 117 height 28
type textarea "n"
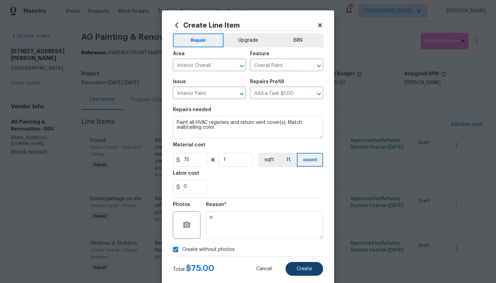
click at [297, 269] on span "Create" at bounding box center [305, 268] width 16 height 5
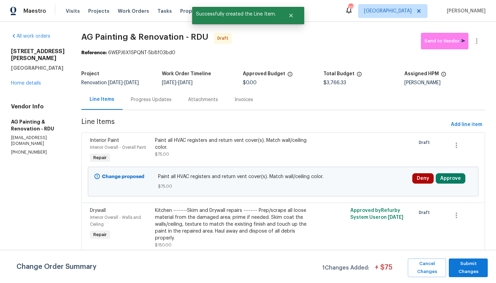
click at [453, 281] on div "Change Order Summary 1 Changes Added: + $ 75 Cancel Changes Submit Changes" at bounding box center [248, 266] width 496 height 33
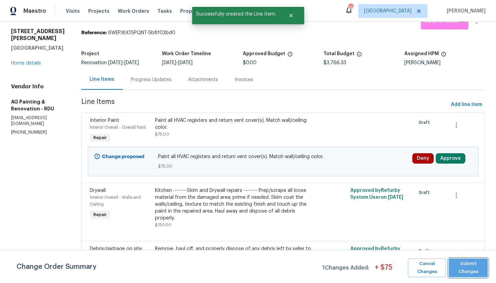
click at [458, 273] on span "Submit Changes" at bounding box center [469, 268] width 32 height 16
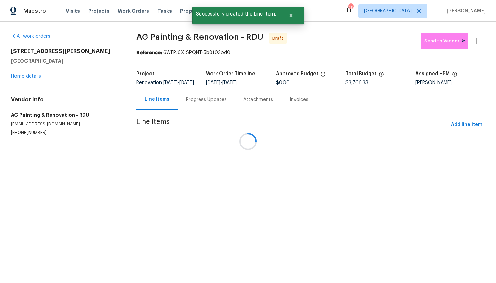
scroll to position [0, 0]
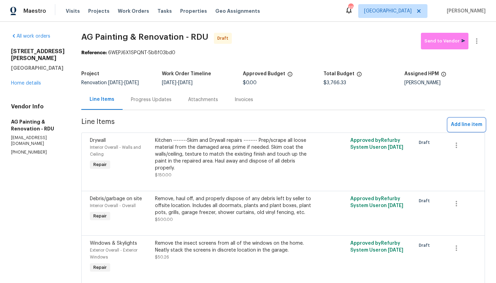
click at [468, 129] on span "Add line item" at bounding box center [466, 124] width 31 height 9
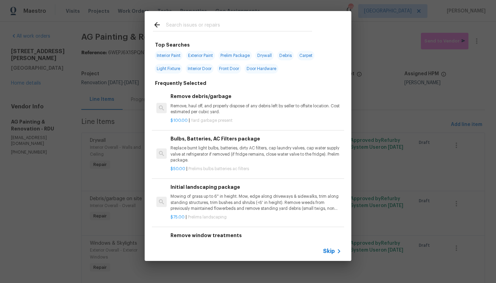
click at [241, 17] on div at bounding box center [233, 24] width 176 height 27
click at [231, 24] on input "text" at bounding box center [239, 26] width 146 height 10
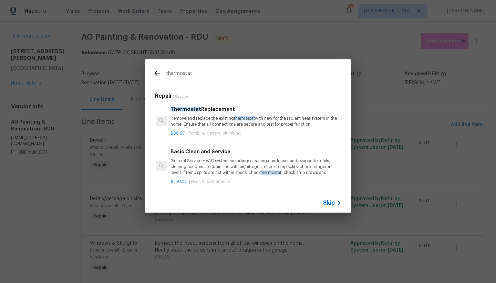
type input "thermostat"
click at [196, 125] on div "Thermostat Replacement Remove and replace the existing thermostat with new for …" at bounding box center [256, 120] width 173 height 33
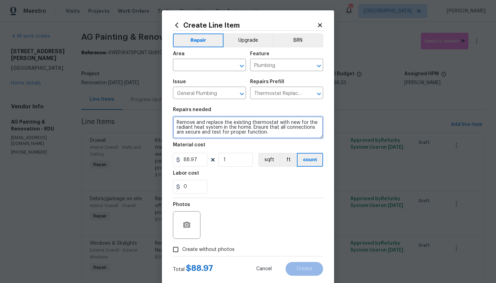
click at [173, 126] on textarea "Remove and replace the existing thermostat with new for the radiant heat system…" at bounding box center [248, 127] width 150 height 22
type textarea "Remove and replace the existing thermostat with new for the digital radiant hea…"
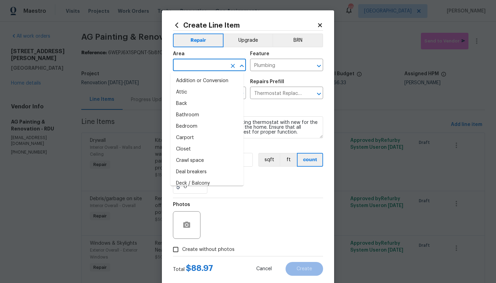
drag, startPoint x: 205, startPoint y: 69, endPoint x: 201, endPoint y: 70, distance: 4.0
click at [202, 70] on input "text" at bounding box center [200, 65] width 54 height 11
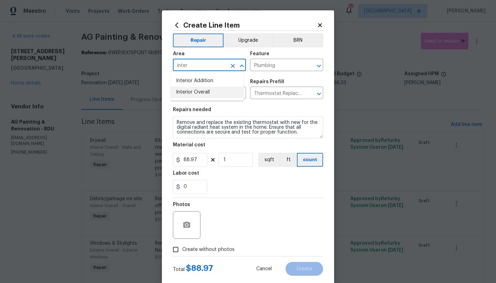
click at [188, 91] on li "Interior Overall" at bounding box center [207, 92] width 73 height 11
type input "Interior Overall"
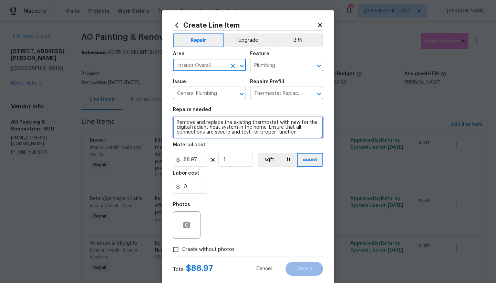
click at [173, 122] on textarea "Remove and replace the existing thermostat with new for the digital radiant hea…" at bounding box center [248, 127] width 150 height 22
click at [176, 123] on textarea "Remove and replace the existing thermostat with new for the digital radiant hea…" at bounding box center [248, 127] width 150 height 22
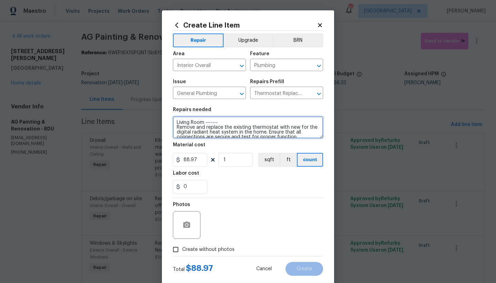
type textarea "Living Room ------- Remove and replace the existing thermostat with new for the…"
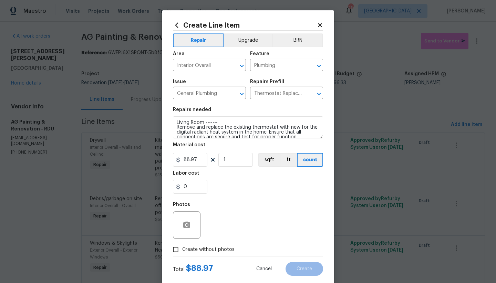
click at [172, 249] on input "Create without photos" at bounding box center [175, 249] width 13 height 13
checkbox input "true"
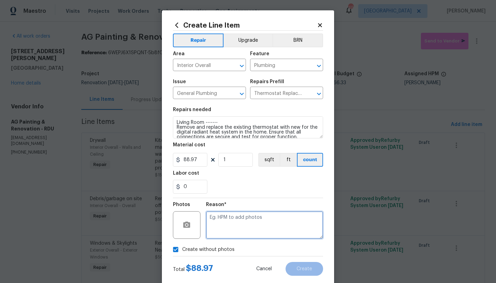
click at [217, 218] on textarea at bounding box center [264, 225] width 117 height 28
type textarea "n"
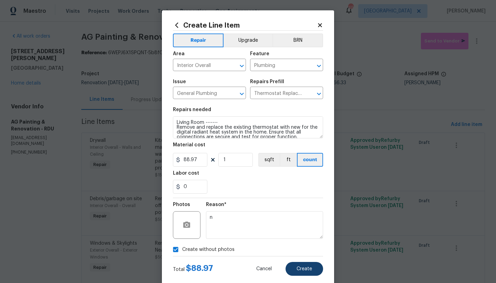
click at [289, 270] on button "Create" at bounding box center [305, 269] width 38 height 14
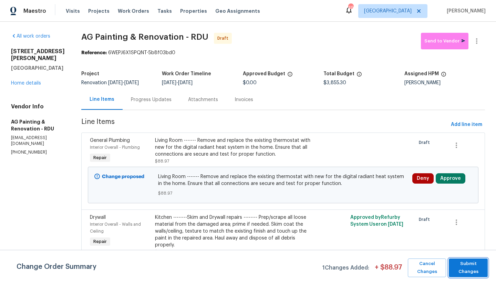
click at [460, 263] on span "Submit Changes" at bounding box center [469, 268] width 32 height 16
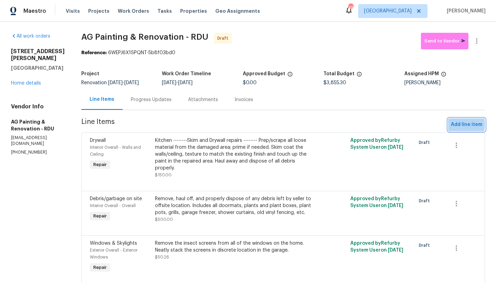
click at [451, 129] on span "Add line item" at bounding box center [466, 124] width 31 height 9
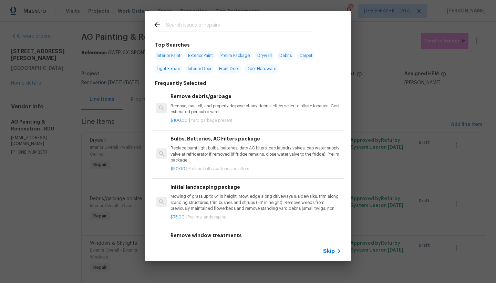
click at [185, 25] on input "text" at bounding box center [239, 26] width 146 height 10
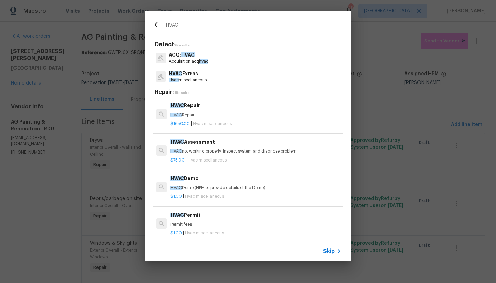
type input "HVAC"
drag, startPoint x: 187, startPoint y: 36, endPoint x: 183, endPoint y: 74, distance: 37.8
click at [183, 74] on p "HVAC Extras" at bounding box center [188, 73] width 38 height 7
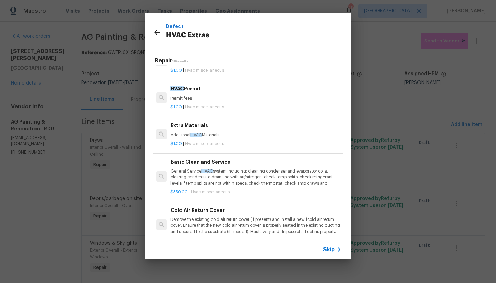
scroll to position [142, 0]
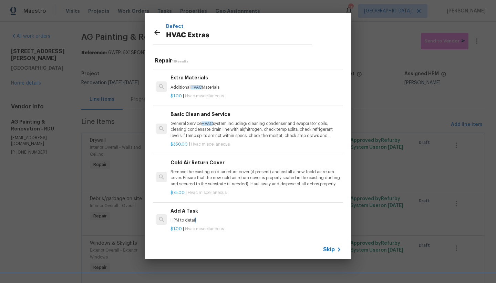
click at [195, 219] on p "HPM to detail" at bounding box center [256, 220] width 171 height 6
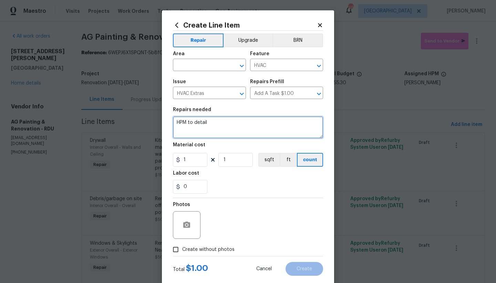
drag, startPoint x: 211, startPoint y: 122, endPoint x: 137, endPoint y: 106, distance: 75.4
click at [146, 109] on div "Create Line Item Repair Upgrade BRN Area ​ Feature HVAC ​ Issue HVAC Extras ​ R…" at bounding box center [248, 141] width 496 height 283
type textarea "Install an plastic HVAC platform under HVAC Unit."
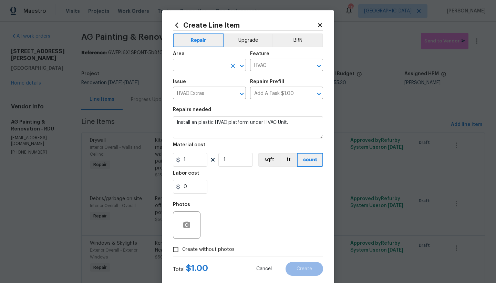
click at [181, 67] on input "text" at bounding box center [200, 65] width 54 height 11
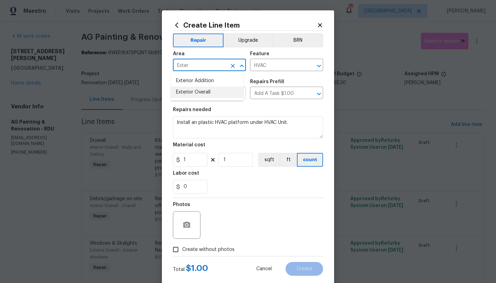
click at [202, 95] on li "Exterior Overall" at bounding box center [207, 92] width 73 height 11
type input "Exterior Overall"
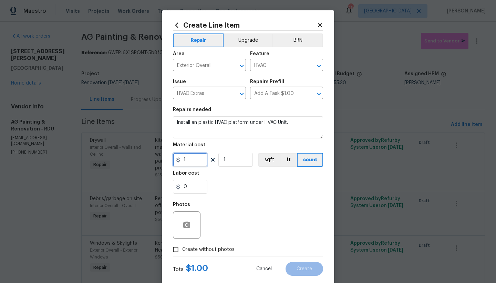
click at [194, 162] on input "1" at bounding box center [190, 160] width 34 height 14
drag, startPoint x: 198, startPoint y: 163, endPoint x: 174, endPoint y: 159, distance: 24.1
click at [174, 159] on div "85" at bounding box center [190, 160] width 34 height 14
drag, startPoint x: 204, startPoint y: 240, endPoint x: 204, endPoint y: 234, distance: 5.6
click at [203, 240] on div "Photos" at bounding box center [248, 220] width 150 height 45
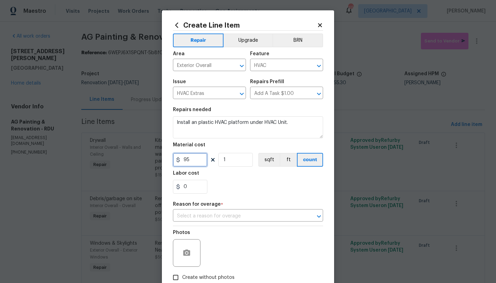
drag, startPoint x: 195, startPoint y: 162, endPoint x: 140, endPoint y: 148, distance: 57.7
click at [140, 148] on div "Create Line Item Repair Upgrade BRN Area Exterior Overall ​ Feature HVAC ​ Issu…" at bounding box center [248, 141] width 496 height 283
type input "1"
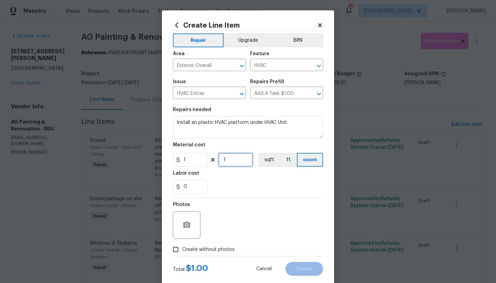
drag, startPoint x: 236, startPoint y: 162, endPoint x: 182, endPoint y: 156, distance: 54.8
click at [182, 155] on div "1 1 sqft ft count" at bounding box center [248, 160] width 150 height 14
type input "95"
click at [199, 190] on input "0" at bounding box center [190, 187] width 34 height 14
drag, startPoint x: 223, startPoint y: 250, endPoint x: 226, endPoint y: 245, distance: 5.7
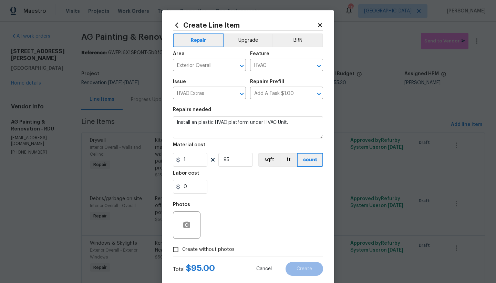
click at [224, 246] on span "Create without photos" at bounding box center [208, 249] width 52 height 7
click at [182, 246] on input "Create without photos" at bounding box center [175, 249] width 13 height 13
checkbox input "true"
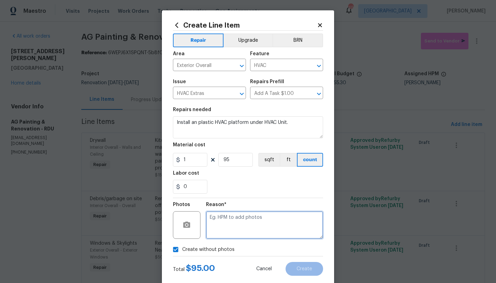
drag, startPoint x: 250, startPoint y: 225, endPoint x: 246, endPoint y: 228, distance: 4.7
click at [246, 228] on textarea at bounding box center [264, 225] width 117 height 28
type textarea "n"
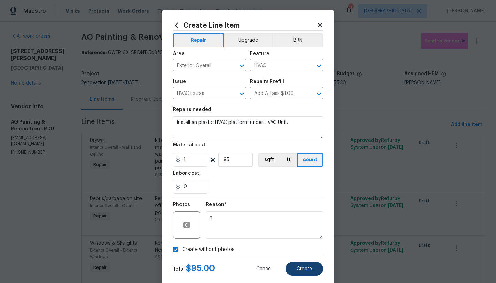
click at [307, 268] on span "Create" at bounding box center [305, 268] width 16 height 5
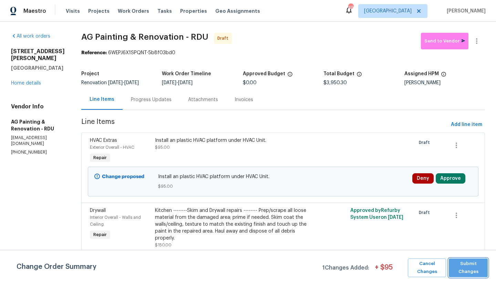
click at [470, 269] on span "Submit Changes" at bounding box center [469, 268] width 32 height 16
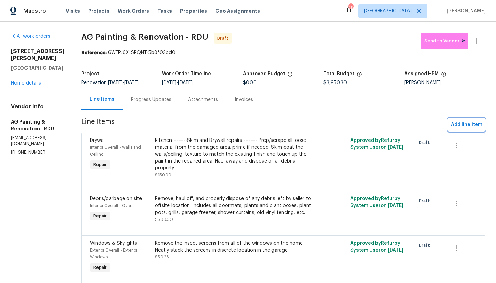
click at [468, 129] on span "Add line item" at bounding box center [466, 124] width 31 height 9
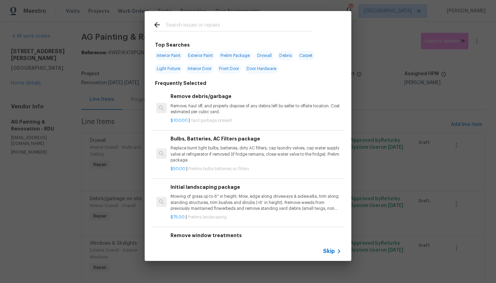
click at [218, 25] on input "text" at bounding box center [239, 26] width 146 height 10
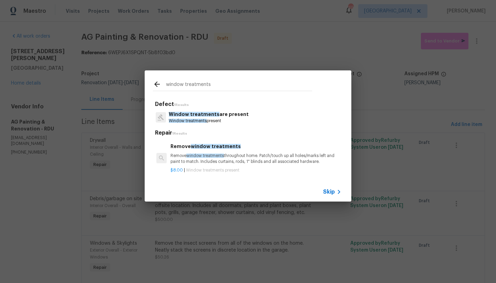
type input "window treatments"
click at [196, 154] on span "window treatments" at bounding box center [205, 155] width 38 height 4
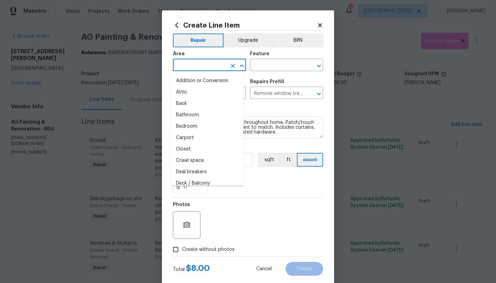
click at [195, 64] on input "text" at bounding box center [200, 65] width 54 height 11
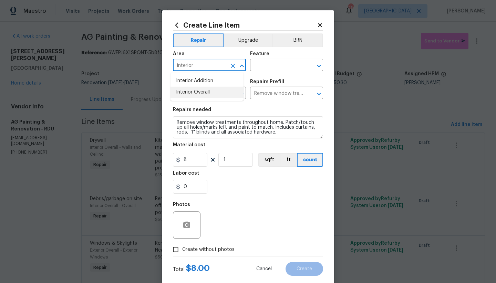
click at [180, 91] on li "Interior Overall" at bounding box center [207, 92] width 73 height 11
type input "Interior Overall"
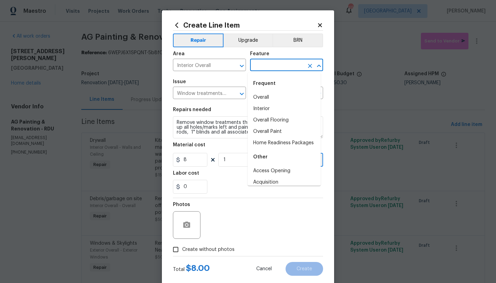
click at [262, 68] on input "text" at bounding box center [277, 65] width 54 height 11
click at [257, 109] on li "Interior" at bounding box center [284, 108] width 73 height 11
type input "Interior"
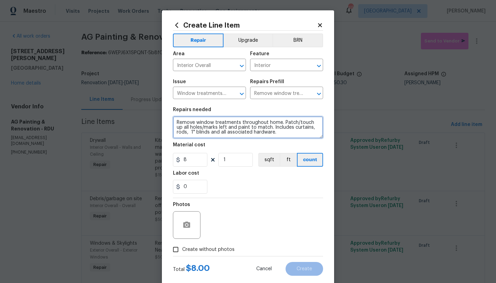
drag, startPoint x: 179, startPoint y: 131, endPoint x: 164, endPoint y: 132, distance: 15.2
click at [164, 132] on div "Create Line Item Repair Upgrade BRN Area Interior Overall ​ Feature Interior ​ …" at bounding box center [248, 148] width 172 height 276
click at [282, 120] on textarea "Remove window treatments throughout home. Patch/touch up all holes/marks left a…" at bounding box center [248, 127] width 150 height 22
type textarea "Remove window treatments throughout home. REMOVE THE CURTAIN ROD BRACKETS. Patc…"
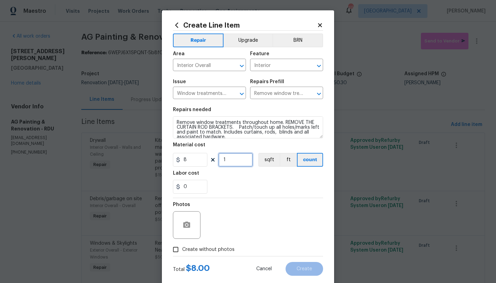
click at [233, 157] on input "1" at bounding box center [236, 160] width 34 height 14
type input "10"
drag, startPoint x: 192, startPoint y: 249, endPoint x: 203, endPoint y: 245, distance: 11.1
click at [192, 249] on span "Create without photos" at bounding box center [208, 249] width 52 height 7
click at [182, 249] on input "Create without photos" at bounding box center [175, 249] width 13 height 13
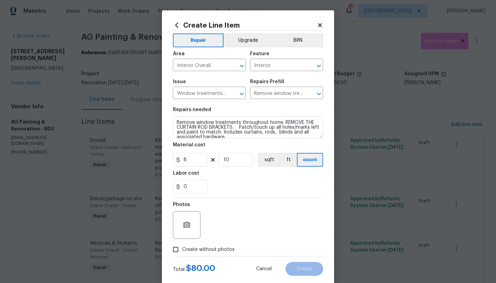
checkbox input "true"
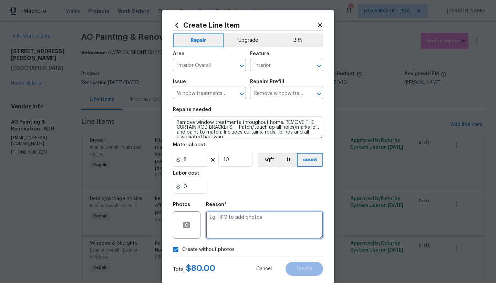
click at [242, 224] on textarea at bounding box center [264, 225] width 117 height 28
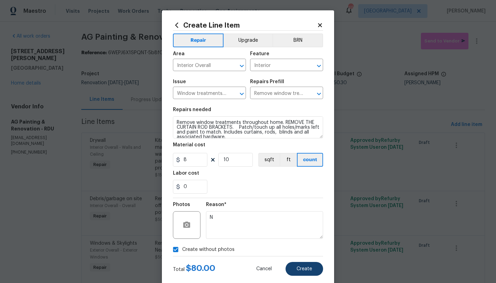
click at [309, 273] on button "Create" at bounding box center [305, 269] width 38 height 14
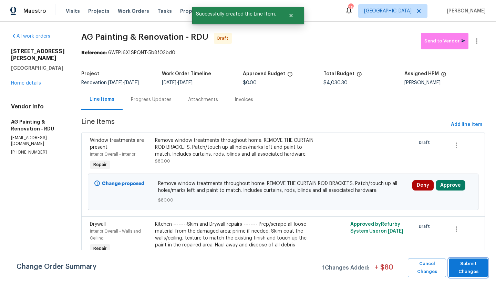
click at [469, 265] on span "Submit Changes" at bounding box center [469, 268] width 32 height 16
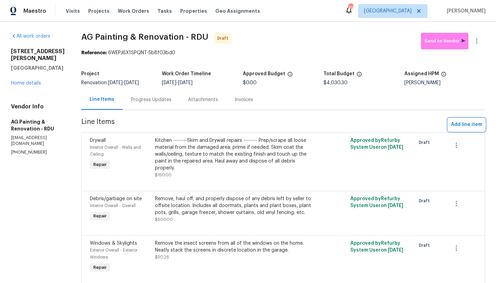
click at [456, 128] on span "Add line item" at bounding box center [466, 124] width 31 height 9
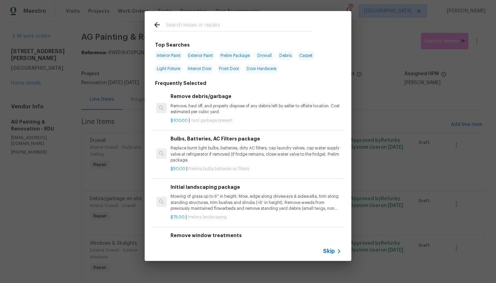
click at [224, 23] on input "text" at bounding box center [239, 26] width 146 height 10
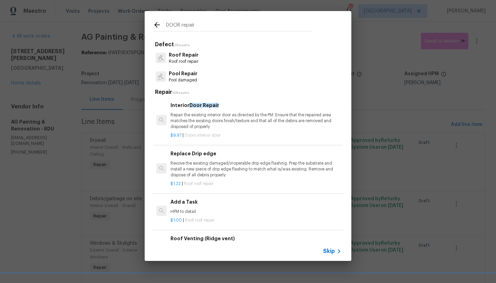
click at [192, 106] on span "Door Repair" at bounding box center [205, 105] width 30 height 5
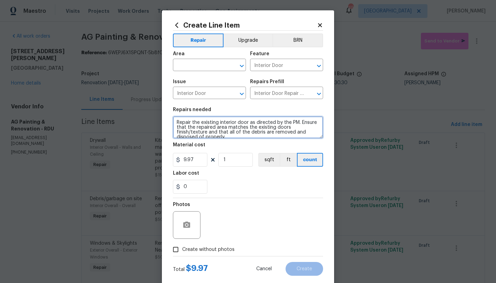
drag, startPoint x: 214, startPoint y: 135, endPoint x: 132, endPoint y: 101, distance: 88.2
click at [132, 101] on div "Create Line Item Repair Upgrade BRN Area ​ Feature Interior Door ​ Issue Interi…" at bounding box center [248, 141] width 496 height 283
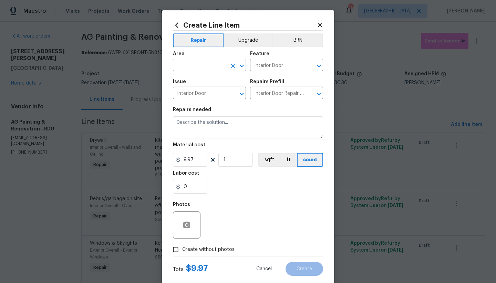
click at [206, 63] on input "text" at bounding box center [200, 65] width 54 height 11
drag, startPoint x: 190, startPoint y: 90, endPoint x: 189, endPoint y: 94, distance: 3.9
click at [189, 91] on li "Interior Overall" at bounding box center [207, 92] width 73 height 11
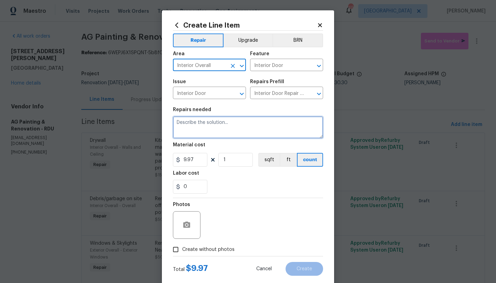
click at [180, 121] on textarea at bounding box center [248, 127] width 150 height 22
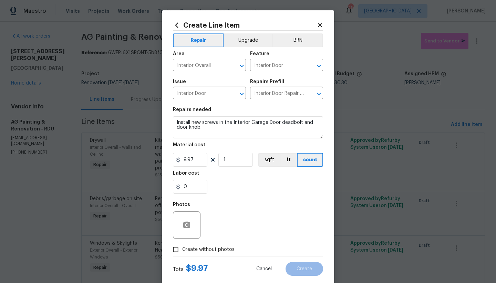
click at [175, 249] on input "Create without photos" at bounding box center [175, 249] width 13 height 13
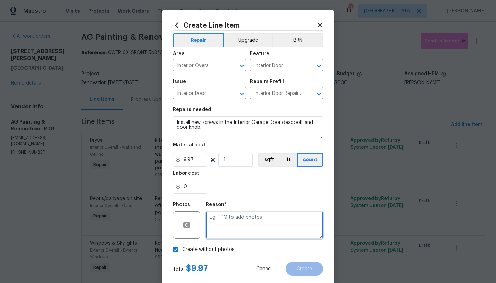
click at [233, 221] on textarea at bounding box center [264, 225] width 117 height 28
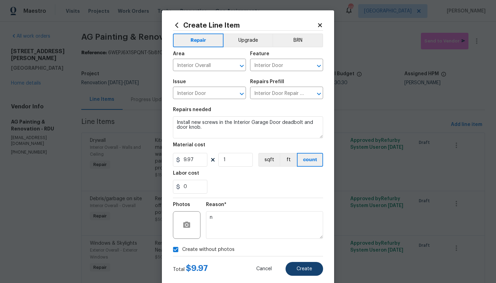
click at [300, 269] on span "Create" at bounding box center [305, 268] width 16 height 5
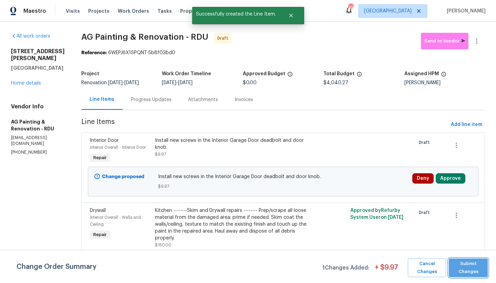
click at [482, 268] on span "Submit Changes" at bounding box center [469, 268] width 32 height 16
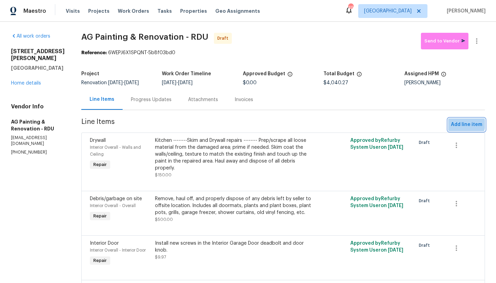
click at [460, 129] on span "Add line item" at bounding box center [466, 124] width 31 height 9
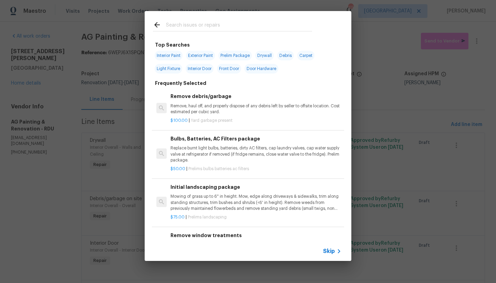
click at [214, 19] on div at bounding box center [233, 24] width 176 height 27
click at [200, 23] on input "text" at bounding box center [239, 26] width 146 height 10
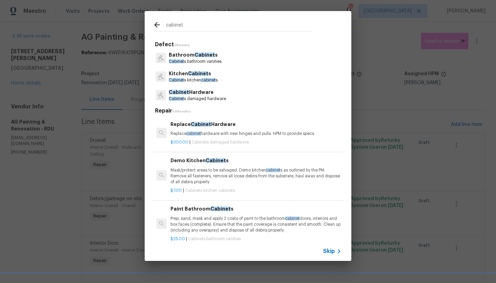
click at [181, 76] on p "Kitchen Cabinet s" at bounding box center [193, 73] width 49 height 7
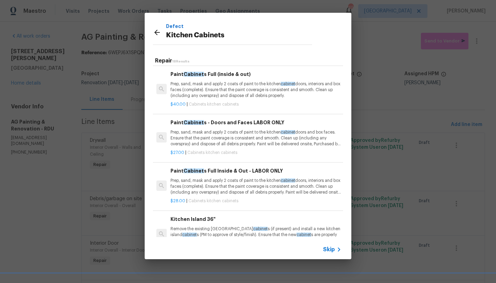
scroll to position [667, 0]
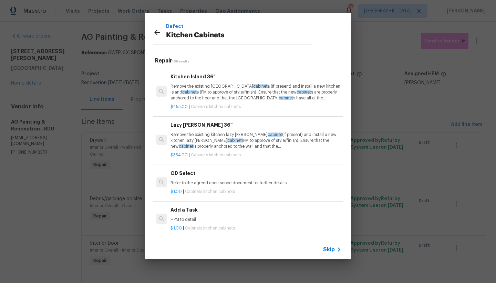
click at [186, 207] on h6 "Add a Task" at bounding box center [256, 210] width 171 height 8
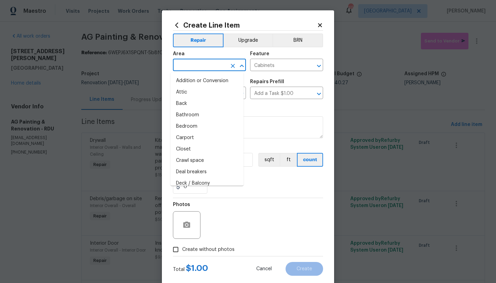
click at [211, 67] on input "text" at bounding box center [200, 65] width 54 height 11
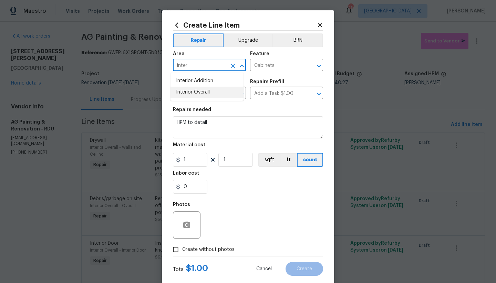
click at [207, 91] on li "Interior Overall" at bounding box center [207, 92] width 73 height 11
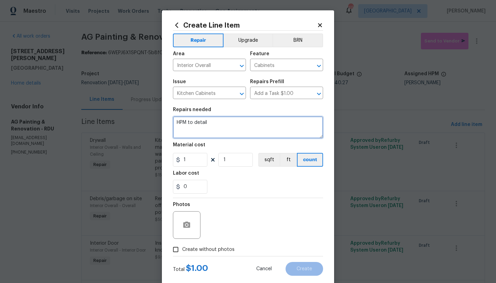
drag, startPoint x: 200, startPoint y: 124, endPoint x: 122, endPoint y: 111, distance: 78.5
click at [122, 112] on div "Create Line Item Repair Upgrade BRN Area Interior Overall ​ Feature Cabinets ​ …" at bounding box center [248, 141] width 496 height 283
click at [271, 123] on textarea "Kitchen --------Cabinets are in the Garage 1. Install upper cabinet" at bounding box center [248, 127] width 150 height 22
click at [250, 130] on textarea "Kitchen --------Cabinets are in the Garage 1. Install upper cabinet" at bounding box center [248, 127] width 150 height 22
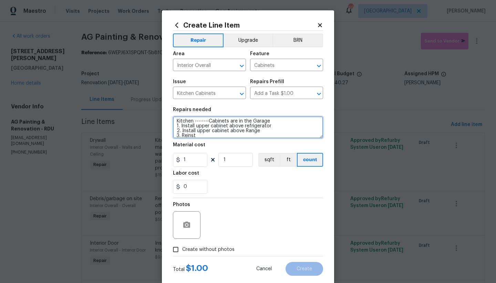
click at [179, 125] on textarea "Kitchen --------Cabinets are in the Garage 1. Install upper cabinet above refri…" at bounding box center [248, 127] width 150 height 22
click at [181, 131] on textarea "Kitchen --------Cabinets are in the Garage 1. Reinstall upper cabinet above ref…" at bounding box center [248, 127] width 150 height 22
click at [205, 134] on textarea "Kitchen --------Cabinets are in the Garage 1. Reinstall upper cabinet above ref…" at bounding box center [248, 127] width 150 height 22
click at [195, 134] on textarea "Kitchen --------Cabinets are in the Garage 1. Reinstall upper cabinet above ref…" at bounding box center [248, 127] width 150 height 22
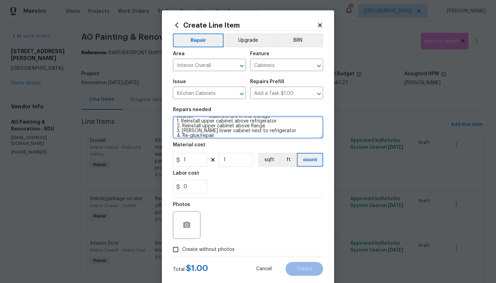
click at [224, 134] on textarea "Kitchen --------Cabinets are in the Garage 1. Reinstall upper cabinet above ref…" at bounding box center [248, 127] width 150 height 22
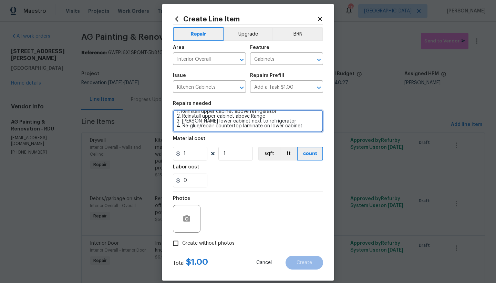
scroll to position [0, 0]
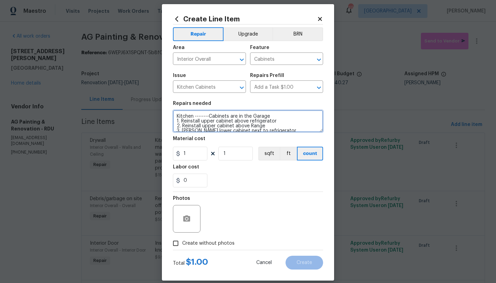
click at [287, 121] on textarea "Kitchen --------Cabinets are in the Garage 1. Reinstall upper cabinet above ref…" at bounding box center [248, 121] width 150 height 22
click at [273, 115] on textarea "Kitchen --------Cabinets are in the Garage 1. Reinstall upper cabinet above ref…" at bounding box center [248, 121] width 150 height 22
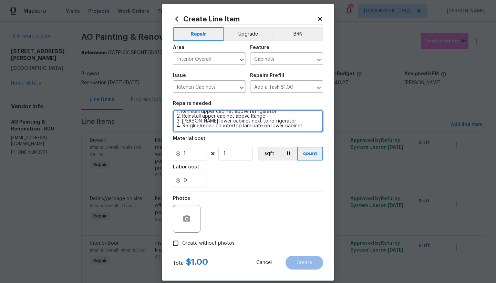
click at [302, 118] on textarea "Kitchen --------Cabinets are in the Garage----Repair as needed 1. Reinstall upp…" at bounding box center [248, 121] width 150 height 22
click at [304, 121] on textarea "Kitchen --------Cabinets are in the Garage----Repair as needed 1. Reinstall upp…" at bounding box center [248, 121] width 150 height 22
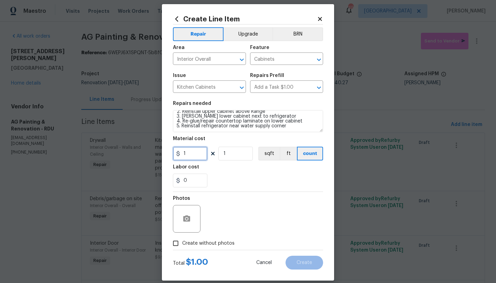
drag, startPoint x: 189, startPoint y: 153, endPoint x: 163, endPoint y: 153, distance: 25.9
click at [163, 153] on div "Create Line Item Repair Upgrade BRN Area Interior Overall ​ Feature Cabinets ​ …" at bounding box center [248, 142] width 172 height 276
click at [245, 181] on div "0" at bounding box center [248, 180] width 150 height 14
drag, startPoint x: 206, startPoint y: 241, endPoint x: 209, endPoint y: 238, distance: 4.0
click at [205, 241] on span "Create without photos" at bounding box center [208, 243] width 52 height 7
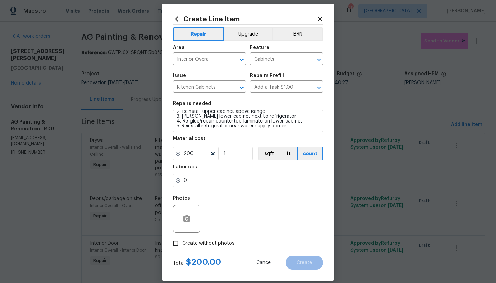
click at [182, 241] on input "Create without photos" at bounding box center [175, 242] width 13 height 13
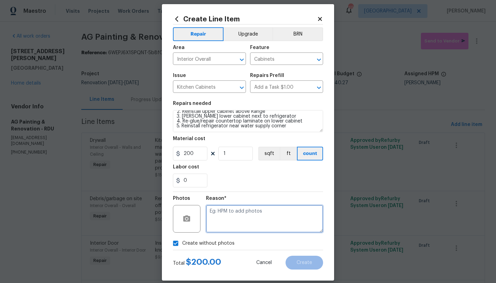
click at [229, 216] on textarea at bounding box center [264, 219] width 117 height 28
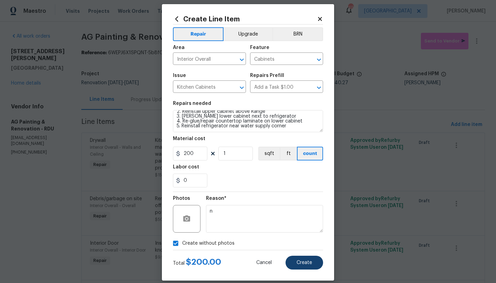
click at [300, 263] on span "Create" at bounding box center [305, 262] width 16 height 5
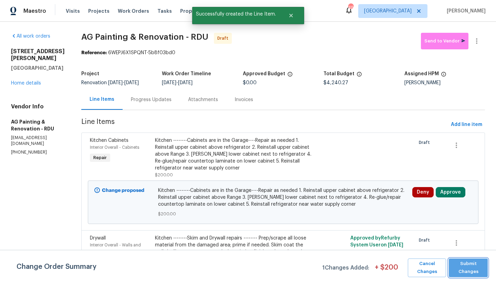
click at [477, 269] on span "Submit Changes" at bounding box center [469, 268] width 32 height 16
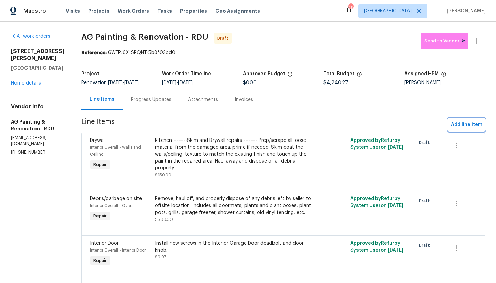
click at [471, 129] on span "Add line item" at bounding box center [466, 124] width 31 height 9
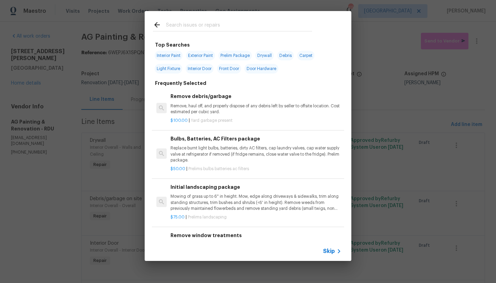
click at [269, 27] on input "text" at bounding box center [239, 26] width 146 height 10
click at [230, 18] on div at bounding box center [233, 24] width 176 height 27
click at [207, 26] on input "text" at bounding box center [239, 26] width 146 height 10
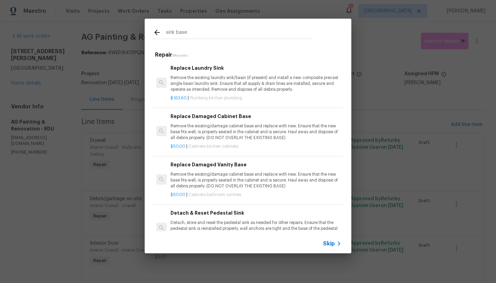
scroll to position [1, 0]
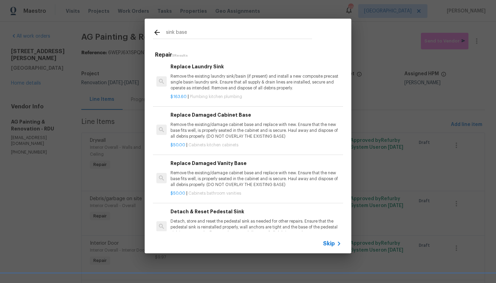
click at [213, 130] on p "Remove the existing/damage cabinet base and replace with new. Ensure that the n…" at bounding box center [256, 131] width 171 height 18
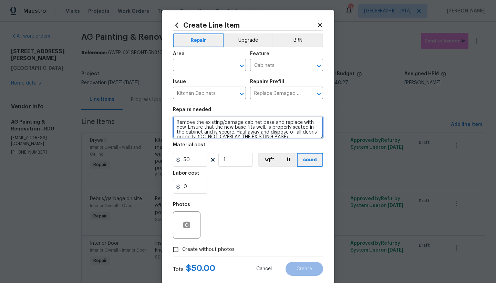
click at [173, 123] on textarea "Remove the existing/damage cabinet base and replace with new. Ensure that the n…" at bounding box center [248, 127] width 150 height 22
click at [177, 119] on textarea "Remove the existing/damage cabinet base and replace with new. Ensure that the n…" at bounding box center [248, 127] width 150 height 22
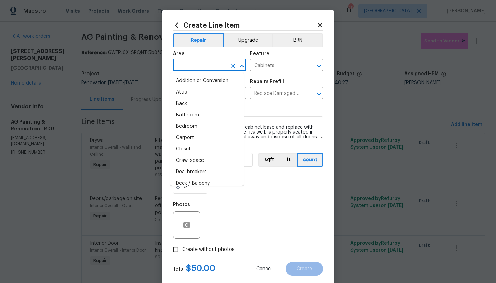
click at [188, 63] on input "text" at bounding box center [200, 65] width 54 height 11
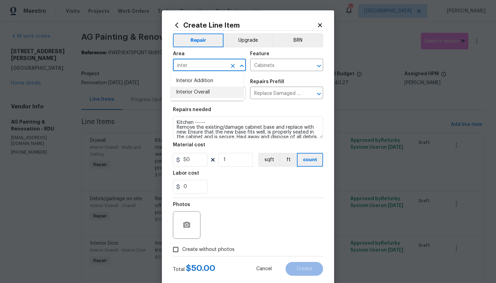
click at [198, 91] on li "Interior Overall" at bounding box center [207, 92] width 73 height 11
click at [214, 247] on span "Create without photos" at bounding box center [208, 249] width 52 height 7
click at [182, 247] on input "Create without photos" at bounding box center [175, 249] width 13 height 13
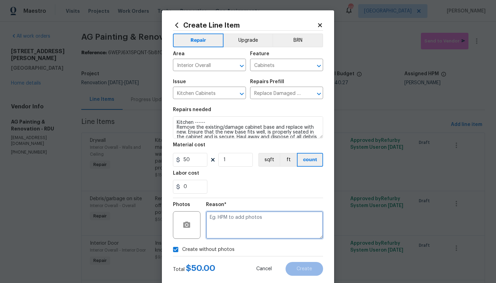
click at [244, 230] on textarea at bounding box center [264, 225] width 117 height 28
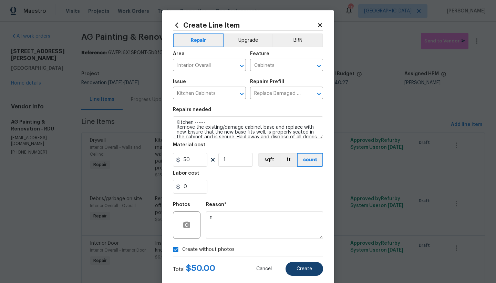
click at [297, 267] on span "Create" at bounding box center [305, 268] width 16 height 5
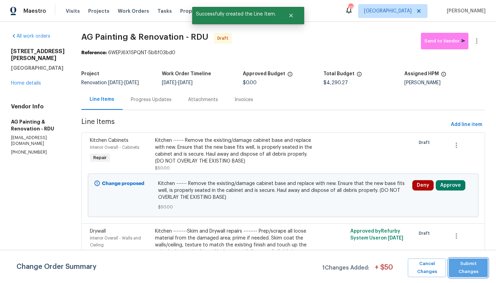
click at [480, 269] on span "Submit Changes" at bounding box center [469, 268] width 32 height 16
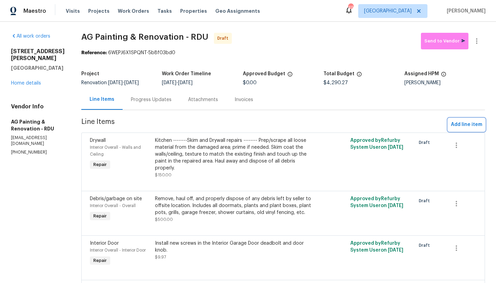
click at [471, 129] on span "Add line item" at bounding box center [466, 124] width 31 height 9
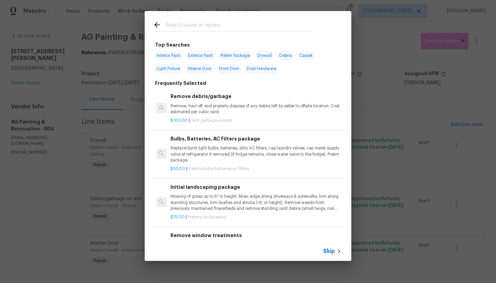
click at [216, 20] on div at bounding box center [233, 24] width 176 height 27
click at [208, 26] on input "text" at bounding box center [239, 26] width 146 height 10
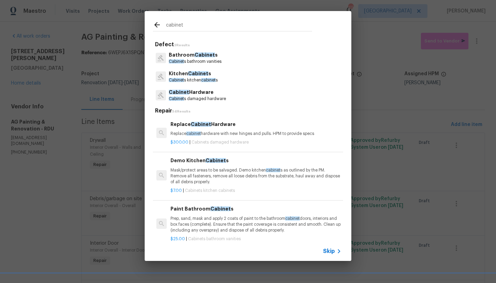
click at [206, 74] on p "Kitchen Cabinet s" at bounding box center [193, 73] width 49 height 7
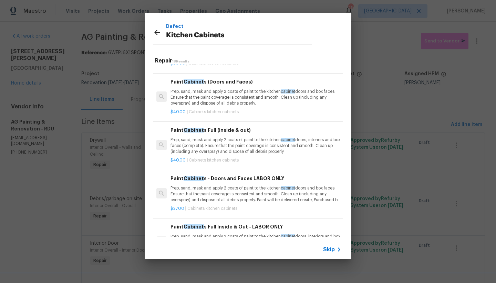
scroll to position [546, 0]
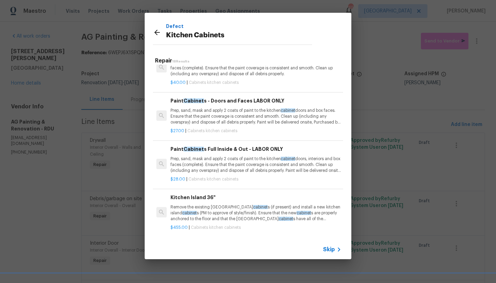
click at [219, 145] on h6 "Paint Cabinet s Full Inside & Out - LABOR ONLY" at bounding box center [256, 149] width 171 height 8
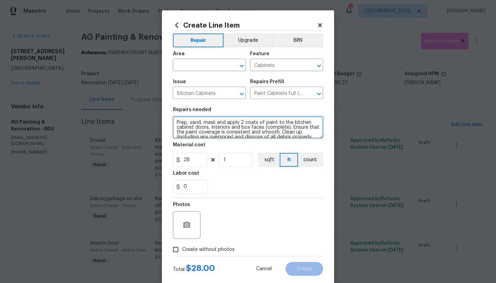
drag, startPoint x: 172, startPoint y: 120, endPoint x: 175, endPoint y: 120, distance: 3.5
click at [173, 120] on textarea "Prep, sand, mask and apply 2 coats of paint to the kitchen cabinet doors, inter…" at bounding box center [248, 127] width 150 height 22
click at [195, 121] on textarea "Prep, sand, mask and apply 2 coats of paint to the kitchen cabinet doors, inter…" at bounding box center [248, 127] width 150 height 22
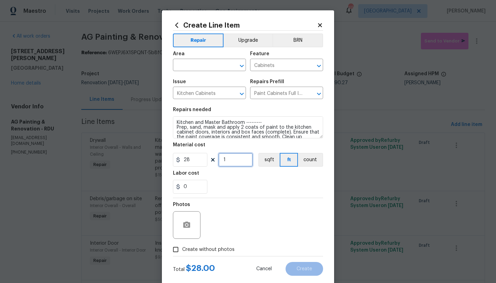
drag, startPoint x: 227, startPoint y: 161, endPoint x: 211, endPoint y: 160, distance: 15.9
click at [211, 160] on div "28 1 sqft ft count" at bounding box center [248, 160] width 150 height 14
click at [190, 67] on input "text" at bounding box center [200, 65] width 54 height 11
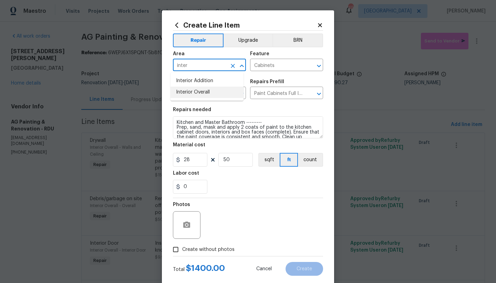
click at [195, 91] on li "Interior Overall" at bounding box center [207, 92] width 73 height 11
click at [182, 250] on span "Create without photos" at bounding box center [208, 249] width 52 height 7
click at [181, 250] on input "Create without photos" at bounding box center [175, 249] width 13 height 13
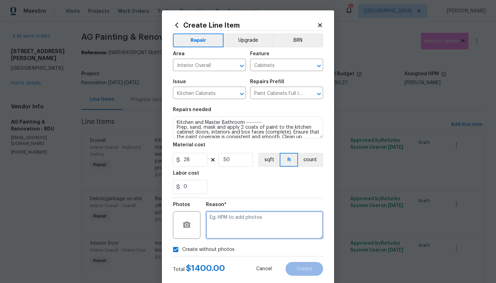
click at [243, 228] on textarea at bounding box center [264, 225] width 117 height 28
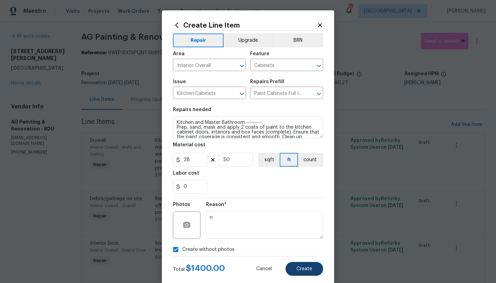
click at [312, 268] on button "Create" at bounding box center [305, 269] width 38 height 14
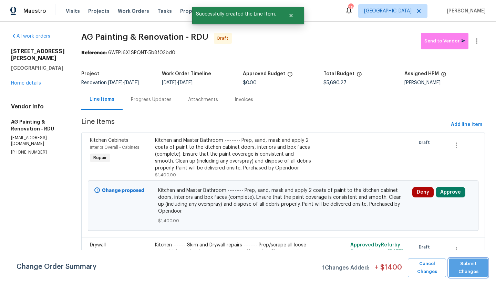
click at [485, 264] on button "Submit Changes" at bounding box center [468, 267] width 39 height 19
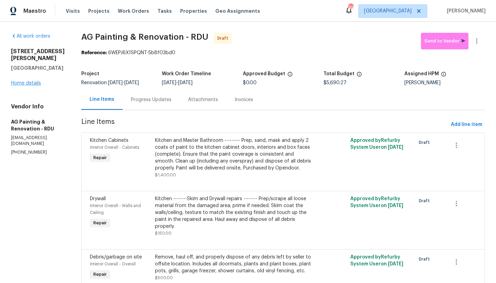
click at [30, 81] on link "Home details" at bounding box center [26, 83] width 30 height 5
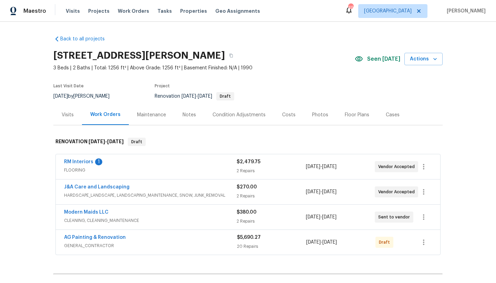
click at [285, 111] on div "Costs" at bounding box center [288, 114] width 13 height 7
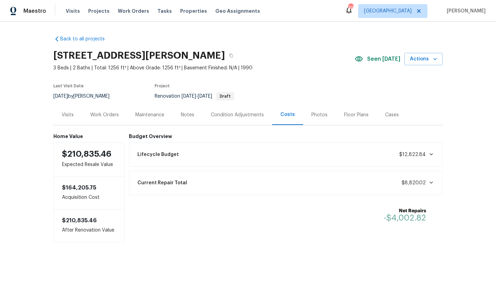
click at [107, 113] on div "Work Orders" at bounding box center [104, 114] width 29 height 7
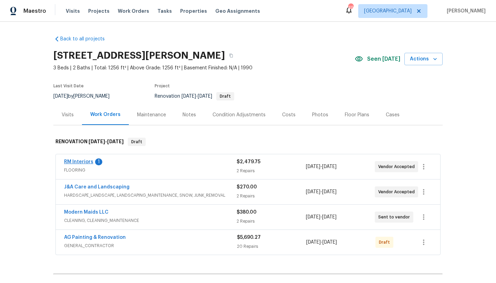
click at [73, 163] on link "RM Interiors" at bounding box center [78, 161] width 29 height 5
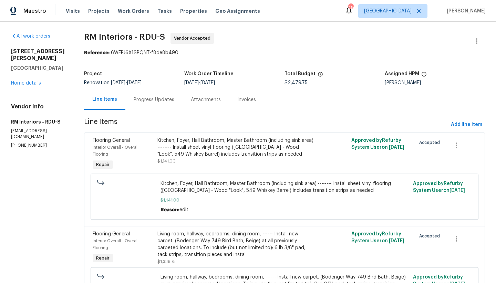
scroll to position [6, 0]
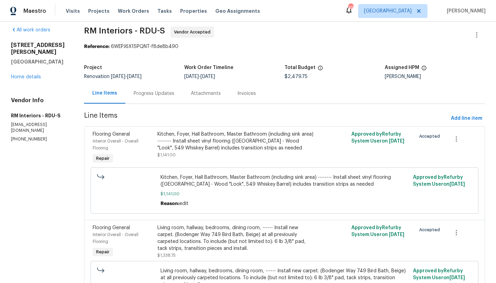
click at [157, 91] on div "Progress Updates" at bounding box center [154, 93] width 41 height 7
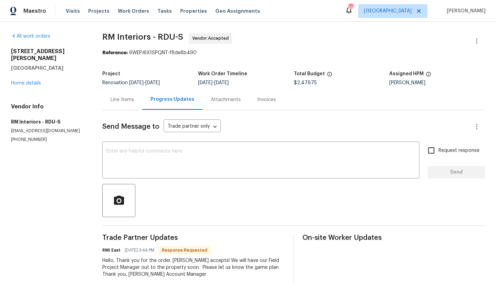
scroll to position [20, 0]
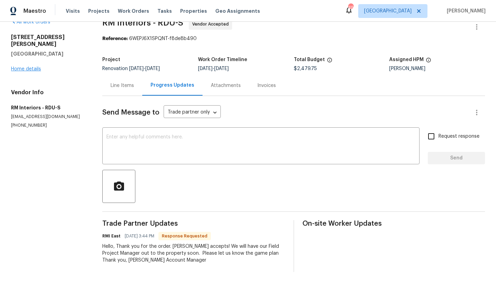
click at [20, 67] on link "Home details" at bounding box center [26, 69] width 30 height 5
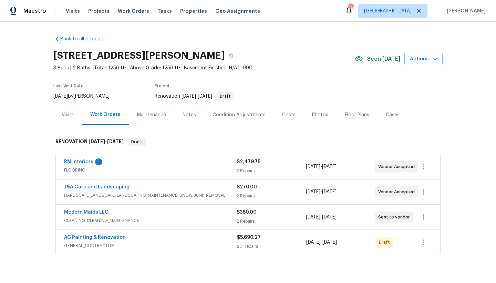
click at [90, 162] on div "RM Interiors 1" at bounding box center [150, 162] width 173 height 8
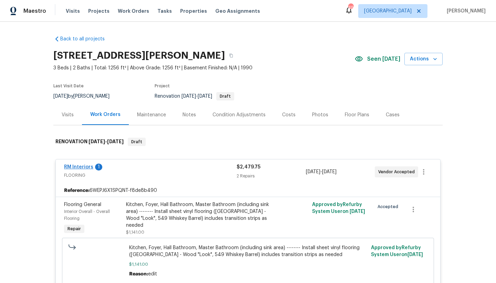
click at [86, 166] on link "RM Interiors" at bounding box center [78, 166] width 29 height 5
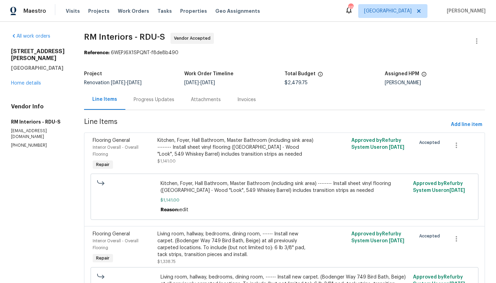
click at [166, 105] on div "Progress Updates" at bounding box center [153, 99] width 57 height 20
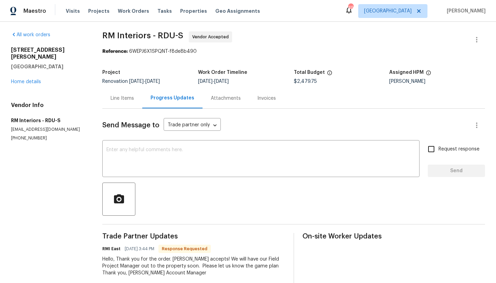
scroll to position [20, 0]
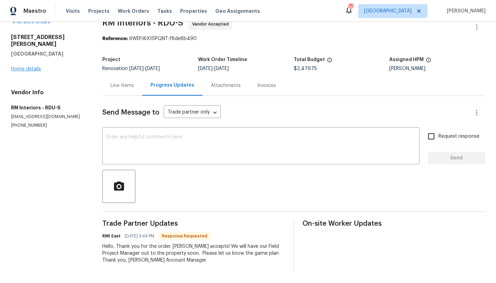
click at [24, 67] on link "Home details" at bounding box center [26, 69] width 30 height 5
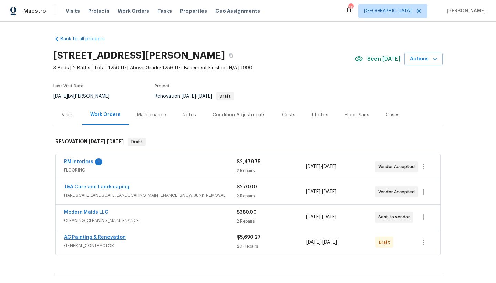
click at [96, 236] on link "AG Painting & Renovation" at bounding box center [95, 237] width 62 height 5
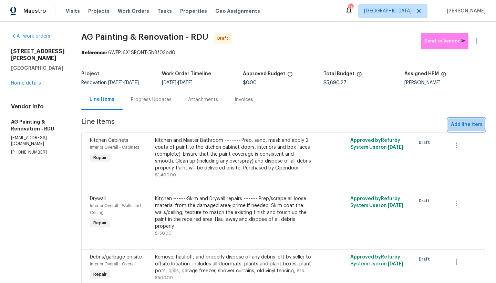
click at [460, 129] on span "Add line item" at bounding box center [466, 124] width 31 height 9
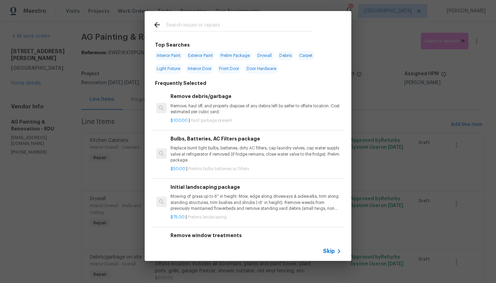
click at [201, 28] on input "text" at bounding box center [239, 26] width 146 height 10
click at [167, 26] on input "text" at bounding box center [239, 26] width 146 height 10
click at [195, 24] on input "text" at bounding box center [239, 26] width 146 height 10
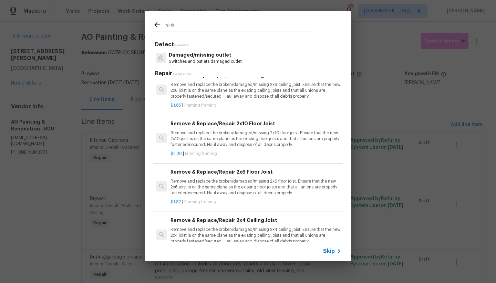
scroll to position [1654, 0]
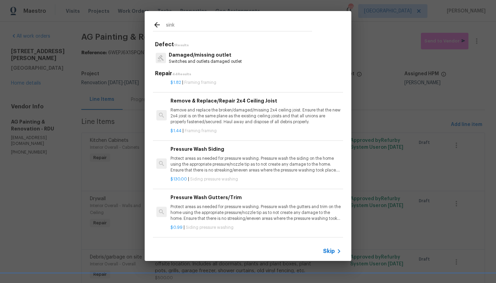
drag, startPoint x: 160, startPoint y: 17, endPoint x: 144, endPoint y: 13, distance: 16.2
click at [132, 10] on div "sink Defect 1 Results Damaged/missing outlet Switches and outlets damaged outle…" at bounding box center [248, 136] width 496 height 272
drag, startPoint x: 176, startPoint y: 22, endPoint x: 116, endPoint y: 16, distance: 60.3
click at [117, 13] on div "sink Defect 1 Results Damaged/missing outlet Switches and outlets damaged outle…" at bounding box center [248, 136] width 496 height 272
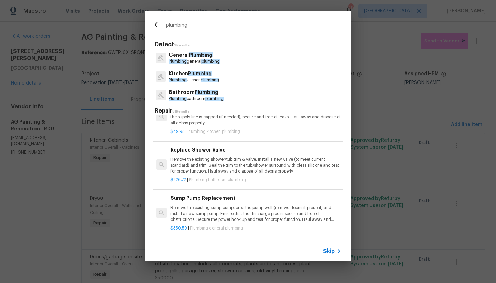
click at [180, 75] on p "Kitchen Plumbing" at bounding box center [194, 73] width 50 height 7
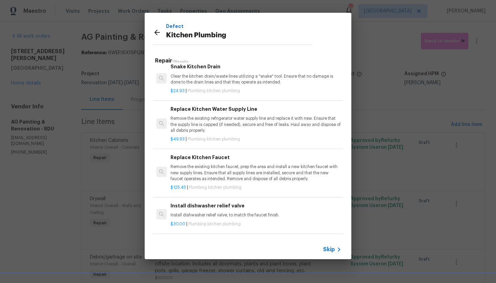
scroll to position [27, 0]
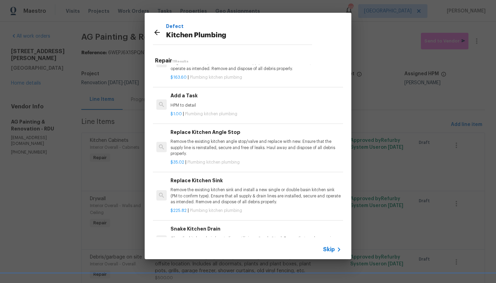
click at [179, 97] on h6 "Add a Task" at bounding box center [256, 96] width 171 height 8
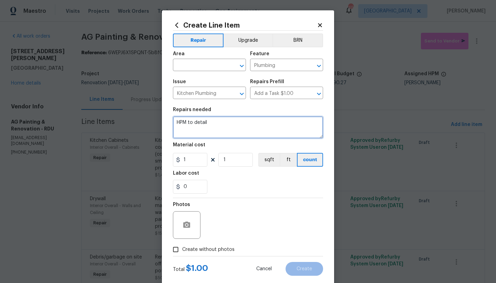
drag, startPoint x: 210, startPoint y: 122, endPoint x: 52, endPoint y: 95, distance: 160.2
click at [52, 95] on div "Create Line Item Repair Upgrade BRN Area ​ Feature Plumbing ​ Issue Kitchen Plu…" at bounding box center [248, 141] width 496 height 283
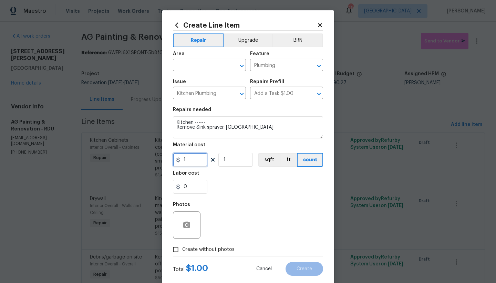
drag, startPoint x: 185, startPoint y: 158, endPoint x: 140, endPoint y: 148, distance: 46.5
click at [140, 148] on div "Create Line Item Repair Upgrade BRN Area ​ Feature Plumbing ​ Issue Kitchen Plu…" at bounding box center [248, 141] width 496 height 283
click at [193, 70] on input "text" at bounding box center [200, 65] width 54 height 11
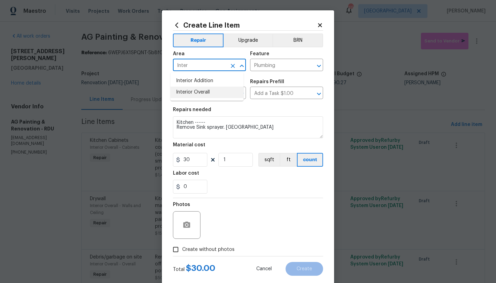
click at [208, 94] on li "Interior Overall" at bounding box center [207, 92] width 73 height 11
click at [202, 247] on span "Create without photos" at bounding box center [208, 249] width 52 height 7
click at [182, 247] on input "Create without photos" at bounding box center [175, 249] width 13 height 13
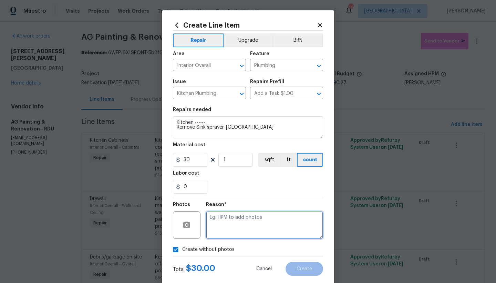
click at [242, 222] on textarea at bounding box center [264, 225] width 117 height 28
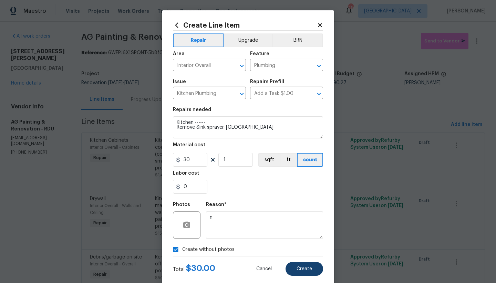
click at [297, 270] on span "Create" at bounding box center [305, 268] width 16 height 5
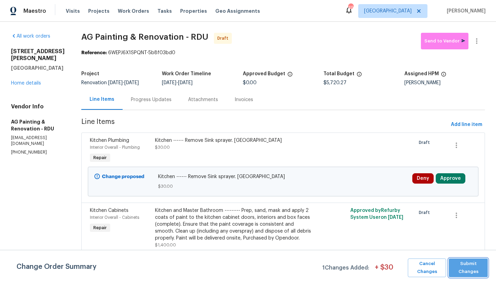
click at [480, 268] on span "Submit Changes" at bounding box center [469, 268] width 32 height 16
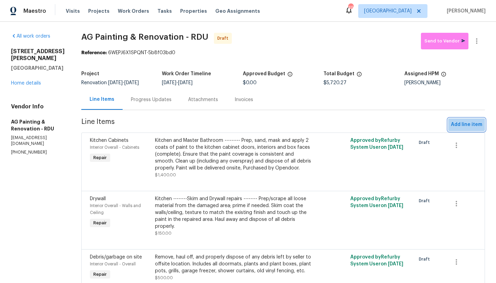
click at [461, 127] on span "Add line item" at bounding box center [466, 124] width 31 height 9
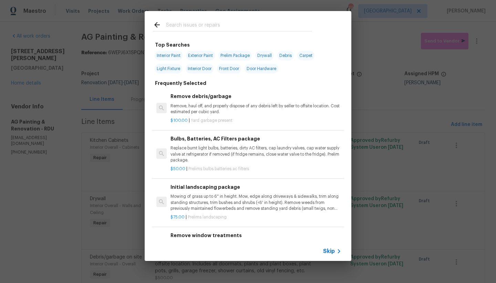
click at [204, 24] on input "text" at bounding box center [239, 26] width 146 height 10
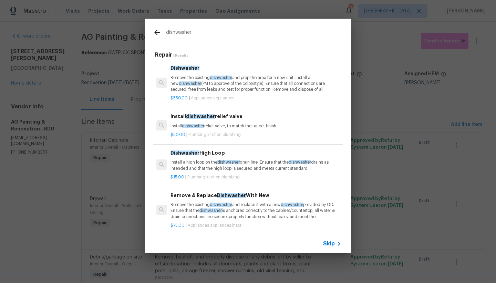
click at [201, 199] on div "Remove & Replace Dishwasher With New Remove the existing dishwasher and replace…" at bounding box center [256, 205] width 171 height 28
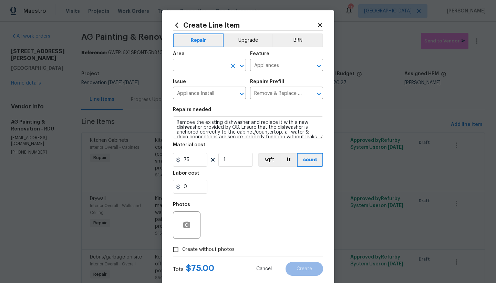
click at [198, 64] on input "text" at bounding box center [200, 65] width 54 height 11
click at [201, 92] on li "Interior Overall" at bounding box center [207, 92] width 73 height 11
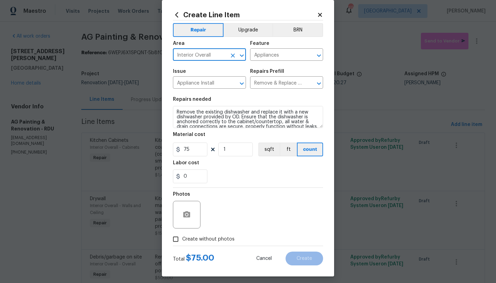
scroll to position [14, 0]
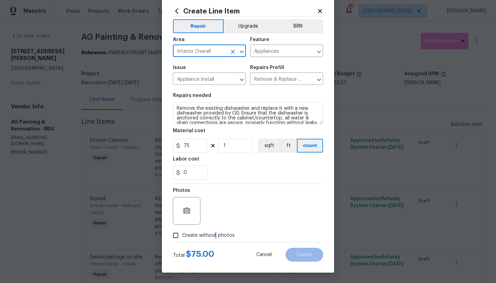
click at [212, 234] on span "Create without photos" at bounding box center [208, 235] width 52 height 7
click at [182, 234] on input "Create without photos" at bounding box center [175, 235] width 13 height 13
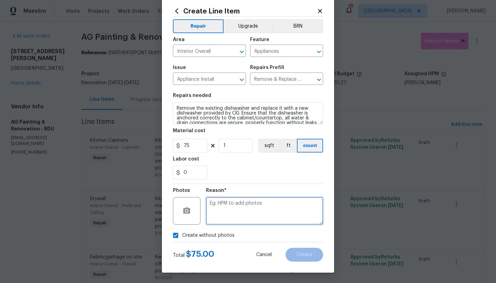
click at [239, 206] on textarea at bounding box center [264, 211] width 117 height 28
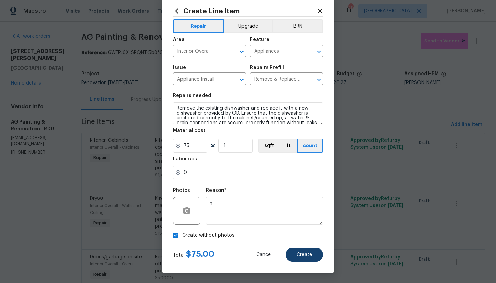
click at [312, 253] on button "Create" at bounding box center [305, 255] width 38 height 14
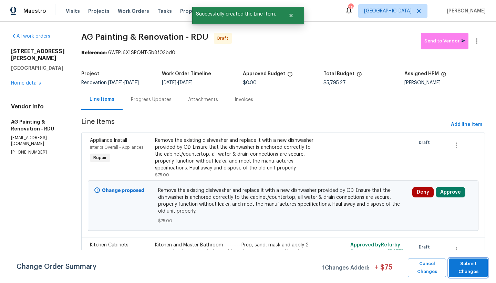
click at [475, 270] on span "Submit Changes" at bounding box center [469, 268] width 32 height 16
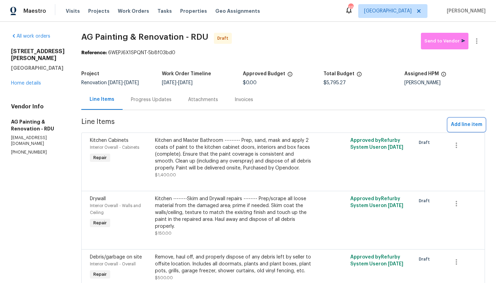
click at [454, 127] on span "Add line item" at bounding box center [466, 124] width 31 height 9
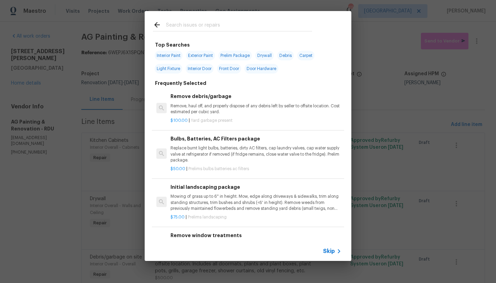
click at [241, 29] on input "text" at bounding box center [239, 26] width 146 height 10
click at [234, 25] on input "text" at bounding box center [239, 26] width 146 height 10
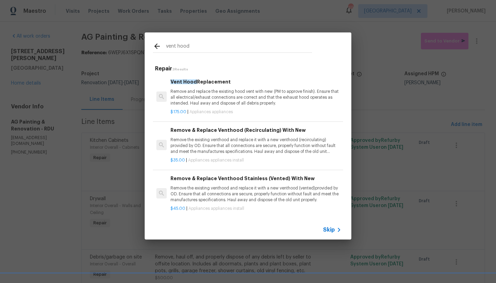
click at [201, 139] on p "Remove the existing venthood and replace it with a new venthood (recirculating)…" at bounding box center [256, 146] width 171 height 18
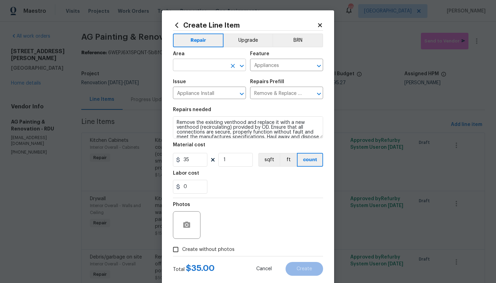
click at [216, 66] on input "text" at bounding box center [200, 65] width 54 height 11
click at [194, 94] on li "Interior Overall" at bounding box center [207, 92] width 73 height 11
click at [184, 251] on span "Create without photos" at bounding box center [208, 249] width 52 height 7
click at [182, 251] on input "Create without photos" at bounding box center [175, 249] width 13 height 13
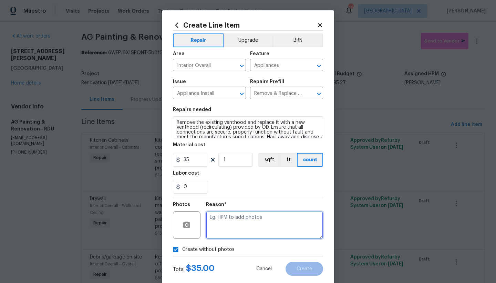
click at [250, 232] on textarea at bounding box center [264, 225] width 117 height 28
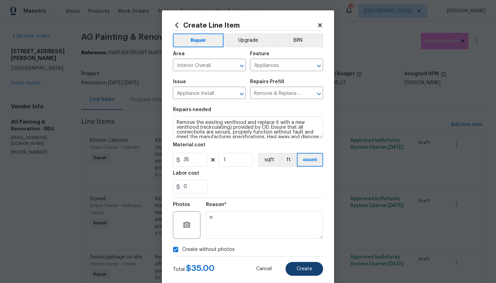
click at [297, 266] on span "Create" at bounding box center [305, 268] width 16 height 5
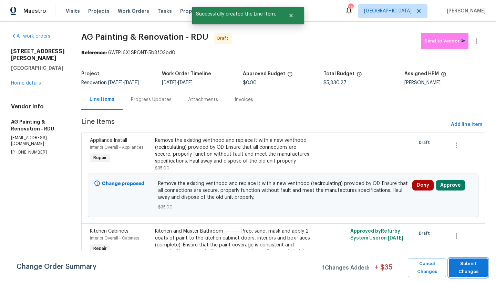
click at [475, 265] on span "Submit Changes" at bounding box center [469, 268] width 32 height 16
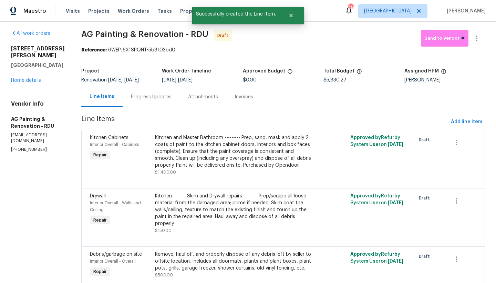
scroll to position [6, 0]
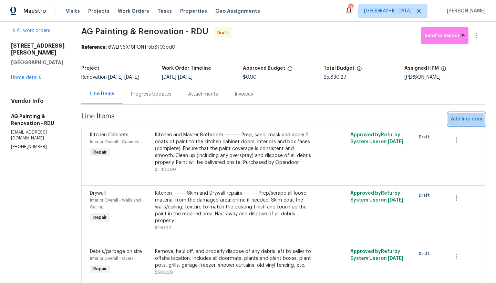
click at [451, 123] on span "Add line item" at bounding box center [466, 119] width 31 height 9
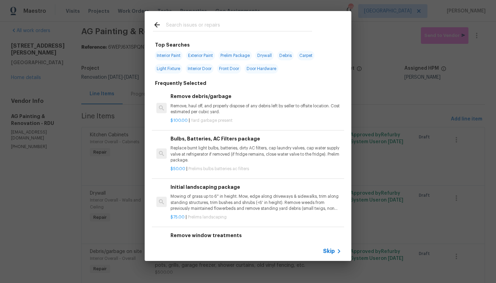
click at [206, 27] on input "text" at bounding box center [239, 26] width 146 height 10
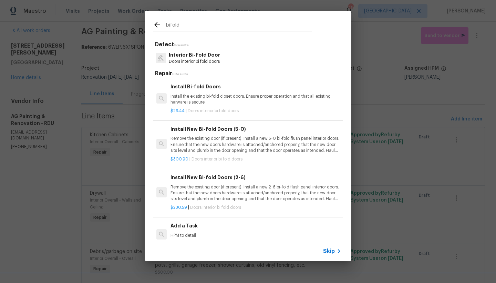
click at [201, 181] on div "Install New Bi-fold Doors (2-6) Remove the existing door (if present). Install …" at bounding box center [256, 187] width 171 height 28
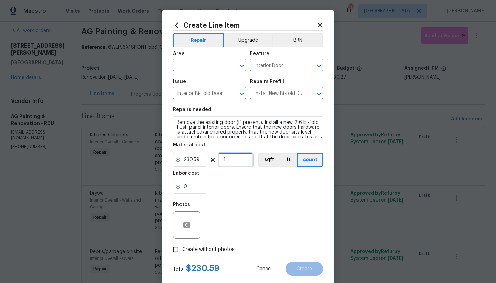
drag, startPoint x: 207, startPoint y: 155, endPoint x: 195, endPoint y: 154, distance: 11.5
click at [195, 154] on div "230.59 1 sqft ft count" at bounding box center [248, 160] width 150 height 14
click at [210, 66] on input "text" at bounding box center [200, 65] width 54 height 11
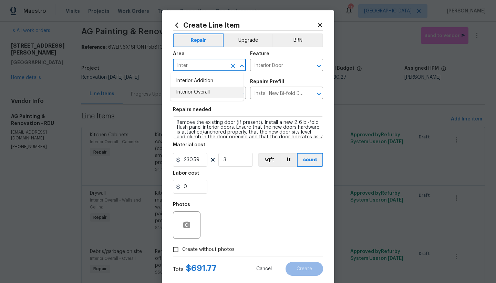
click at [198, 91] on li "Interior Overall" at bounding box center [207, 92] width 73 height 11
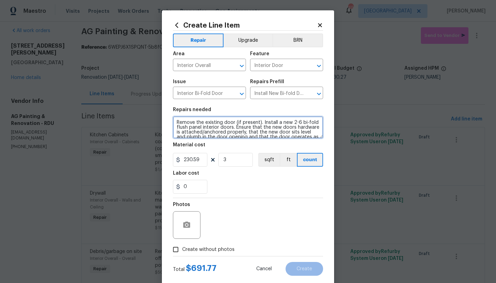
click at [173, 119] on textarea "Remove the existing door (if present). Install a new 2-6 bi-fold flush panel in…" at bounding box center [248, 127] width 150 height 22
click at [185, 121] on textarea "Remove the existing door (if present). Install a new 2-6 bi-fold flush panel in…" at bounding box center [248, 127] width 150 height 22
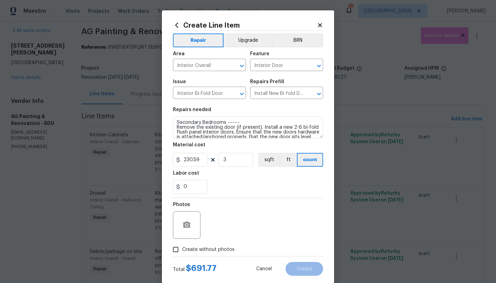
click at [188, 248] on span "Create without photos" at bounding box center [208, 249] width 52 height 7
click at [182, 248] on input "Create without photos" at bounding box center [175, 249] width 13 height 13
click at [233, 208] on div "Reason*" at bounding box center [264, 206] width 117 height 9
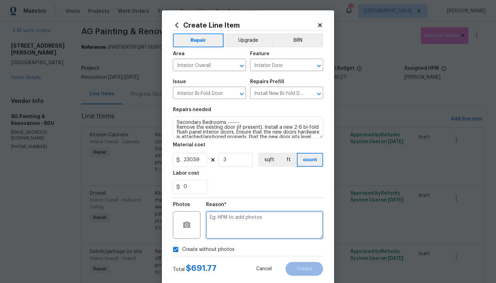
click at [227, 222] on textarea at bounding box center [264, 225] width 117 height 28
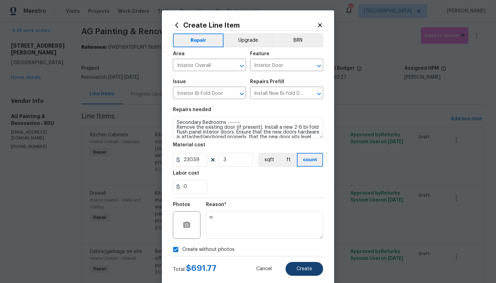
click at [306, 270] on span "Create" at bounding box center [305, 268] width 16 height 5
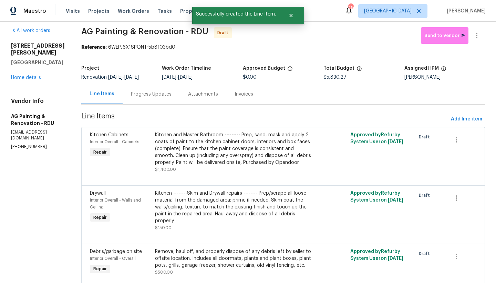
scroll to position [0, 0]
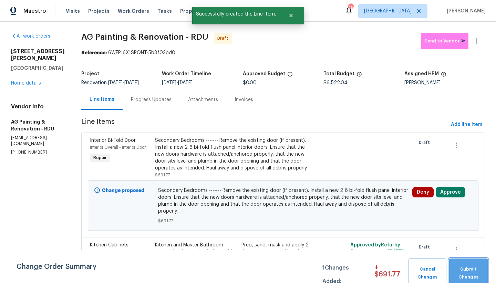
click at [462, 278] on span "Submit Changes" at bounding box center [469, 273] width 32 height 16
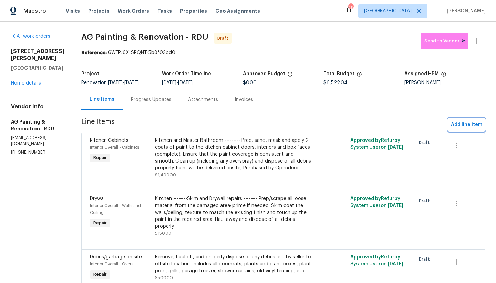
click at [460, 129] on span "Add line item" at bounding box center [466, 124] width 31 height 9
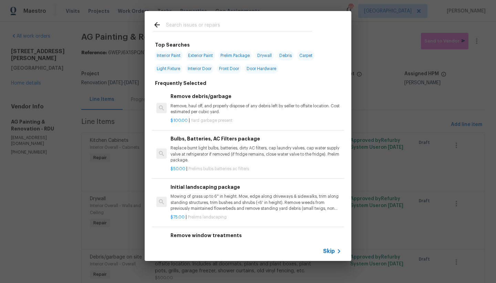
click at [218, 23] on input "text" at bounding box center [239, 26] width 146 height 10
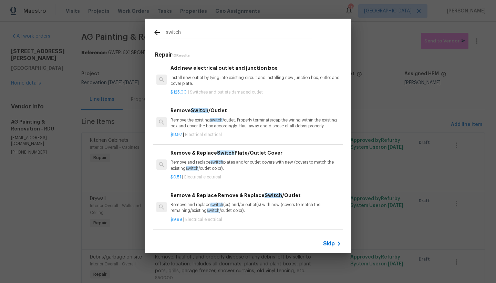
scroll to position [3, 0]
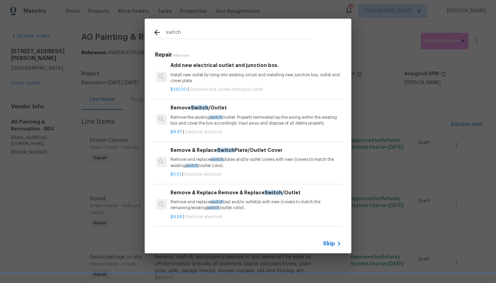
click at [213, 201] on div "Remove & Replace Remove & Replace Switch /Outlet Remove and replace switch (es)…" at bounding box center [256, 200] width 171 height 22
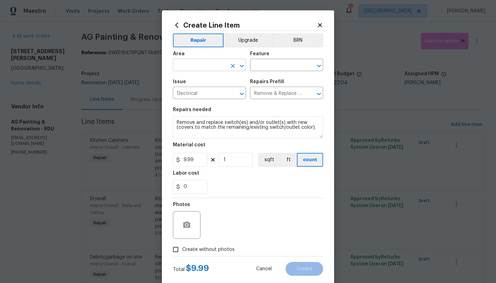
click at [200, 68] on input "text" at bounding box center [200, 65] width 54 height 11
click at [202, 93] on li "Interior Overall" at bounding box center [207, 92] width 73 height 11
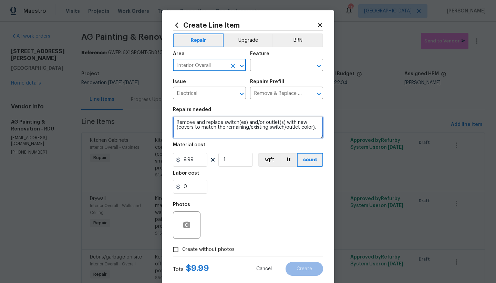
click at [173, 120] on textarea "Remove and replace switch(es) and/or outlet(s) with new (covers to match the re…" at bounding box center [248, 127] width 150 height 22
click at [176, 121] on textarea "Remove and replace switch(es) and/or outlet(s) with new (covers to match the re…" at bounding box center [248, 127] width 150 height 22
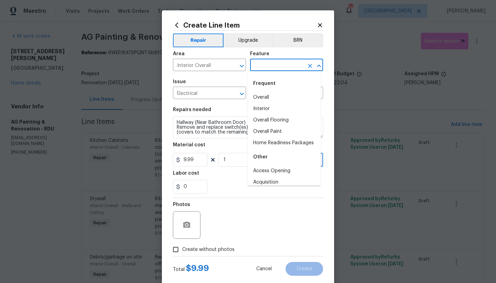
click at [285, 64] on input "text" at bounding box center [277, 65] width 54 height 11
click at [260, 108] on li "Interior" at bounding box center [284, 108] width 73 height 11
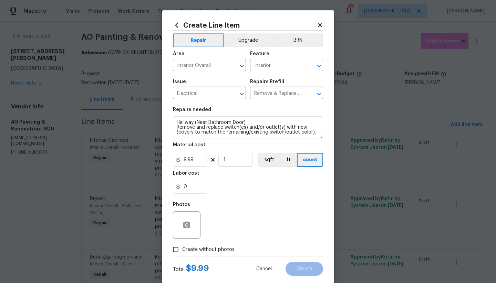
click at [188, 248] on span "Create without photos" at bounding box center [208, 249] width 52 height 7
click at [182, 248] on input "Create without photos" at bounding box center [175, 249] width 13 height 13
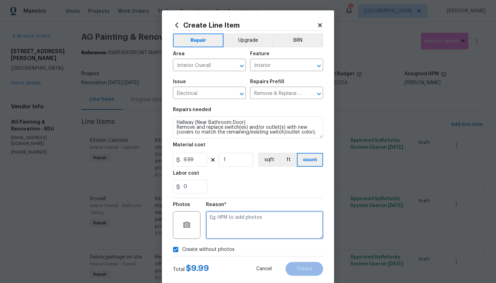
click at [235, 220] on textarea at bounding box center [264, 225] width 117 height 28
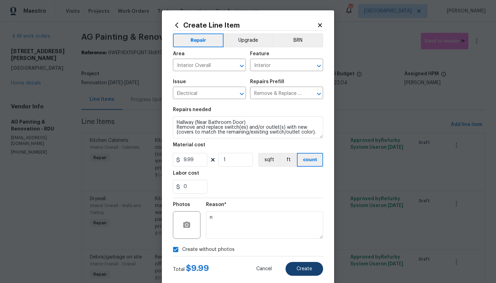
click at [297, 266] on span "Create" at bounding box center [305, 268] width 16 height 5
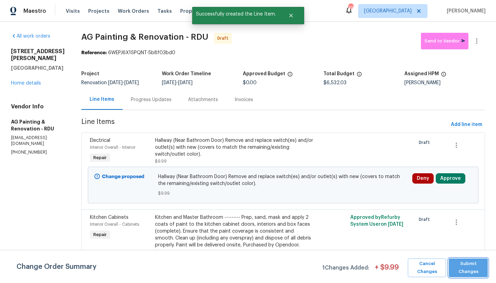
click at [460, 268] on span "Submit Changes" at bounding box center [469, 268] width 32 height 16
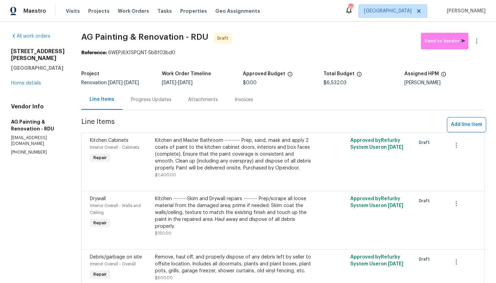
click at [467, 126] on span "Add line item" at bounding box center [466, 124] width 31 height 9
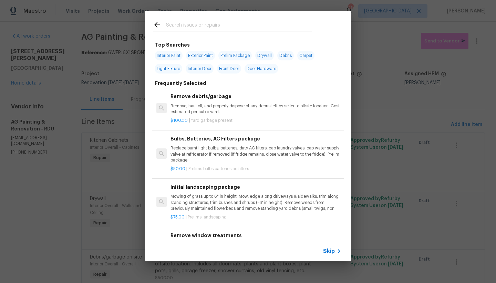
click at [211, 26] on input "text" at bounding box center [239, 26] width 146 height 10
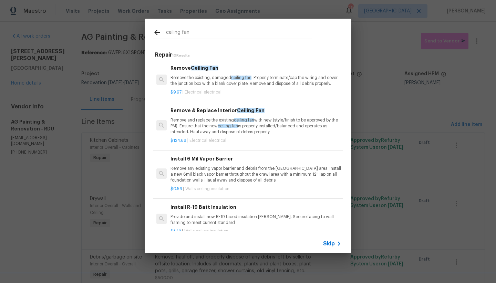
click at [199, 121] on div "Remove & Replace Interior Ceiling Fan Remove and replace the existing ceiling f…" at bounding box center [256, 121] width 171 height 28
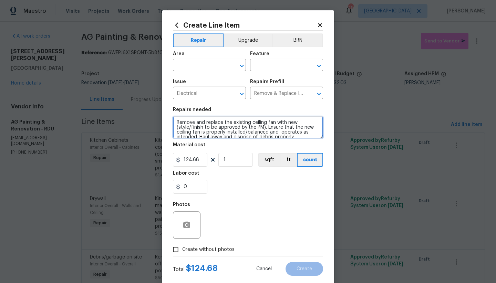
drag, startPoint x: 176, startPoint y: 128, endPoint x: 260, endPoint y: 130, distance: 83.1
click at [260, 130] on textarea "Remove and replace the existing ceiling fan with new (style/finish to be approv…" at bounding box center [248, 127] width 150 height 22
click at [186, 128] on textarea "Remove and replace the existing ceiling fan with new (WHITE) ed and operates as…" at bounding box center [248, 127] width 150 height 22
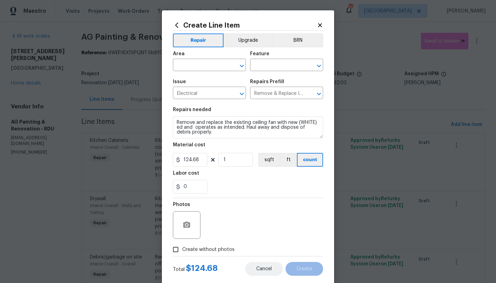
click at [258, 266] on span "Cancel" at bounding box center [264, 268] width 16 height 5
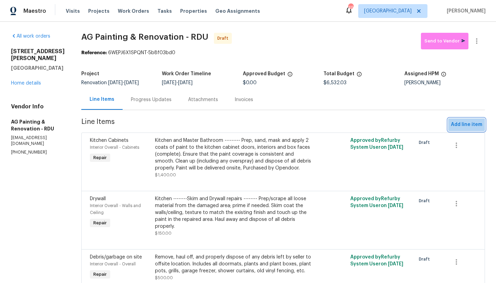
click at [463, 129] on span "Add line item" at bounding box center [466, 124] width 31 height 9
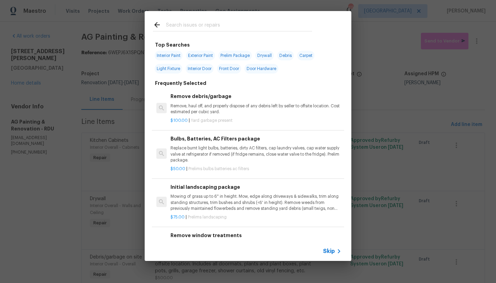
drag, startPoint x: 249, startPoint y: 21, endPoint x: 238, endPoint y: 27, distance: 12.5
click at [243, 23] on div at bounding box center [233, 24] width 176 height 27
click at [237, 27] on input "text" at bounding box center [239, 26] width 146 height 10
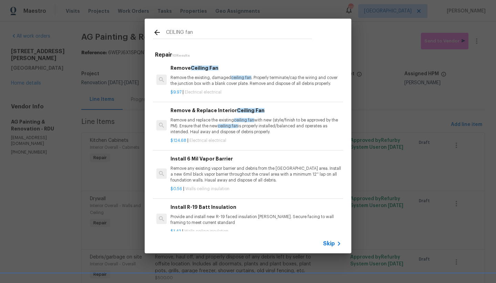
click at [200, 130] on p "Remove and replace the existing ceiling fan with new (style/finish to be approv…" at bounding box center [256, 126] width 171 height 18
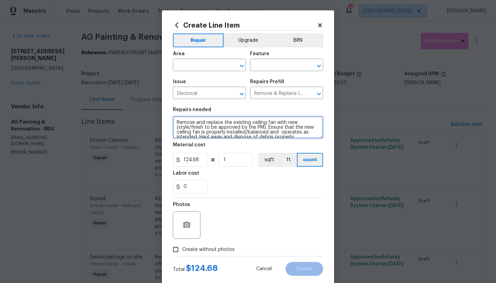
drag, startPoint x: 176, startPoint y: 128, endPoint x: 259, endPoint y: 127, distance: 82.7
click at [259, 127] on textarea "Remove and replace the existing ceiling fan with new (style/finish to be approv…" at bounding box center [248, 127] width 150 height 22
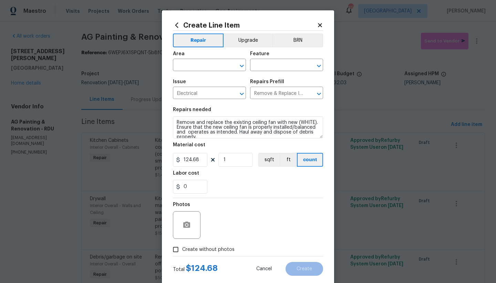
drag, startPoint x: 181, startPoint y: 66, endPoint x: 216, endPoint y: 55, distance: 37.5
click at [181, 66] on input "text" at bounding box center [200, 65] width 54 height 11
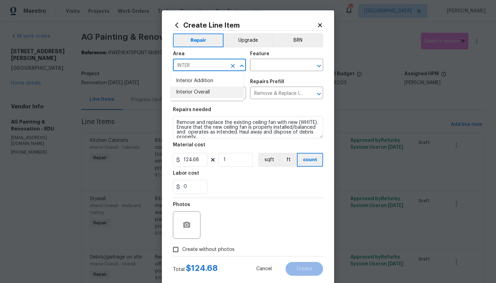
drag, startPoint x: 198, startPoint y: 92, endPoint x: 222, endPoint y: 88, distance: 24.8
click at [198, 92] on li "Interior Overall" at bounding box center [207, 92] width 73 height 11
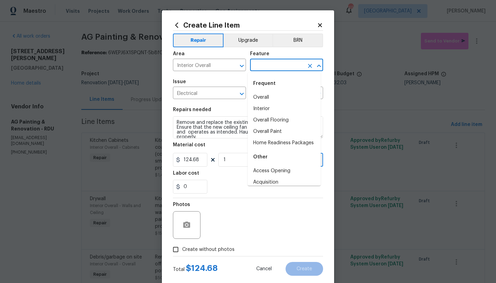
click at [274, 68] on input "text" at bounding box center [277, 65] width 54 height 11
click at [255, 108] on li "Interior" at bounding box center [284, 108] width 73 height 11
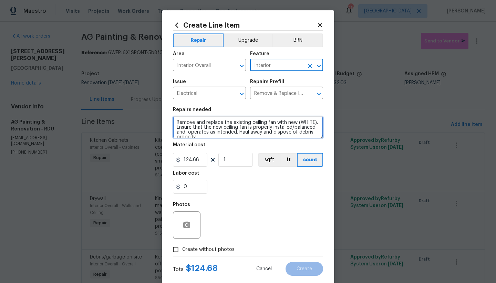
click at [173, 123] on textarea "Remove and replace the existing ceiling fan with new (WHITE). Ensure that the n…" at bounding box center [248, 127] width 150 height 22
click at [182, 118] on textarea "Remove and replace the existing ceiling fan with new (WHITE). Ensure that the n…" at bounding box center [248, 127] width 150 height 22
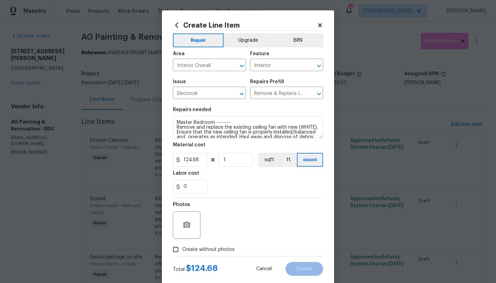
click at [210, 247] on span "Create without photos" at bounding box center [208, 249] width 52 height 7
click at [182, 247] on input "Create without photos" at bounding box center [175, 249] width 13 height 13
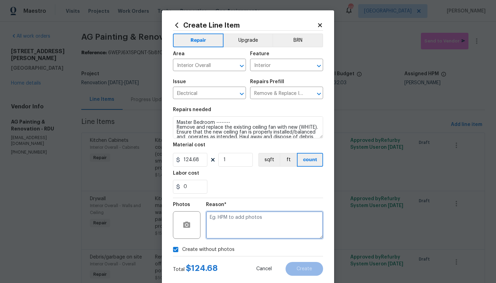
click at [231, 220] on textarea at bounding box center [264, 225] width 117 height 28
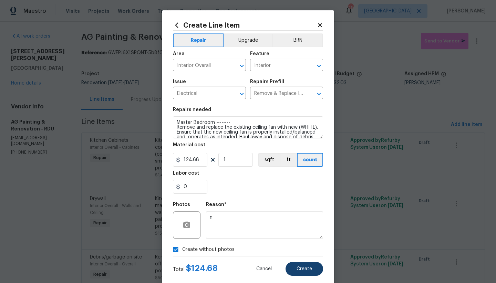
click at [300, 271] on span "Create" at bounding box center [305, 268] width 16 height 5
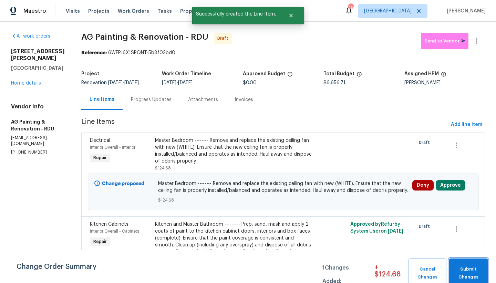
drag, startPoint x: 464, startPoint y: 274, endPoint x: 469, endPoint y: 275, distance: 5.2
click at [467, 275] on span "Submit Changes" at bounding box center [469, 273] width 32 height 16
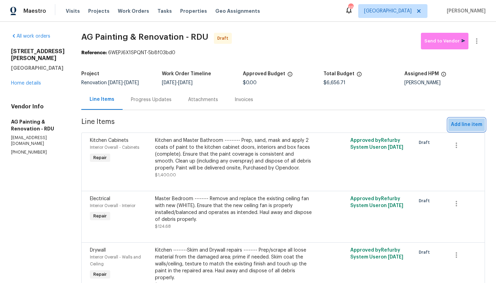
click at [474, 129] on span "Add line item" at bounding box center [466, 124] width 31 height 9
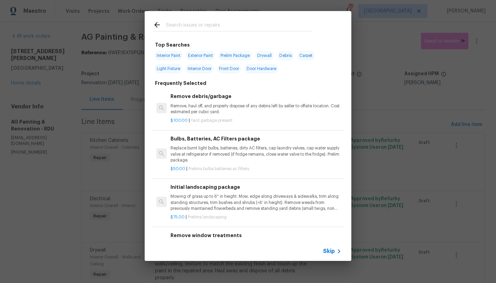
click at [232, 22] on input "text" at bounding box center [239, 26] width 146 height 10
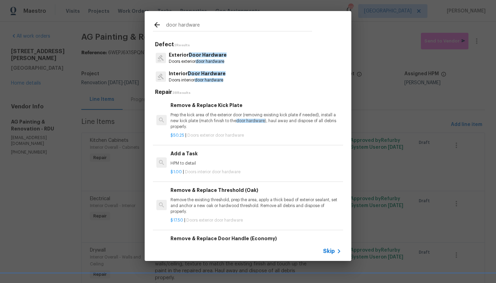
click at [190, 73] on span "Door Hardware" at bounding box center [207, 73] width 38 height 5
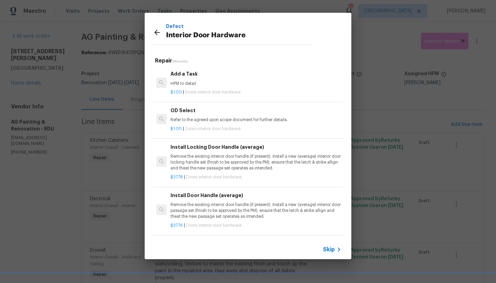
click at [185, 77] on h6 "Add a Task" at bounding box center [256, 74] width 171 height 8
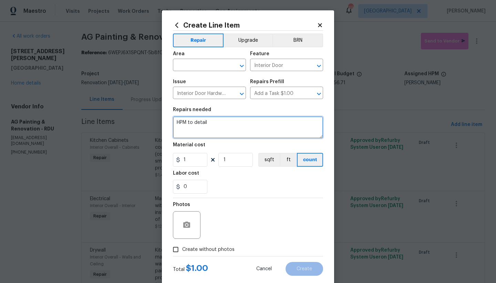
drag, startPoint x: 209, startPoint y: 125, endPoint x: 78, endPoint y: 100, distance: 134.2
click at [81, 101] on div "Create Line Item Repair Upgrade BRN Area ​ Feature Interior Door ​ Issue Interi…" at bounding box center [248, 141] width 496 height 283
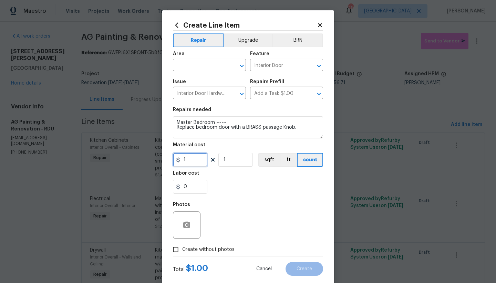
drag, startPoint x: 182, startPoint y: 157, endPoint x: 149, endPoint y: 153, distance: 33.4
click at [150, 152] on div "Create Line Item Repair Upgrade BRN Area ​ Feature Interior Door ​ Issue Interi…" at bounding box center [248, 141] width 496 height 283
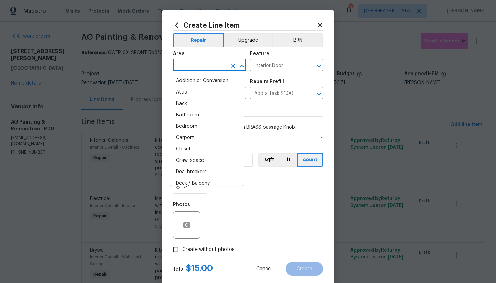
click at [207, 69] on input "text" at bounding box center [200, 65] width 54 height 11
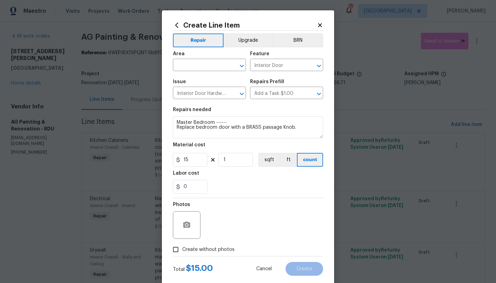
drag, startPoint x: 204, startPoint y: 199, endPoint x: 145, endPoint y: 141, distance: 82.6
click at [200, 198] on div "Photos" at bounding box center [248, 220] width 150 height 45
drag, startPoint x: 192, startPoint y: 160, endPoint x: 143, endPoint y: 153, distance: 49.4
click at [143, 153] on div "Create Line Item Repair Upgrade BRN Area ​ Feature Interior Door ​ Issue Interi…" at bounding box center [248, 141] width 496 height 283
click at [195, 63] on input "text" at bounding box center [200, 65] width 54 height 11
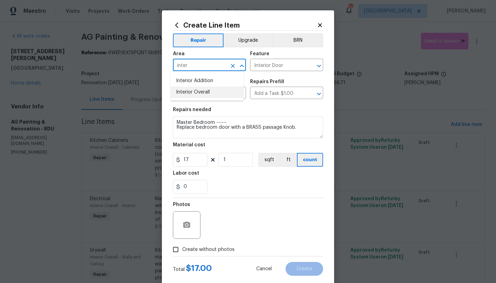
click at [206, 93] on li "Interior Overall" at bounding box center [207, 92] width 73 height 11
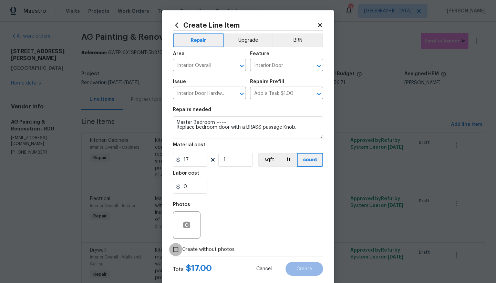
click at [175, 248] on input "Create without photos" at bounding box center [175, 249] width 13 height 13
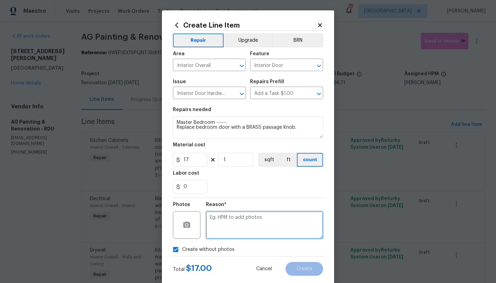
click at [222, 225] on textarea at bounding box center [264, 225] width 117 height 28
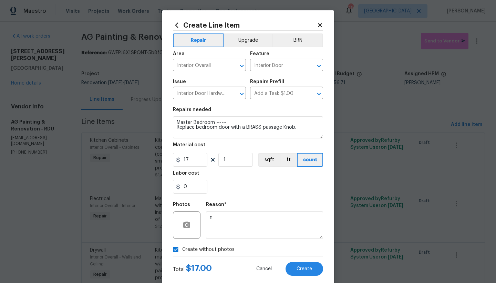
click at [263, 252] on div "Create without photos" at bounding box center [248, 249] width 150 height 13
click at [305, 270] on span "Create" at bounding box center [305, 268] width 16 height 5
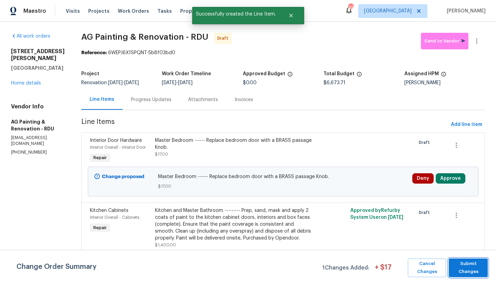
click at [471, 263] on span "Submit Changes" at bounding box center [469, 268] width 32 height 16
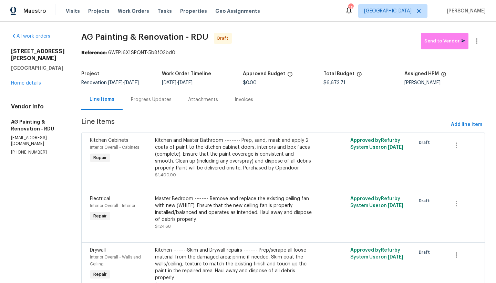
click at [463, 138] on div "Kitchen Cabinets Interior Overall - Cabinets Repair Kitchen and Master Bathroom…" at bounding box center [283, 161] width 404 height 58
click at [464, 131] on button "Add line item" at bounding box center [466, 124] width 37 height 13
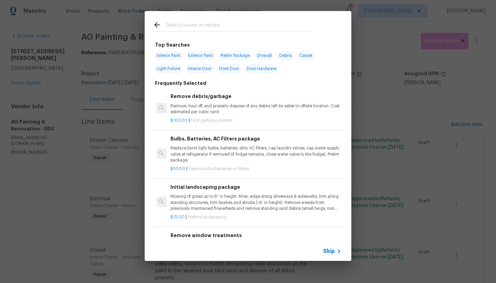
click at [255, 26] on input "text" at bounding box center [239, 26] width 146 height 10
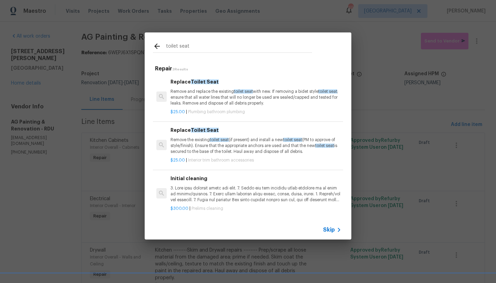
click at [189, 89] on p "Remove and replace the existing toilet seat with new. If removing a bidet style…" at bounding box center [256, 98] width 171 height 18
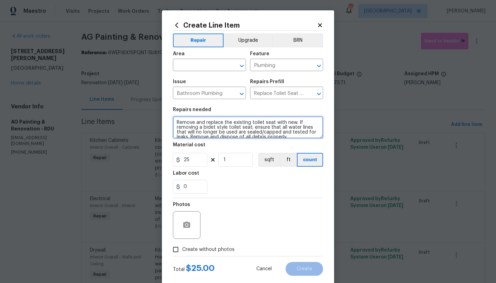
click at [173, 123] on textarea "Remove and replace the existing toilet seat with new. If removing a bidet style…" at bounding box center [248, 127] width 150 height 22
click at [189, 125] on textarea "Remove and replace the existing toilet seat with new. If removing a bidet style…" at bounding box center [248, 127] width 150 height 22
drag, startPoint x: 182, startPoint y: 122, endPoint x: 187, endPoint y: 121, distance: 4.7
click at [182, 122] on textarea "Remove and replace the existing toilet seat with new. If removing a bidet style…" at bounding box center [248, 127] width 150 height 22
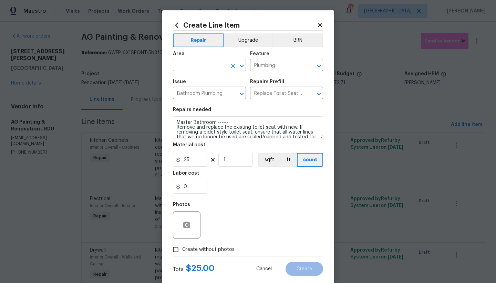
click at [194, 63] on input "text" at bounding box center [200, 65] width 54 height 11
click at [209, 94] on li "Interior Overall" at bounding box center [207, 92] width 73 height 11
click at [184, 251] on span "Create without photos" at bounding box center [208, 249] width 52 height 7
click at [182, 251] on input "Create without photos" at bounding box center [175, 249] width 13 height 13
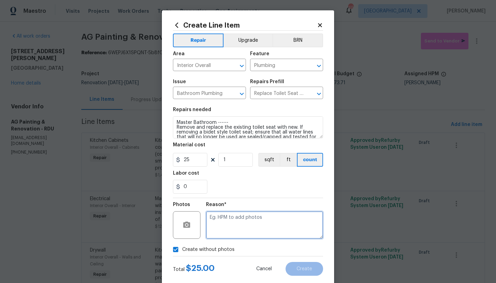
click at [217, 224] on textarea at bounding box center [264, 225] width 117 height 28
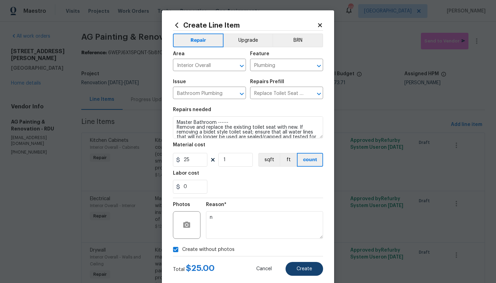
click at [303, 269] on span "Create" at bounding box center [305, 268] width 16 height 5
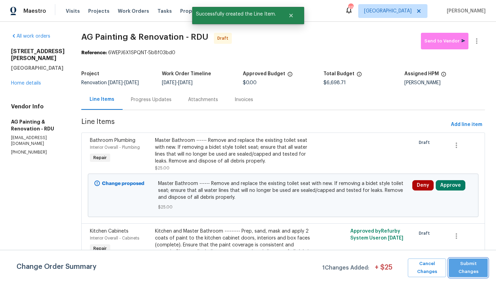
click at [463, 272] on span "Submit Changes" at bounding box center [469, 268] width 32 height 16
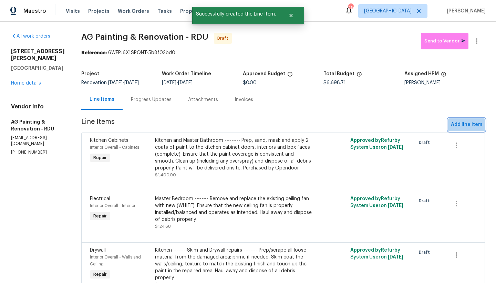
click at [473, 129] on span "Add line item" at bounding box center [466, 124] width 31 height 9
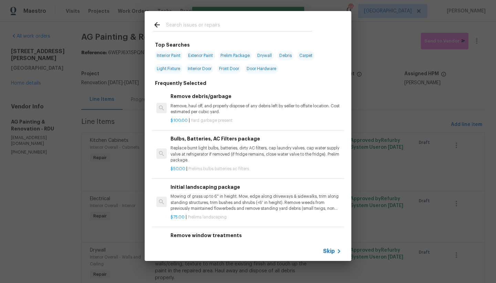
click at [271, 19] on div at bounding box center [233, 24] width 176 height 27
click at [257, 26] on input "text" at bounding box center [239, 26] width 146 height 10
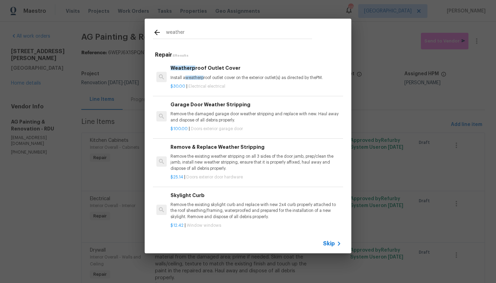
drag, startPoint x: 258, startPoint y: 26, endPoint x: 199, endPoint y: 31, distance: 58.9
click at [199, 30] on input "weather" at bounding box center [239, 33] width 146 height 10
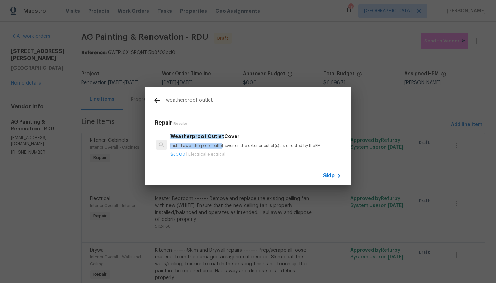
click at [223, 143] on p "Install a weatherproof outlet cover on the exterior outlet(s) as directed by th…" at bounding box center [256, 146] width 171 height 6
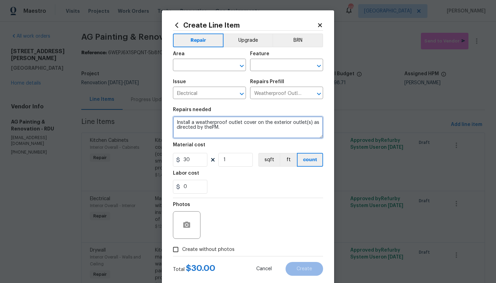
click at [238, 122] on textarea "Install a weatherproof outlet cover on the exterior outlet(s) as directed by th…" at bounding box center [248, 127] width 150 height 22
click at [225, 127] on textarea "Install a weatherproof outlet and cover on the exterior outlet(s) as directed b…" at bounding box center [248, 127] width 150 height 22
click at [173, 121] on textarea "Install a weatherproof outlet and cover on the exterior outlet(s) as directed b…" at bounding box center [248, 127] width 150 height 22
click at [238, 121] on textarea "Install a weatherproof outlet and cover on the exterior outlet(s) as directed b…" at bounding box center [248, 127] width 150 height 22
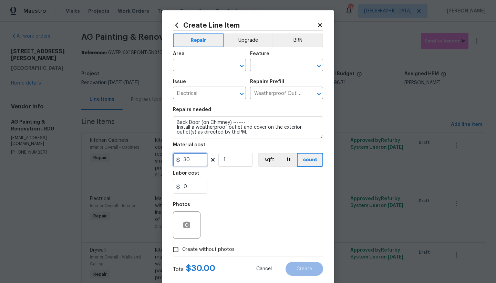
drag, startPoint x: 190, startPoint y: 162, endPoint x: 142, endPoint y: 143, distance: 51.5
click at [143, 143] on div "Create Line Item Repair Upgrade BRN Area ​ Feature ​ Issue Electrical ​ Repairs…" at bounding box center [248, 141] width 496 height 283
click at [188, 68] on input "text" at bounding box center [200, 65] width 54 height 11
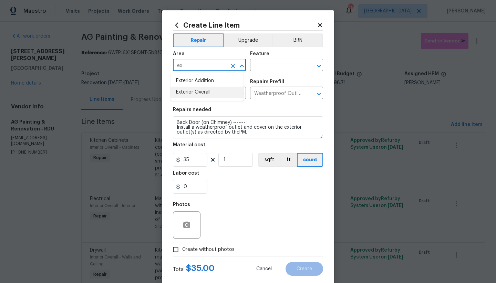
click at [214, 93] on li "Exterior Overall" at bounding box center [207, 92] width 73 height 11
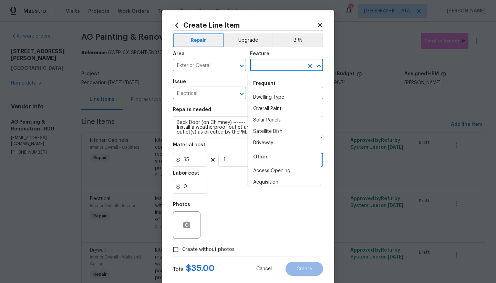
click at [270, 64] on input "text" at bounding box center [277, 65] width 54 height 11
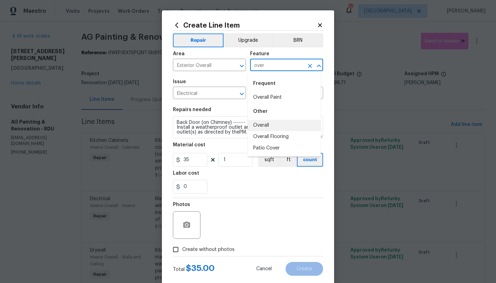
click at [269, 125] on li "Overall" at bounding box center [284, 125] width 73 height 11
click at [174, 248] on input "Create without photos" at bounding box center [175, 249] width 13 height 13
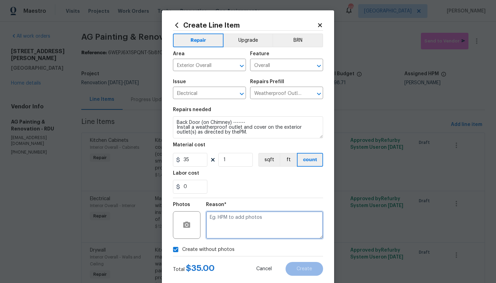
click at [218, 223] on textarea at bounding box center [264, 225] width 117 height 28
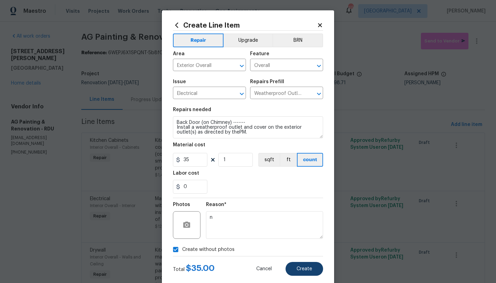
click at [292, 269] on button "Create" at bounding box center [305, 269] width 38 height 14
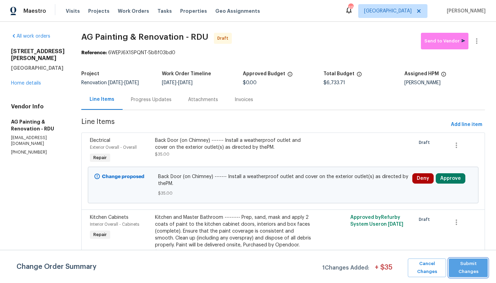
drag, startPoint x: 467, startPoint y: 266, endPoint x: 468, endPoint y: 246, distance: 20.4
click at [467, 266] on span "Submit Changes" at bounding box center [469, 268] width 32 height 16
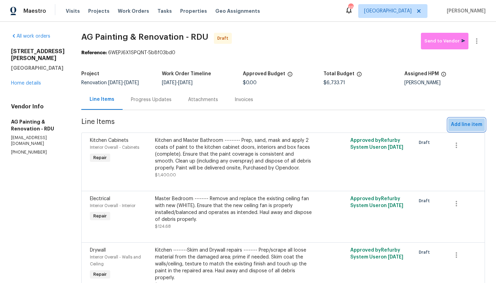
click at [462, 129] on span "Add line item" at bounding box center [466, 124] width 31 height 9
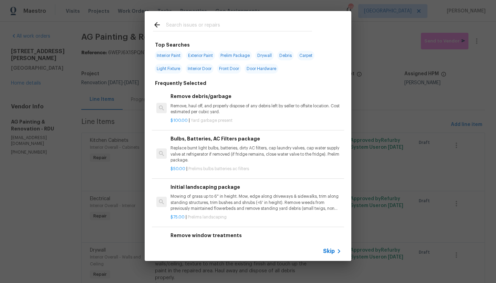
click at [230, 27] on input "text" at bounding box center [239, 26] width 146 height 10
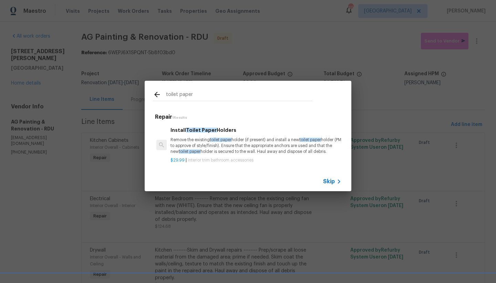
click at [178, 144] on p "Remove the existing toilet paper holder (if present) and install a new toilet p…" at bounding box center [256, 146] width 171 height 18
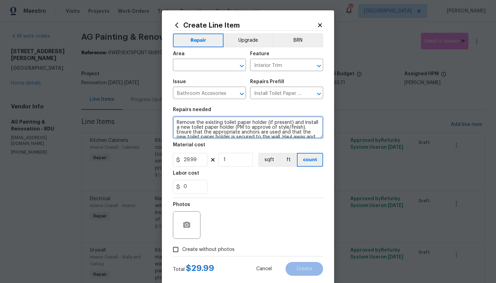
drag, startPoint x: 173, startPoint y: 120, endPoint x: 236, endPoint y: 129, distance: 64.1
click at [173, 120] on textarea "Remove the existing toilet paper holder (if present) and install a new toilet p…" at bounding box center [248, 127] width 150 height 22
click at [180, 120] on textarea "Remove the existing toilet paper holder (if present) and install a new toilet p…" at bounding box center [248, 127] width 150 height 22
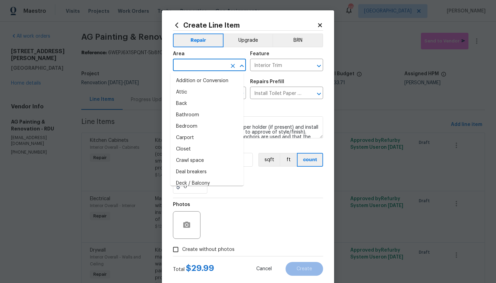
click at [208, 61] on input "text" at bounding box center [200, 65] width 54 height 11
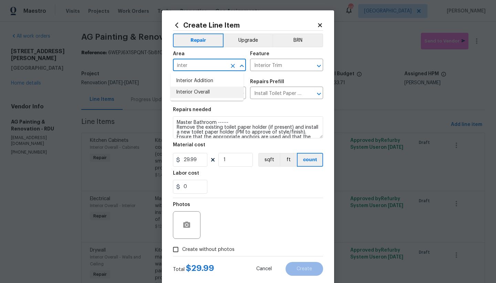
click at [182, 91] on li "Interior Overall" at bounding box center [207, 92] width 73 height 11
click at [184, 251] on span "Create without photos" at bounding box center [208, 249] width 52 height 7
click at [182, 251] on input "Create without photos" at bounding box center [175, 249] width 13 height 13
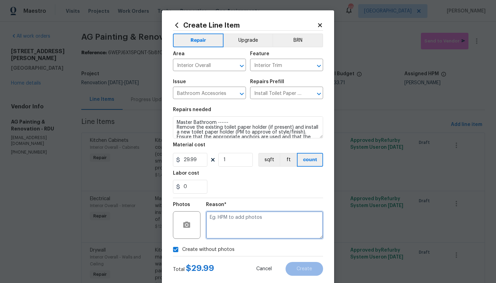
click at [246, 223] on textarea at bounding box center [264, 225] width 117 height 28
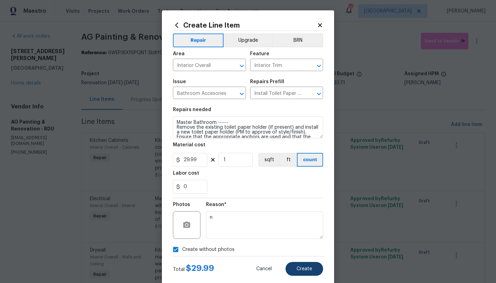
click at [296, 265] on button "Create" at bounding box center [305, 269] width 38 height 14
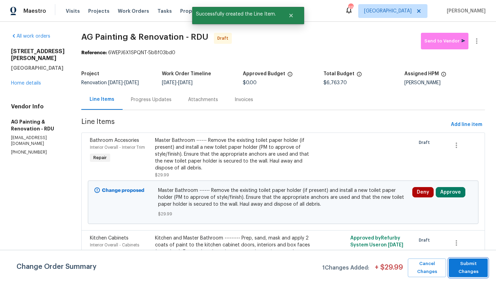
click at [469, 269] on span "Submit Changes" at bounding box center [469, 268] width 32 height 16
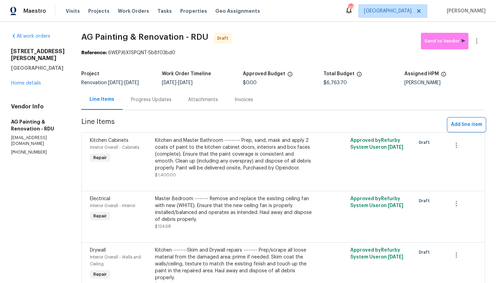
click at [451, 129] on span "Add line item" at bounding box center [466, 124] width 31 height 9
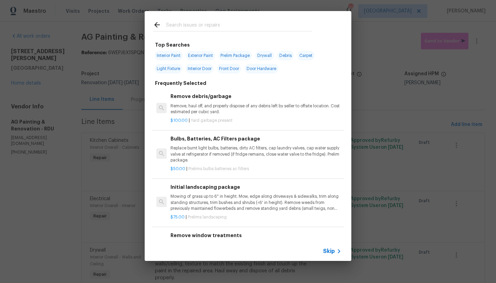
click at [208, 23] on input "text" at bounding box center [239, 26] width 146 height 10
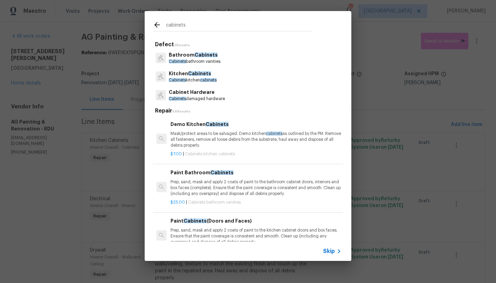
type input "cabinets"
click at [186, 55] on p "Bathroom Cabinets" at bounding box center [195, 54] width 52 height 7
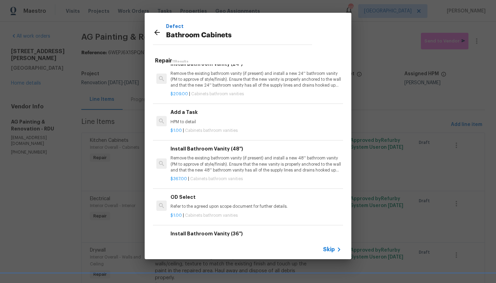
scroll to position [332, 0]
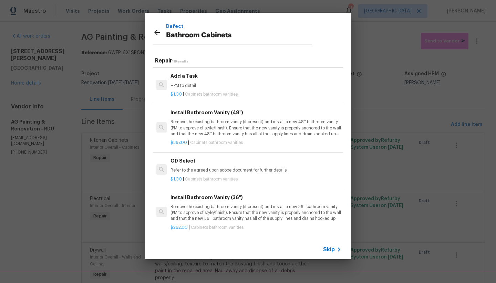
click at [188, 72] on h6 "Add a Task" at bounding box center [256, 76] width 171 height 8
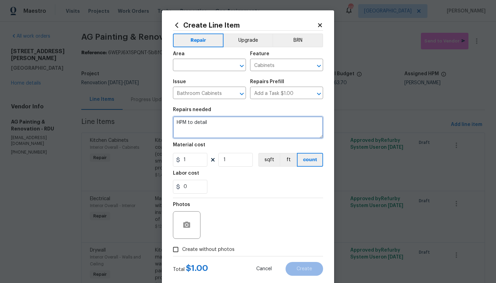
drag, startPoint x: 172, startPoint y: 109, endPoint x: 94, endPoint y: 95, distance: 78.8
click at [111, 94] on div "Create Line Item Repair Upgrade BRN Area ​ Feature Cabinets ​ Issue Bathroom Ca…" at bounding box center [248, 141] width 496 height 283
type textarea "Master Bathroom ------- Repair vanity doors and drawers so that they operate as…"
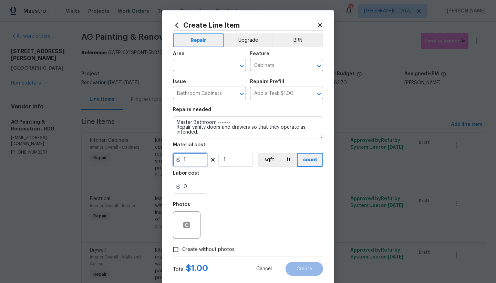
drag, startPoint x: 171, startPoint y: 155, endPoint x: 149, endPoint y: 155, distance: 21.7
click at [149, 155] on div "Create Line Item Repair Upgrade BRN Area ​ Feature Cabinets ​ Issue Bathroom Ca…" at bounding box center [248, 141] width 496 height 283
type input "100"
click at [206, 62] on input "text" at bounding box center [200, 65] width 54 height 11
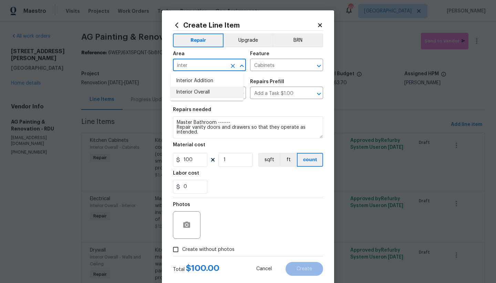
click at [181, 91] on li "Interior Overall" at bounding box center [207, 92] width 73 height 11
type input "Interior Overall"
click at [173, 252] on input "Create without photos" at bounding box center [175, 249] width 13 height 13
checkbox input "true"
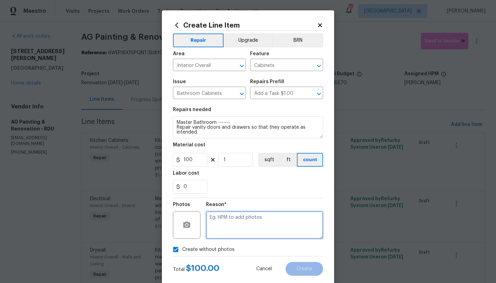
click at [236, 228] on textarea at bounding box center [264, 225] width 117 height 28
type textarea "n"
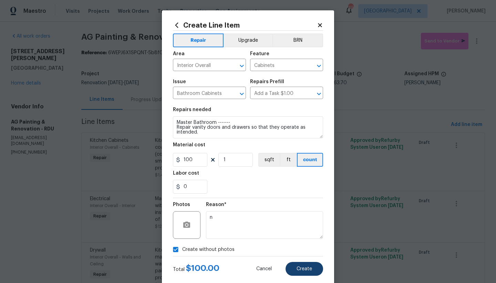
click at [305, 269] on span "Create" at bounding box center [305, 268] width 16 height 5
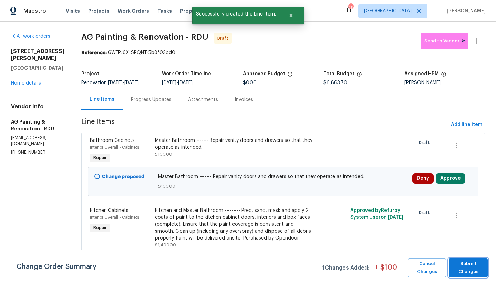
click at [462, 265] on span "Submit Changes" at bounding box center [469, 268] width 32 height 16
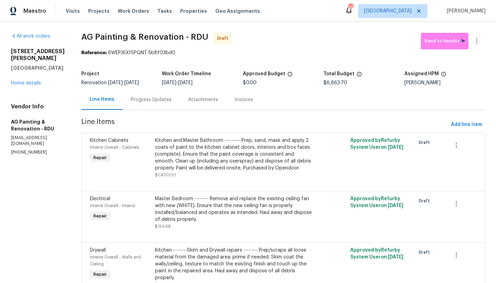
scroll to position [1, 0]
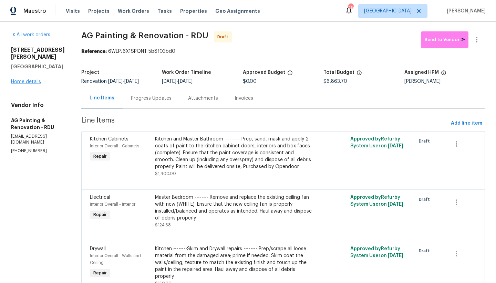
click at [32, 79] on link "Home details" at bounding box center [26, 81] width 30 height 5
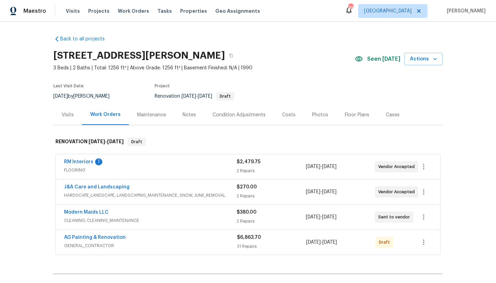
click at [293, 115] on div "Costs" at bounding box center [289, 114] width 30 height 20
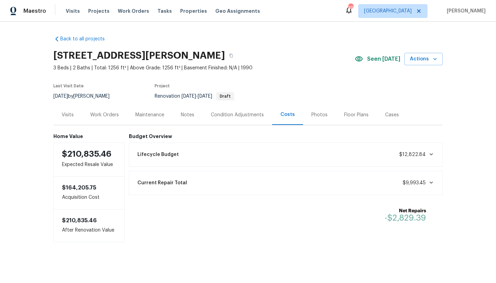
click at [99, 113] on div "Work Orders" at bounding box center [104, 114] width 29 height 7
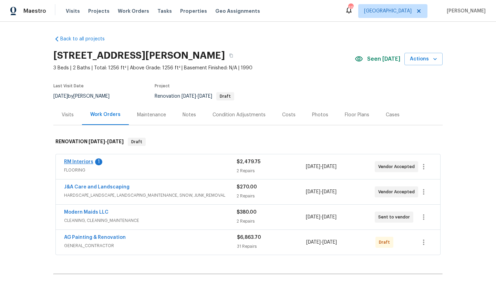
click at [70, 160] on link "RM Interiors" at bounding box center [78, 161] width 29 height 5
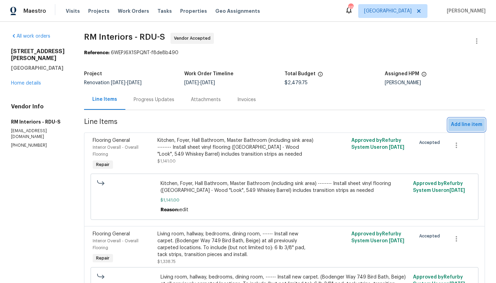
click at [472, 123] on span "Add line item" at bounding box center [466, 124] width 31 height 9
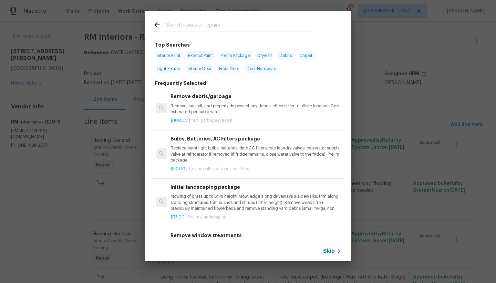
click at [158, 24] on icon at bounding box center [157, 25] width 8 height 8
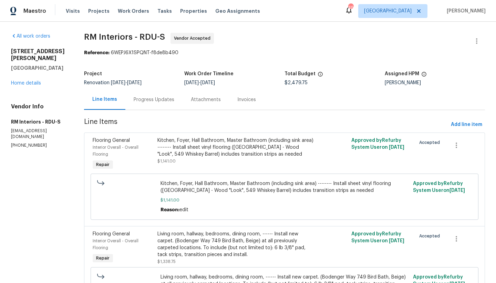
click at [164, 100] on div "Progress Updates" at bounding box center [154, 99] width 41 height 7
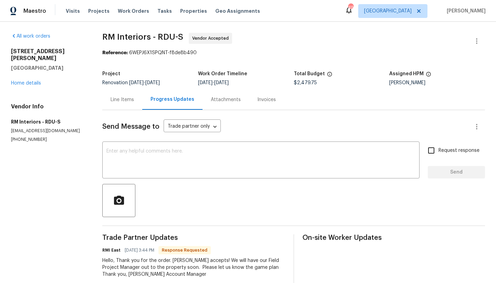
scroll to position [20, 0]
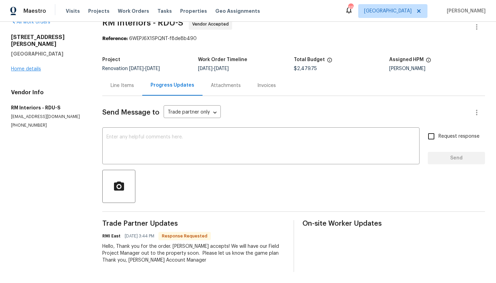
click at [40, 67] on link "Home details" at bounding box center [26, 69] width 30 height 5
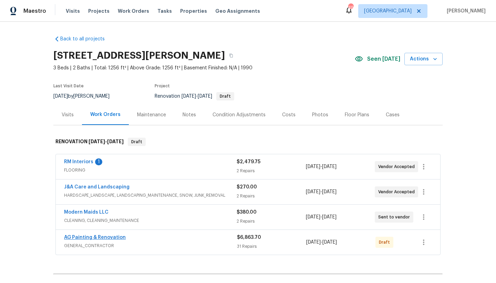
click at [97, 237] on link "AG Painting & Renovation" at bounding box center [95, 237] width 62 height 5
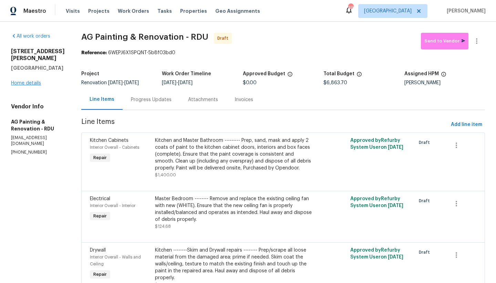
click at [18, 81] on link "Home details" at bounding box center [26, 83] width 30 height 5
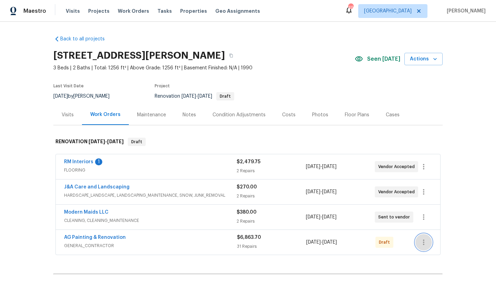
click at [421, 243] on icon "button" at bounding box center [424, 242] width 8 height 8
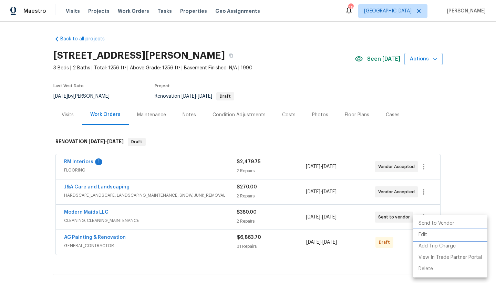
click at [423, 233] on li "Edit" at bounding box center [450, 234] width 74 height 11
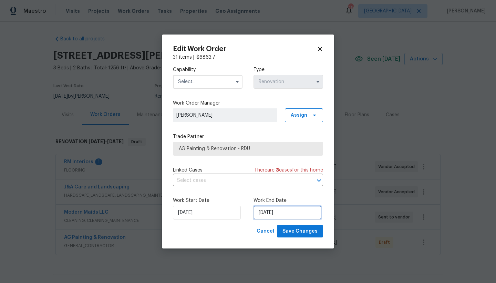
select select "9"
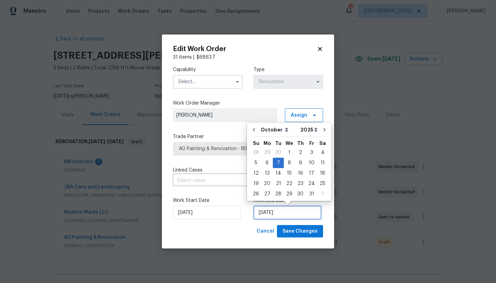
click at [265, 215] on input "10/7/2025" at bounding box center [288, 212] width 68 height 14
click at [266, 161] on div "6" at bounding box center [267, 163] width 11 height 10
type input "10/6/2025"
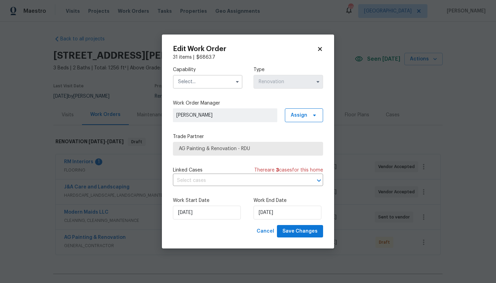
click at [208, 83] on input "text" at bounding box center [208, 82] width 70 height 14
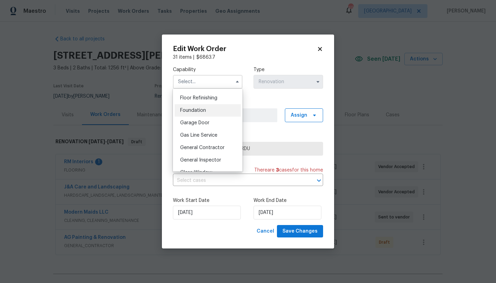
scroll to position [296, 0]
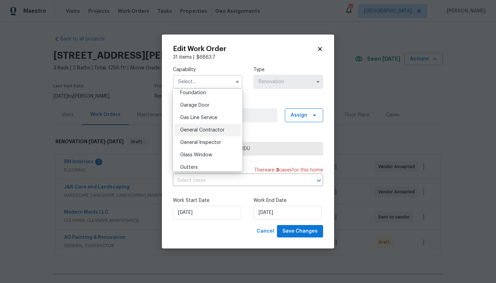
click at [202, 132] on span "General Contractor" at bounding box center [202, 130] width 44 height 5
type input "General Contractor"
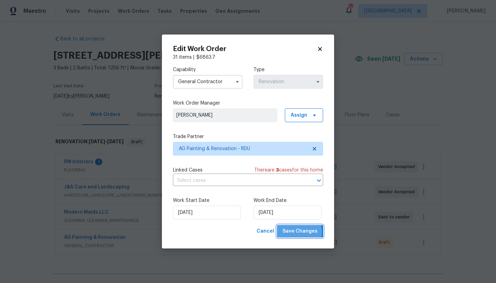
click at [293, 232] on span "Save Changes" at bounding box center [300, 231] width 35 height 9
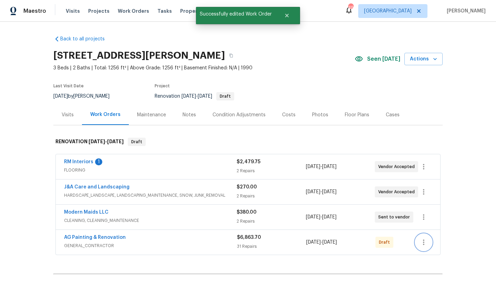
click at [420, 239] on icon "button" at bounding box center [424, 242] width 8 height 8
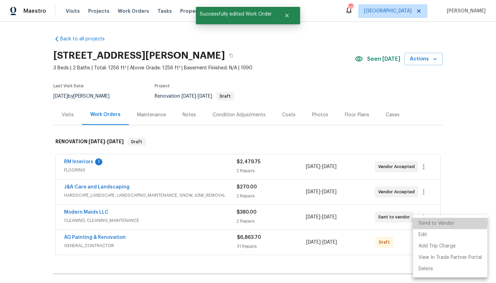
click at [438, 222] on li "Send to Vendor" at bounding box center [450, 223] width 74 height 11
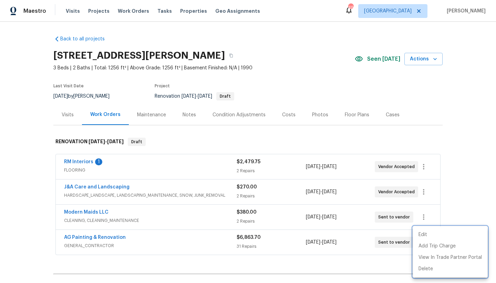
click at [280, 135] on div at bounding box center [248, 141] width 496 height 283
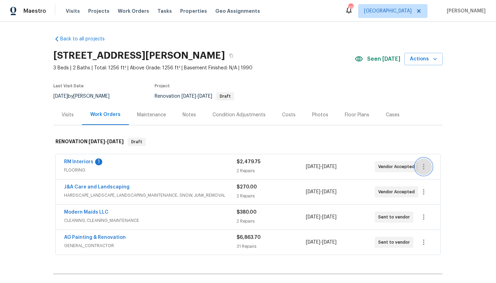
click at [423, 167] on icon "button" at bounding box center [423, 167] width 1 height 6
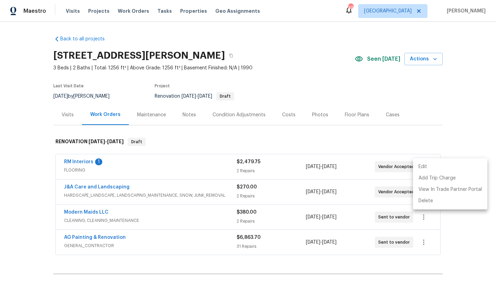
click at [421, 165] on li "Edit" at bounding box center [450, 166] width 74 height 11
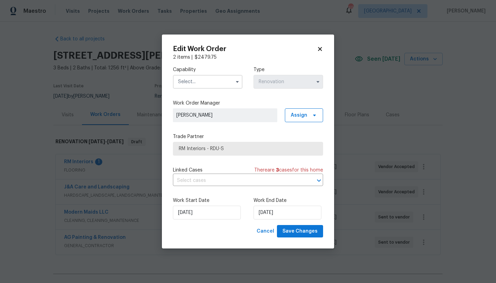
click at [197, 81] on input "text" at bounding box center [208, 82] width 70 height 14
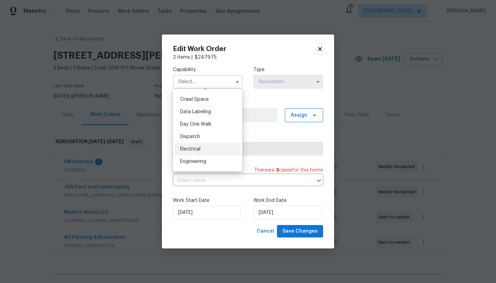
scroll to position [205, 0]
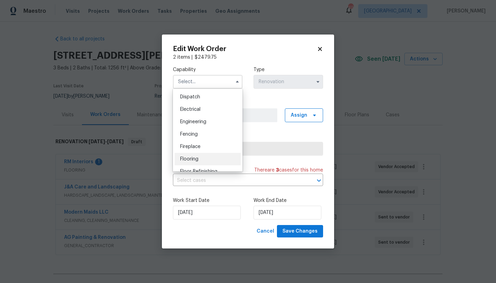
click at [193, 161] on span "Flooring" at bounding box center [189, 159] width 18 height 5
type input "Flooring"
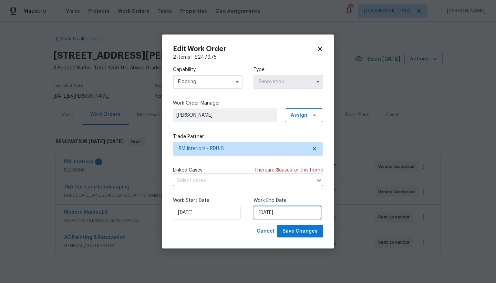
select select "9"
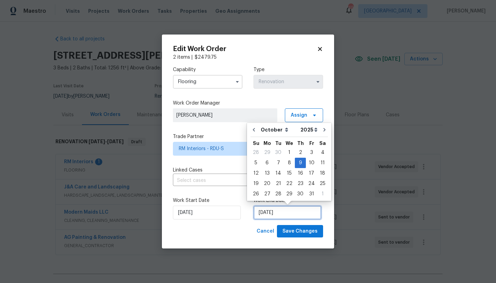
click at [277, 209] on input "10/9/2025" at bounding box center [288, 212] width 68 height 14
click at [276, 162] on div "7" at bounding box center [278, 163] width 11 height 10
type input "10/7/2025"
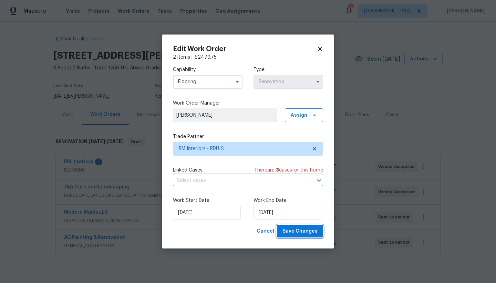
click at [300, 229] on span "Save Changes" at bounding box center [300, 231] width 35 height 9
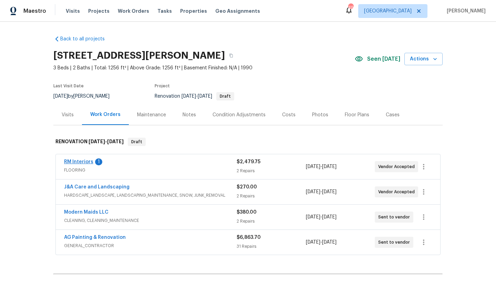
click at [84, 161] on link "RM Interiors" at bounding box center [78, 161] width 29 height 5
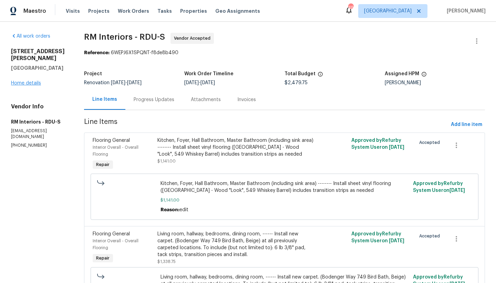
click at [28, 81] on link "Home details" at bounding box center [26, 83] width 30 height 5
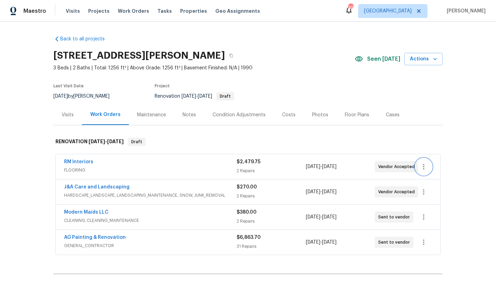
click at [423, 168] on icon "button" at bounding box center [423, 167] width 1 height 6
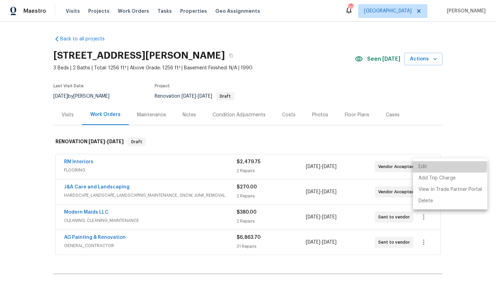
click at [428, 165] on li "Edit" at bounding box center [450, 166] width 74 height 11
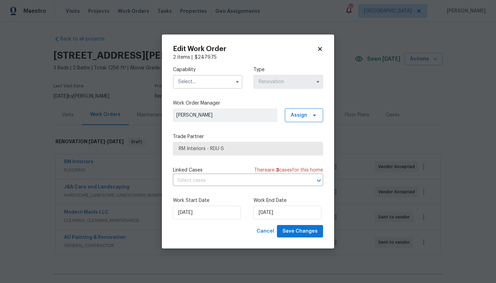
click at [320, 48] on icon at bounding box center [320, 49] width 6 height 6
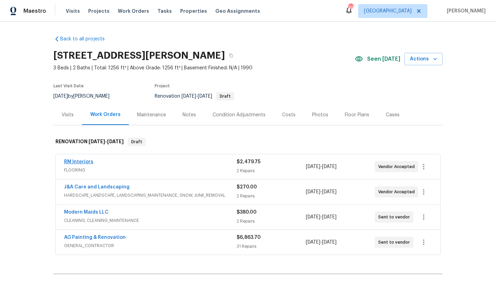
click at [85, 161] on link "RM Interiors" at bounding box center [78, 161] width 29 height 5
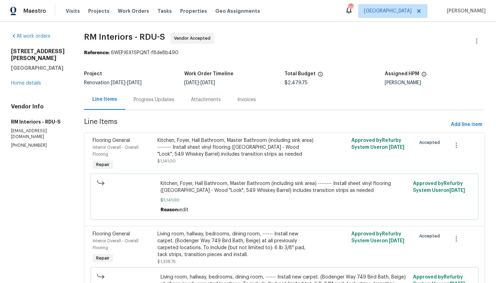
click at [154, 97] on div "Progress Updates" at bounding box center [154, 99] width 41 height 7
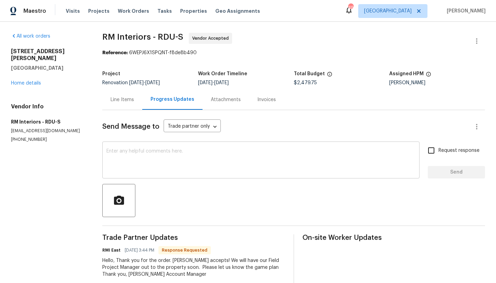
click at [173, 149] on textarea at bounding box center [261, 161] width 309 height 24
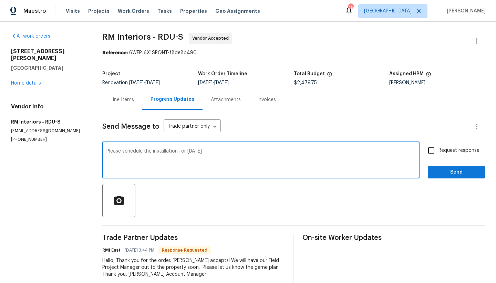
type textarea "Please schedule the installation for Tuesday 10/7"
click at [428, 152] on input "Request response" at bounding box center [431, 150] width 14 height 14
checkbox input "true"
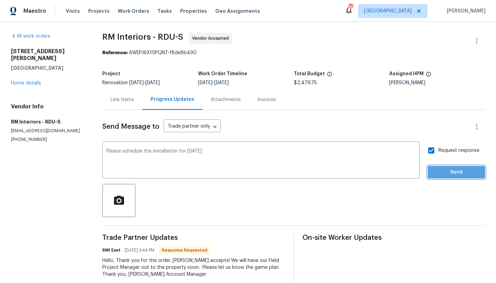
click at [436, 172] on span "Send" at bounding box center [457, 172] width 46 height 9
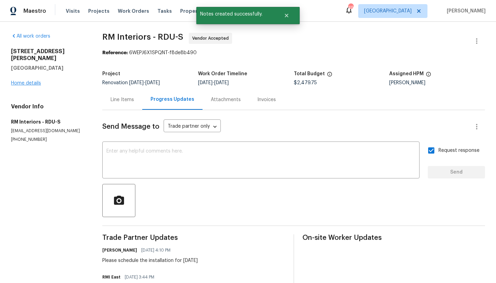
click at [30, 81] on link "Home details" at bounding box center [26, 83] width 30 height 5
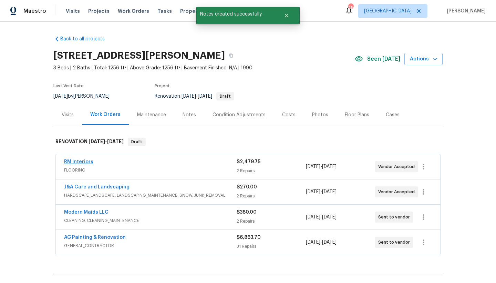
click at [75, 162] on link "RM Interiors" at bounding box center [78, 161] width 29 height 5
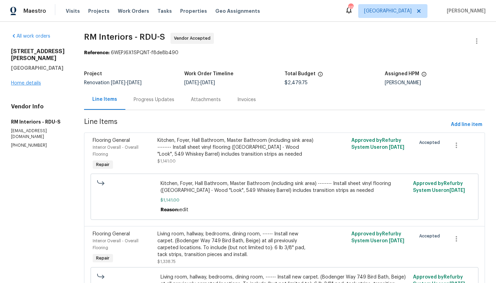
click at [20, 81] on link "Home details" at bounding box center [26, 83] width 30 height 5
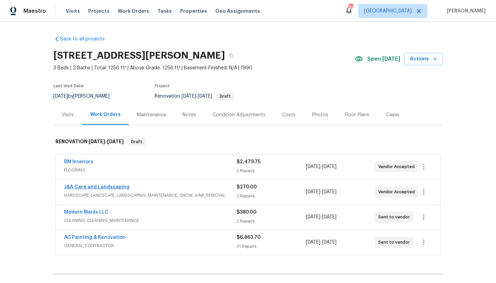
click at [107, 188] on link "J&A Care and Landscaping" at bounding box center [96, 186] width 65 height 5
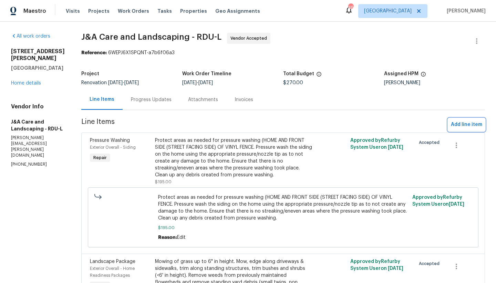
click at [467, 126] on span "Add line item" at bounding box center [466, 124] width 31 height 9
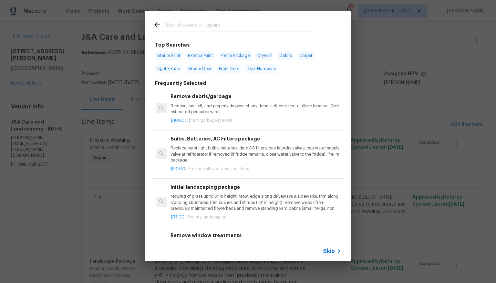
click at [158, 21] on icon at bounding box center [157, 25] width 8 height 8
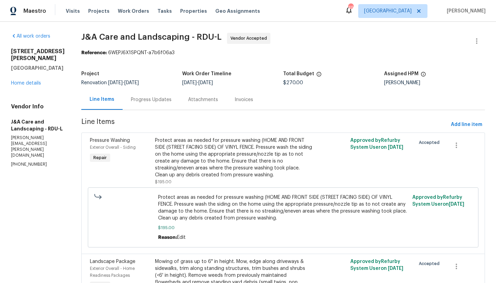
click at [148, 100] on div "Progress Updates" at bounding box center [151, 99] width 41 height 7
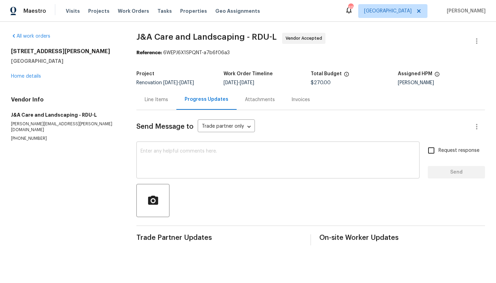
drag, startPoint x: 173, startPoint y: 159, endPoint x: 161, endPoint y: 162, distance: 12.7
click at [168, 160] on textarea at bounding box center [278, 161] width 275 height 24
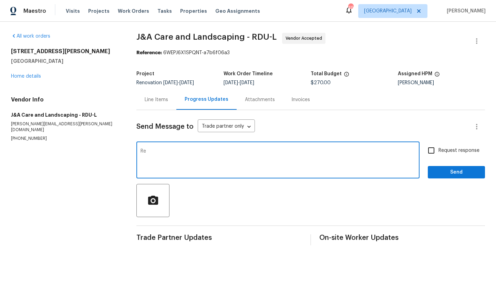
type textarea "R"
click at [17, 77] on link "Home details" at bounding box center [26, 76] width 30 height 5
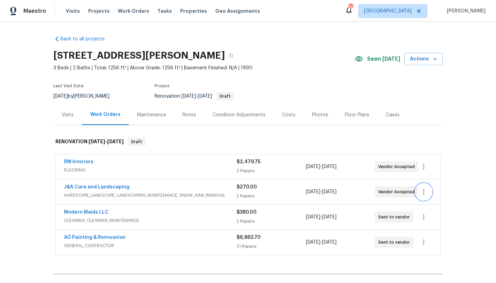
click at [422, 191] on icon "button" at bounding box center [424, 192] width 8 height 8
click at [430, 194] on li "Edit" at bounding box center [450, 191] width 74 height 11
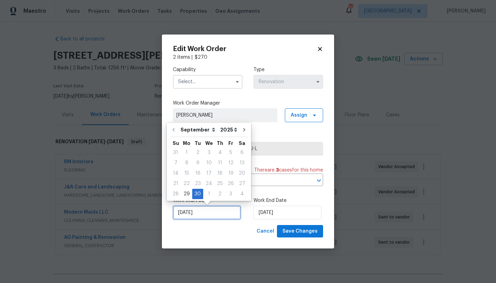
drag, startPoint x: 213, startPoint y: 213, endPoint x: 219, endPoint y: 202, distance: 12.1
click at [211, 213] on input "9/30/2025" at bounding box center [207, 212] width 68 height 14
click at [215, 192] on div "2" at bounding box center [220, 194] width 11 height 10
type input "10/2/2025"
select select "9"
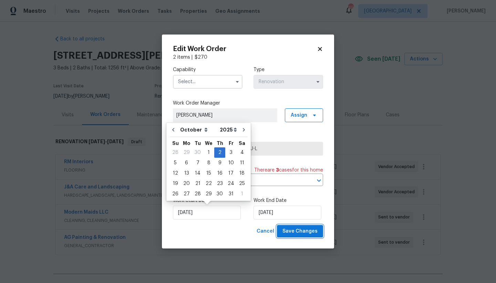
click at [300, 231] on span "Save Changes" at bounding box center [300, 231] width 35 height 9
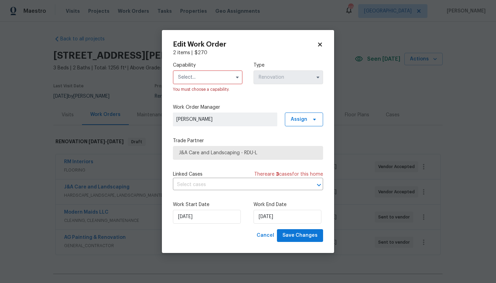
click at [201, 77] on input "text" at bounding box center [208, 77] width 70 height 14
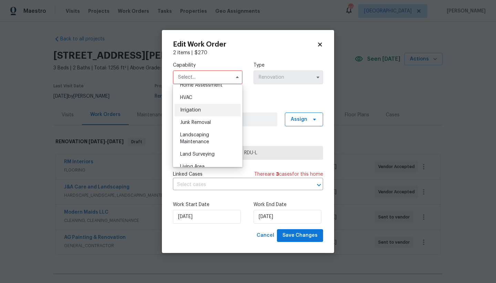
scroll to position [401, 0]
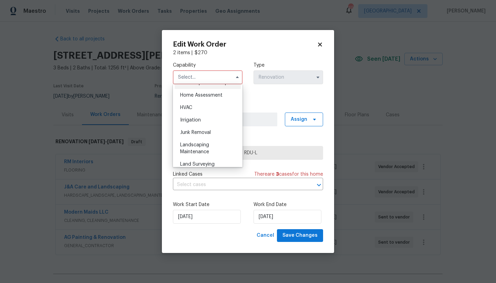
click at [188, 85] on span "Hardscape Landscape" at bounding box center [205, 82] width 51 height 5
type input "Hardscape Landscape"
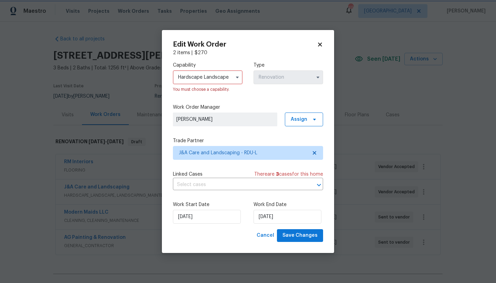
scroll to position [379, 0]
click at [298, 234] on span "Save Changes" at bounding box center [300, 235] width 35 height 9
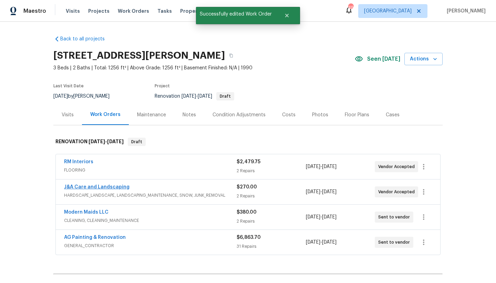
click at [108, 186] on link "J&A Care and Landscaping" at bounding box center [96, 186] width 65 height 5
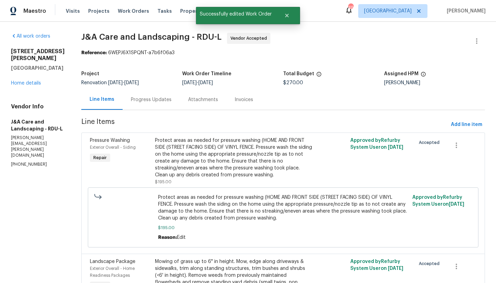
click at [172, 100] on div "Progress Updates" at bounding box center [151, 99] width 41 height 7
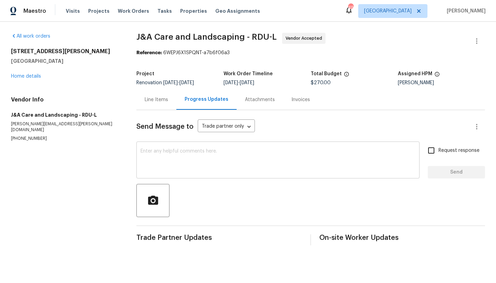
click at [165, 153] on textarea at bounding box center [278, 161] width 275 height 24
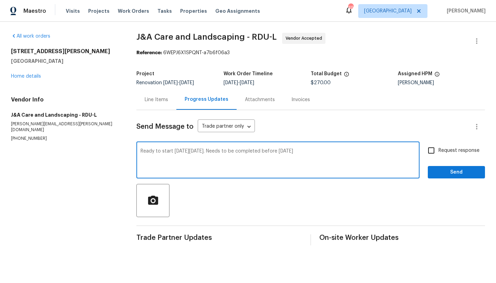
type textarea "Ready to start on Thursday 10/2. Needs to be completed before Tuesday 10/7"
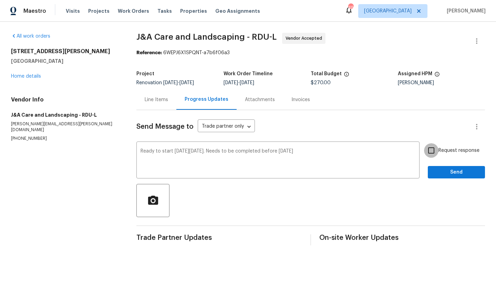
click at [427, 151] on input "Request response" at bounding box center [431, 150] width 14 height 14
checkbox input "true"
click at [442, 169] on span "Send" at bounding box center [457, 172] width 46 height 9
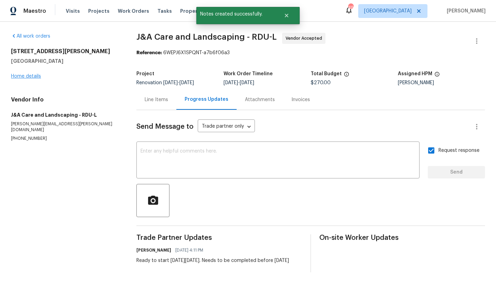
click at [26, 74] on link "Home details" at bounding box center [26, 76] width 30 height 5
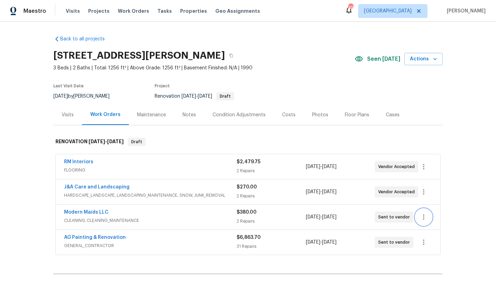
click at [420, 213] on icon "button" at bounding box center [424, 217] width 8 height 8
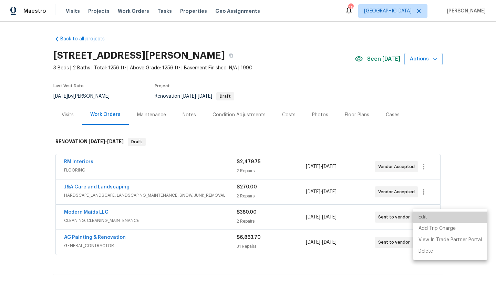
click at [422, 216] on li "Edit" at bounding box center [450, 216] width 74 height 11
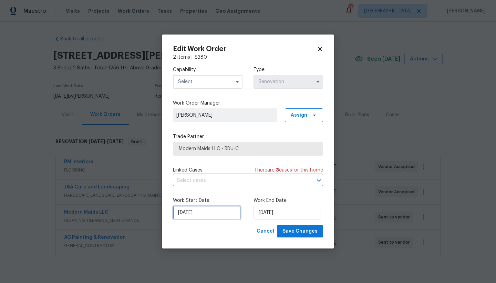
select select "9"
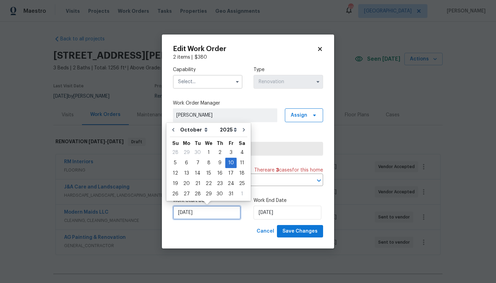
drag, startPoint x: 192, startPoint y: 212, endPoint x: 193, endPoint y: 208, distance: 4.9
click at [192, 212] on input "10/10/2025" at bounding box center [207, 212] width 68 height 14
click at [198, 161] on div "7" at bounding box center [197, 163] width 11 height 10
type input "10/7/2025"
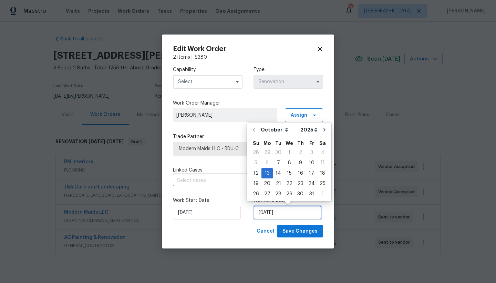
click at [269, 213] on input "10/13/2025" at bounding box center [288, 212] width 68 height 14
click at [298, 161] on div "9" at bounding box center [300, 163] width 11 height 10
type input "10/9/2025"
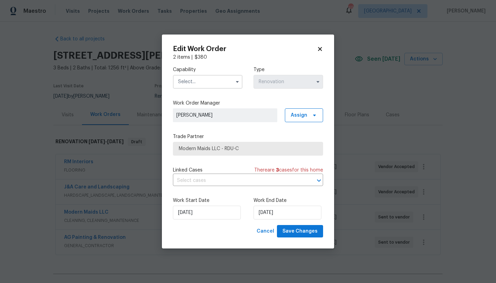
click at [200, 81] on input "text" at bounding box center [208, 82] width 70 height 14
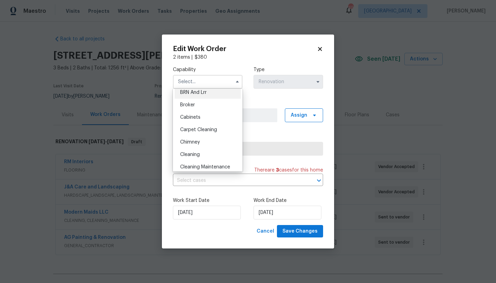
scroll to position [64, 0]
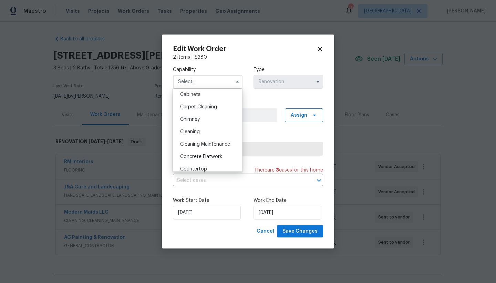
click at [188, 132] on span "Cleaning" at bounding box center [190, 131] width 20 height 5
type input "Cleaning"
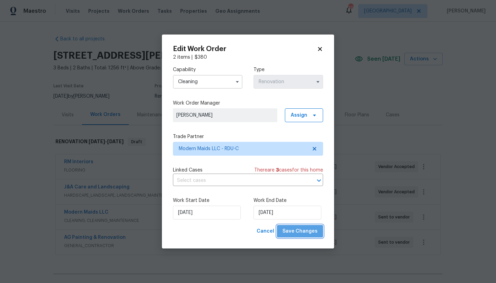
click at [302, 233] on span "Save Changes" at bounding box center [300, 231] width 35 height 9
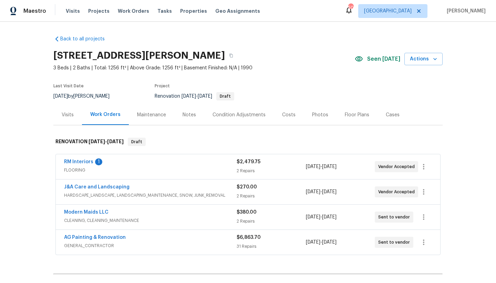
drag, startPoint x: 84, startPoint y: 161, endPoint x: 99, endPoint y: 160, distance: 14.9
click at [84, 161] on link "RM Interiors" at bounding box center [78, 161] width 29 height 5
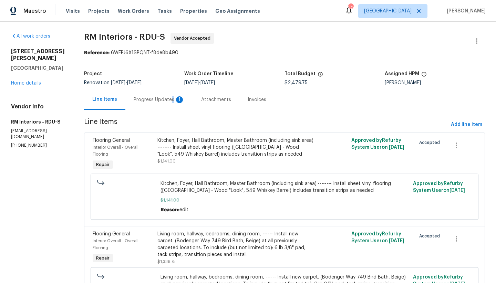
click at [170, 102] on div "Progress Updates 1" at bounding box center [159, 99] width 51 height 7
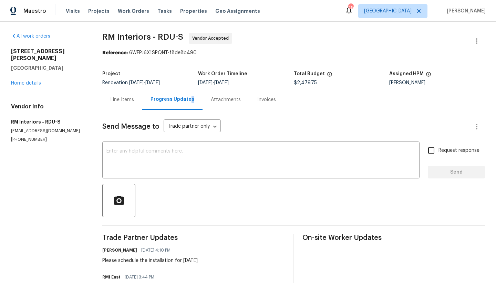
scroll to position [47, 0]
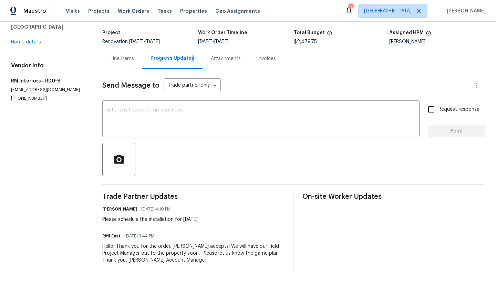
click at [25, 40] on link "Home details" at bounding box center [26, 42] width 30 height 5
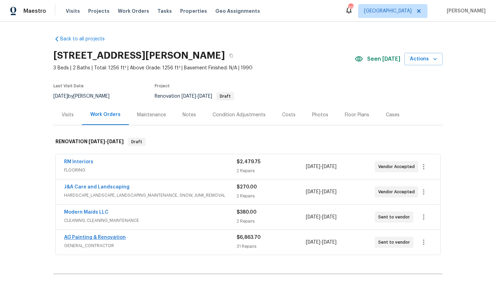
click at [81, 235] on link "AG Painting & Renovation" at bounding box center [95, 237] width 62 height 5
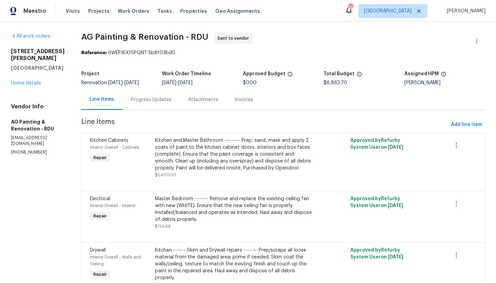
click at [172, 103] on div "Progress Updates" at bounding box center [151, 99] width 41 height 7
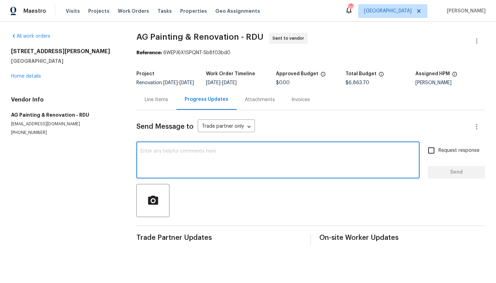
click at [175, 165] on textarea at bounding box center [278, 161] width 275 height 24
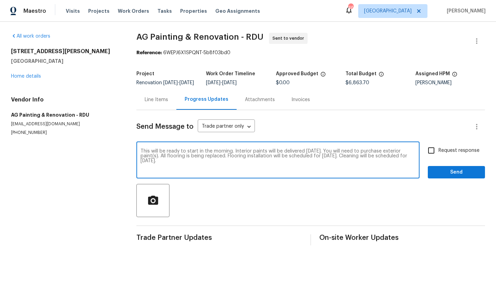
type textarea "This will be ready to start in the morning. Interior paints will be delivered […"
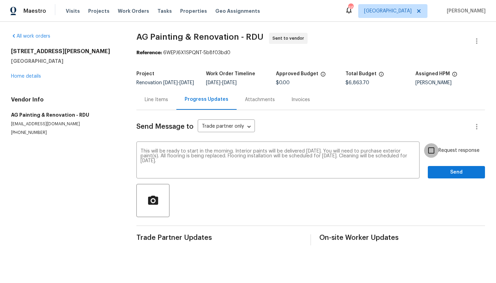
click at [426, 155] on input "Request response" at bounding box center [431, 150] width 14 height 14
checkbox input "true"
click at [440, 174] on span "Send" at bounding box center [457, 172] width 46 height 9
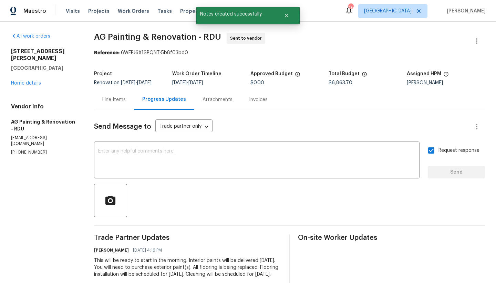
click at [32, 81] on link "Home details" at bounding box center [26, 83] width 30 height 5
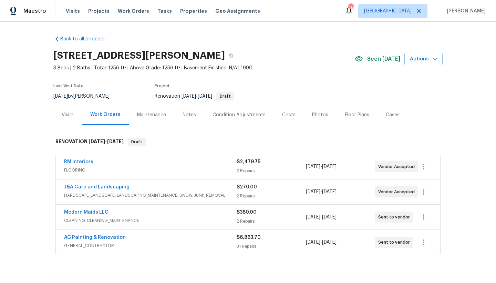
click at [87, 210] on link "Modern Maids LLC" at bounding box center [86, 212] width 44 height 5
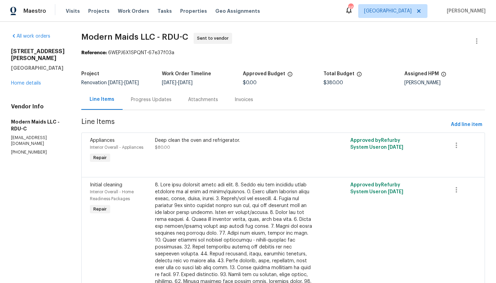
click at [159, 105] on div "Progress Updates" at bounding box center [151, 99] width 57 height 20
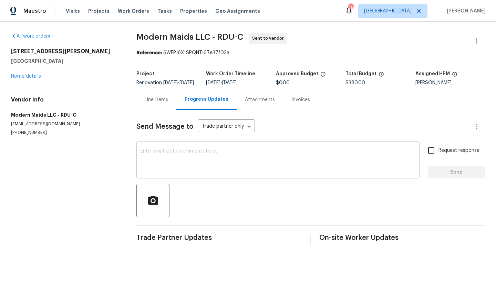
click at [156, 152] on div "x ​" at bounding box center [278, 160] width 283 height 35
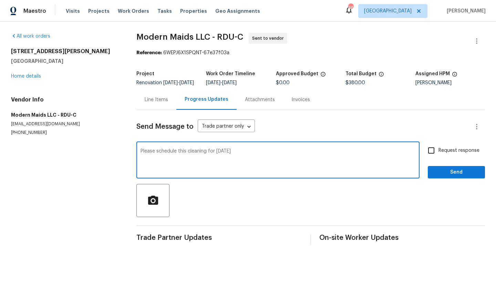
type textarea "Please schedule this cleaning for Wednesday 10/8"
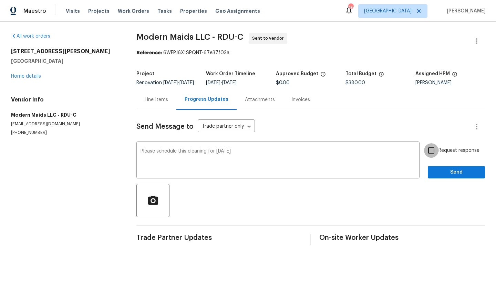
click at [428, 153] on input "Request response" at bounding box center [431, 150] width 14 height 14
checkbox input "true"
click at [450, 176] on span "Send" at bounding box center [457, 172] width 46 height 9
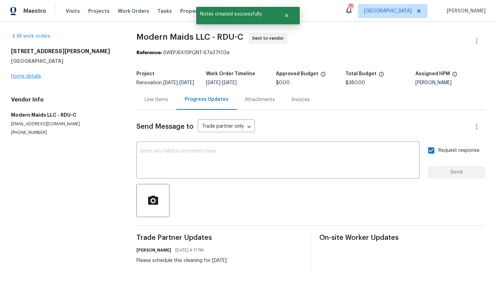
click at [38, 77] on link "Home details" at bounding box center [26, 76] width 30 height 5
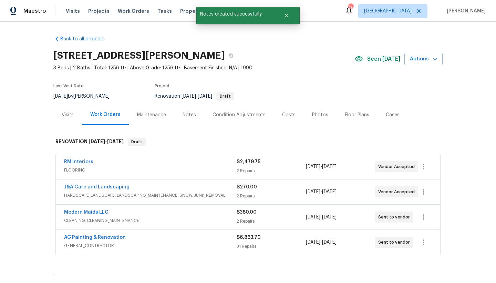
click at [284, 115] on div "Costs" at bounding box center [288, 114] width 13 height 7
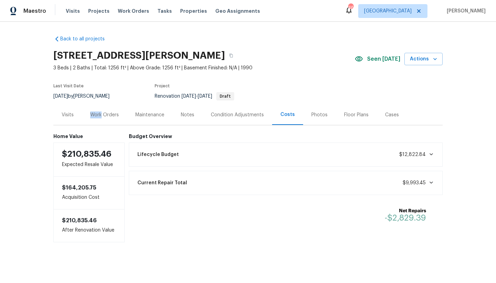
click at [99, 111] on div "Work Orders" at bounding box center [104, 114] width 29 height 7
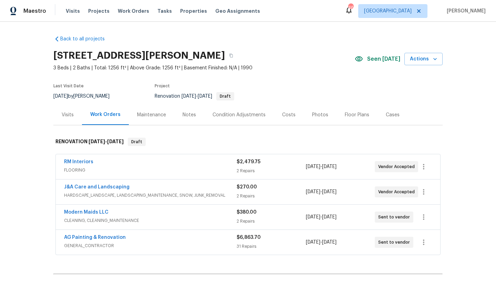
click at [310, 87] on section "7244 Montoro Ct, Fayetteville, NC 28314 3 Beds | 2 Baths | Total: 1256 ft² | Ab…" at bounding box center [248, 76] width 390 height 58
